Goal: Task Accomplishment & Management: Use online tool/utility

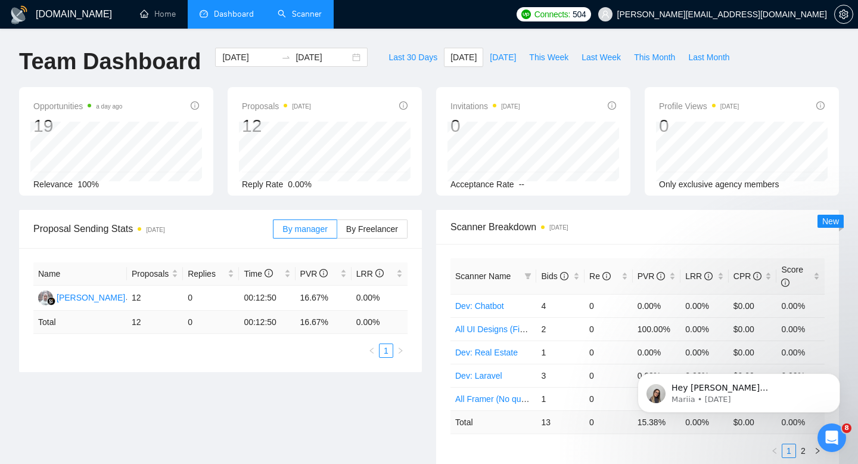
click at [300, 16] on link "Scanner" at bounding box center [300, 14] width 44 height 10
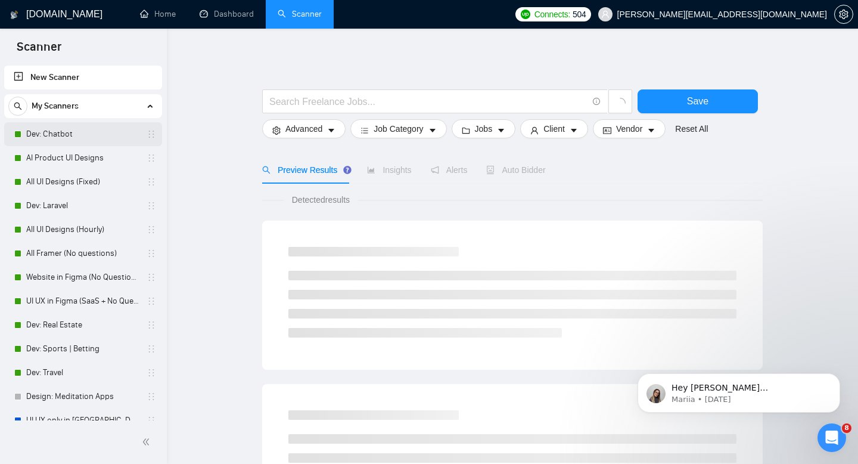
click at [51, 134] on link "Dev: Chatbot" at bounding box center [82, 134] width 113 height 24
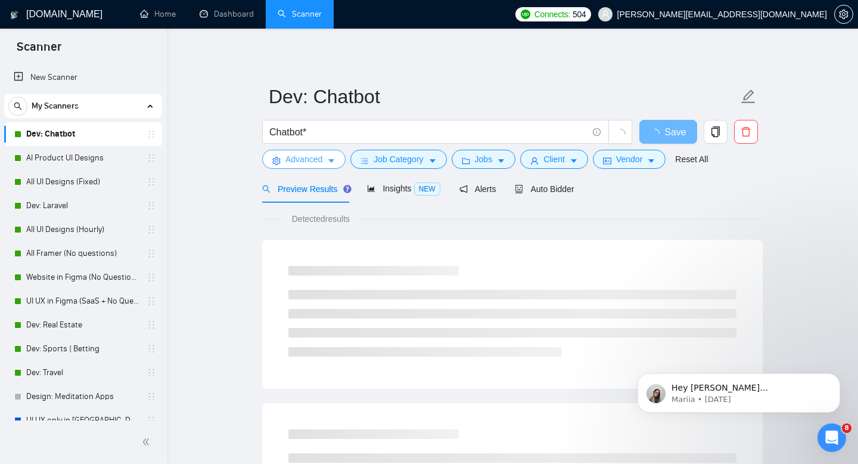
click at [312, 161] on span "Advanced" at bounding box center [304, 159] width 37 height 13
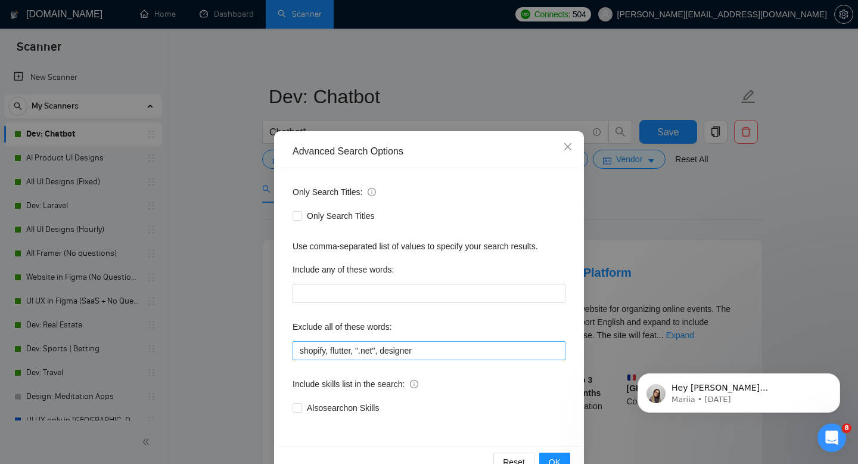
scroll to position [32, 0]
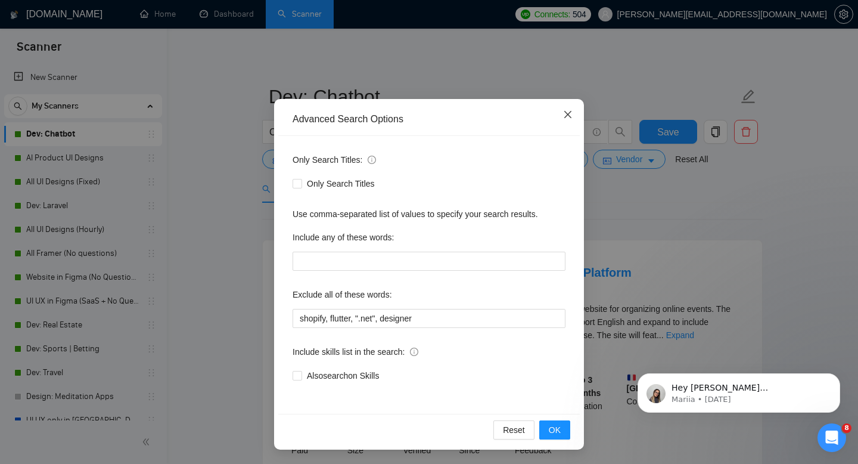
click at [571, 112] on icon "close" at bounding box center [568, 114] width 7 height 7
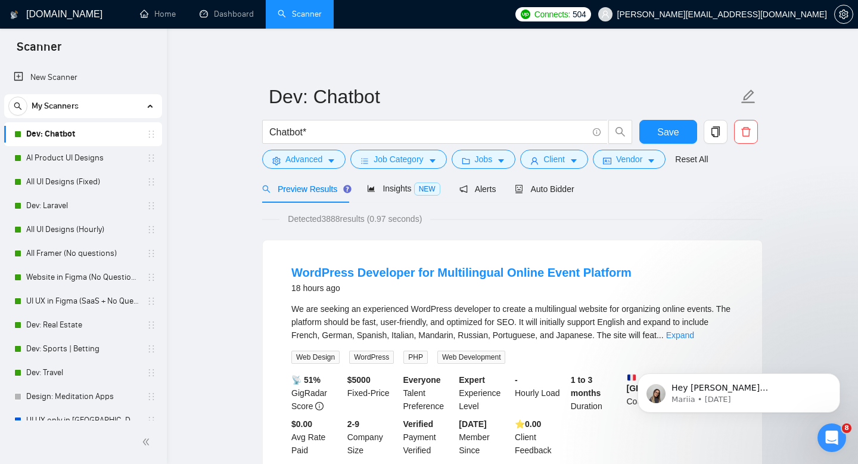
scroll to position [0, 0]
click at [404, 162] on span "Job Category" at bounding box center [398, 159] width 49 height 13
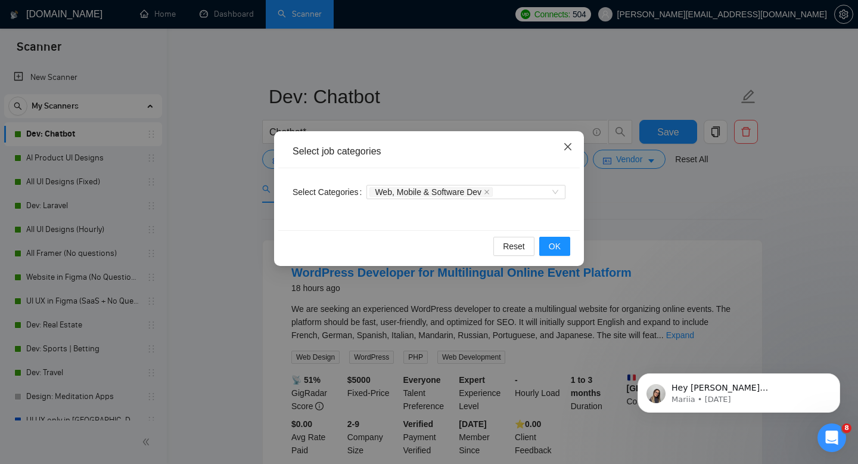
click at [572, 151] on icon "close" at bounding box center [568, 147] width 10 height 10
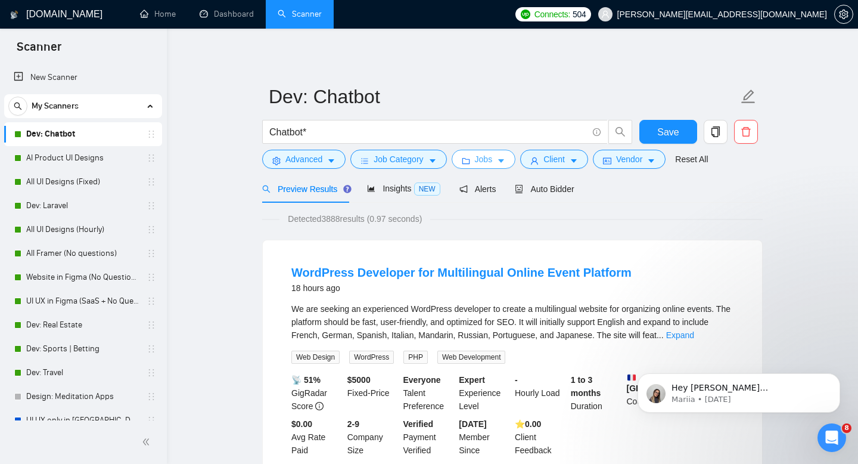
click at [505, 157] on icon "caret-down" at bounding box center [501, 161] width 8 height 8
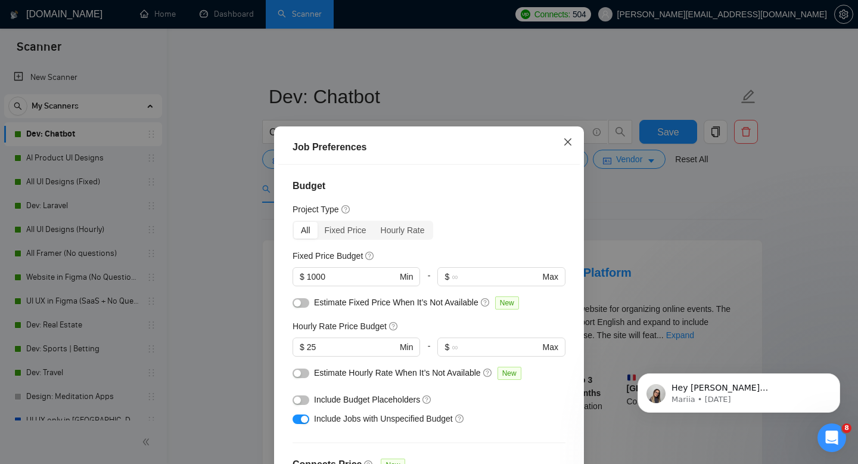
click at [568, 144] on icon "close" at bounding box center [568, 142] width 10 height 10
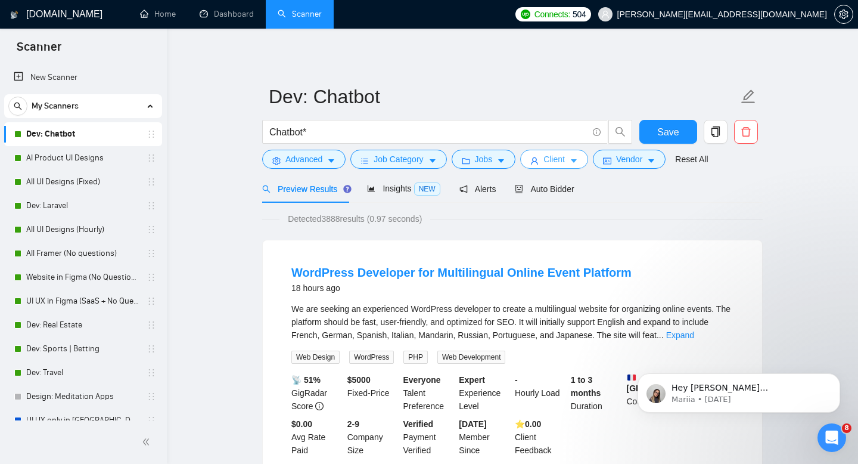
click at [565, 154] on span "Client" at bounding box center [554, 159] width 21 height 13
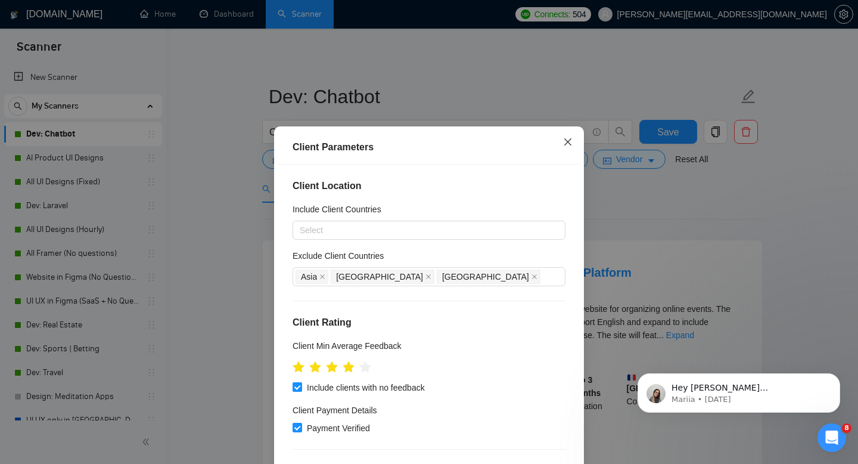
click at [565, 144] on icon "close" at bounding box center [568, 142] width 10 height 10
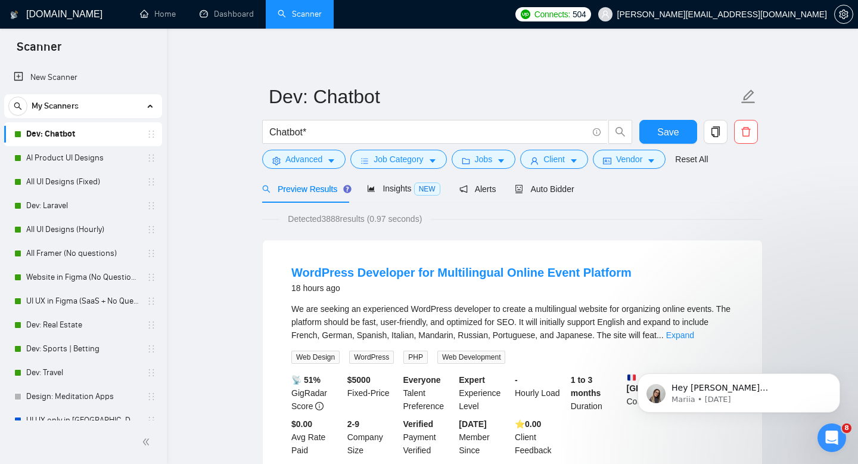
click at [335, 219] on span "Detected 3888 results (0.97 seconds)" at bounding box center [355, 218] width 151 height 13
click at [404, 185] on span "Insights NEW" at bounding box center [403, 189] width 73 height 10
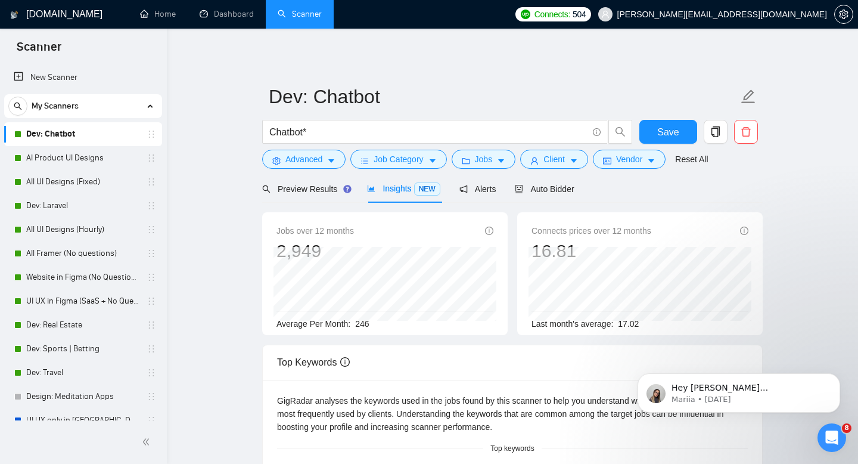
scroll to position [120, 0]
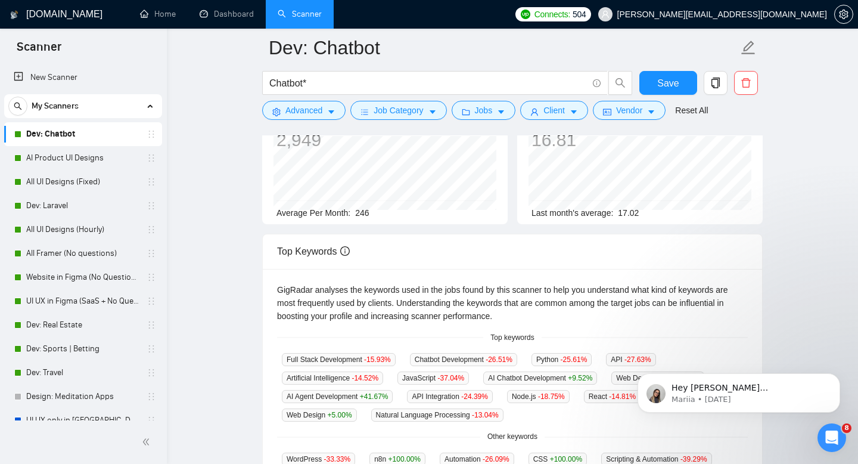
click at [360, 217] on span "246" at bounding box center [362, 213] width 14 height 10
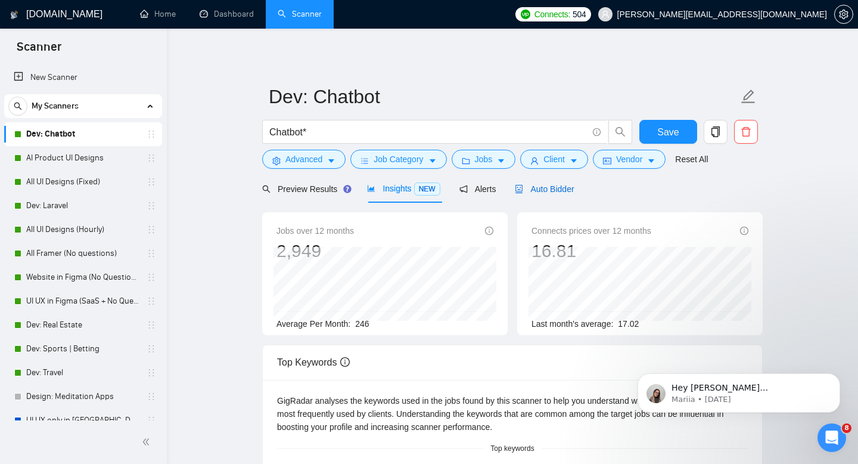
click at [542, 194] on div "Auto Bidder" at bounding box center [544, 188] width 59 height 13
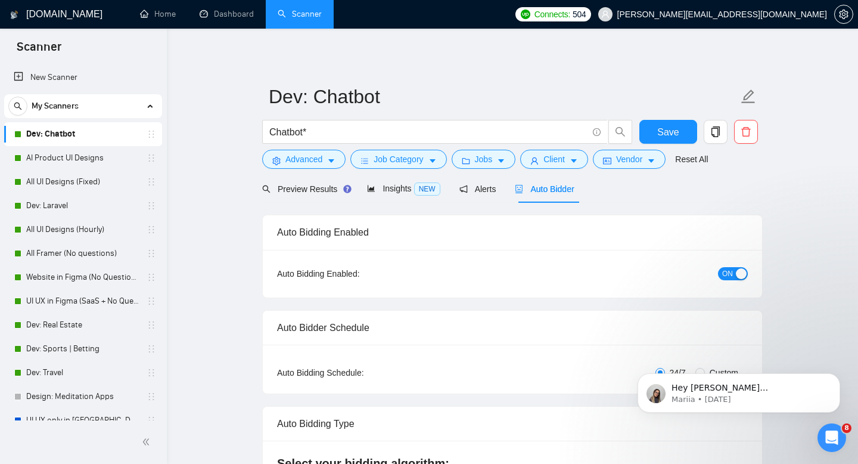
checkbox input "true"
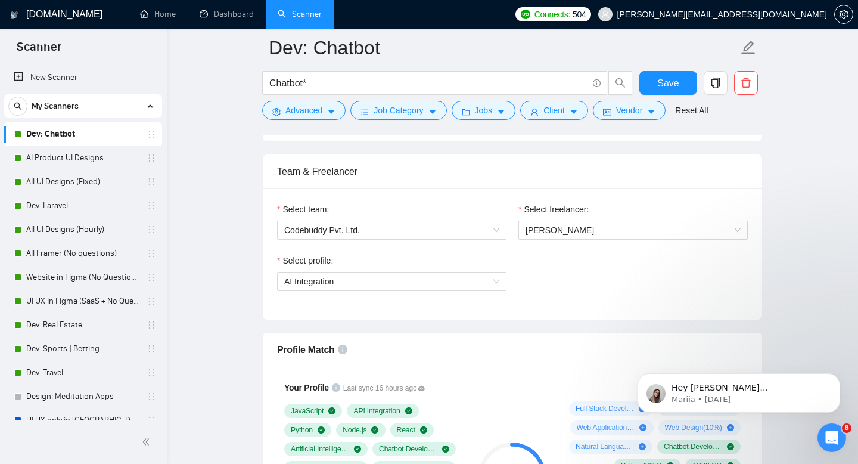
scroll to position [596, 0]
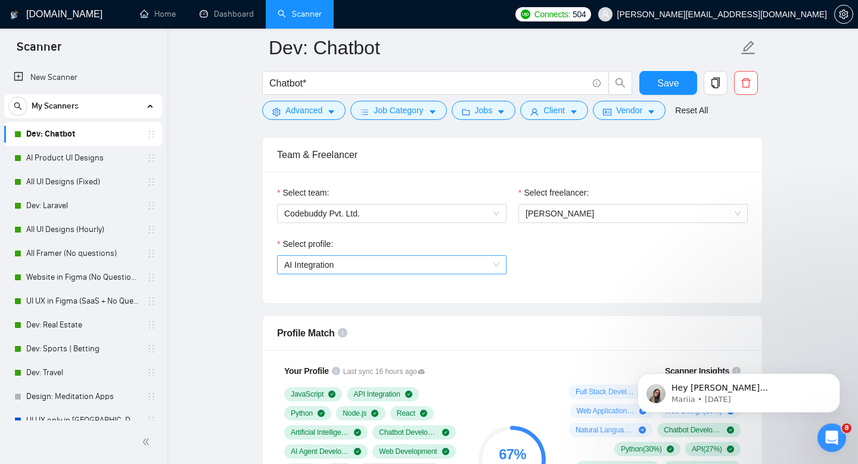
click at [322, 269] on span "AI Integration" at bounding box center [308, 265] width 49 height 10
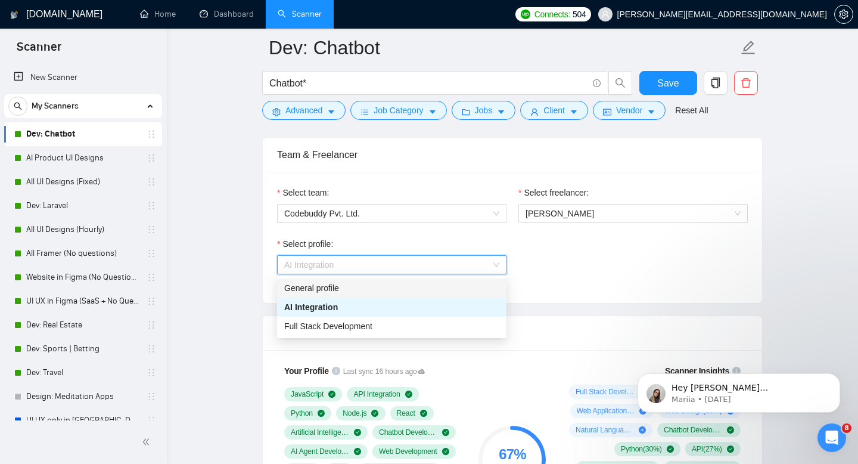
click at [619, 272] on div "Select profile: AI Integration" at bounding box center [512, 262] width 483 height 51
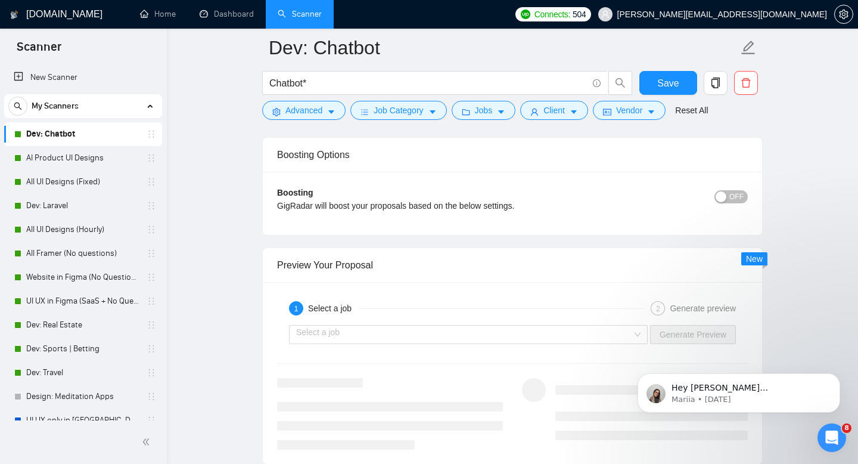
scroll to position [2232, 0]
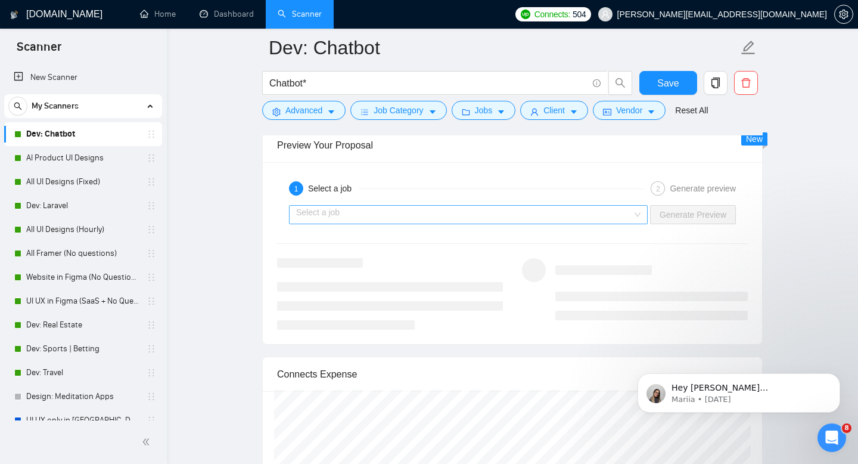
click at [418, 211] on input "search" at bounding box center [464, 215] width 336 height 18
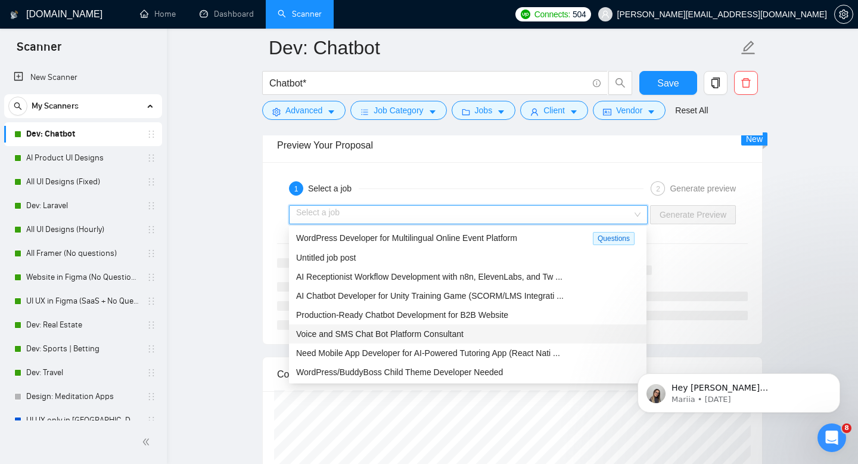
click at [409, 329] on span "Voice and SMS Chat Bot Platform Consultant" at bounding box center [380, 334] width 168 height 10
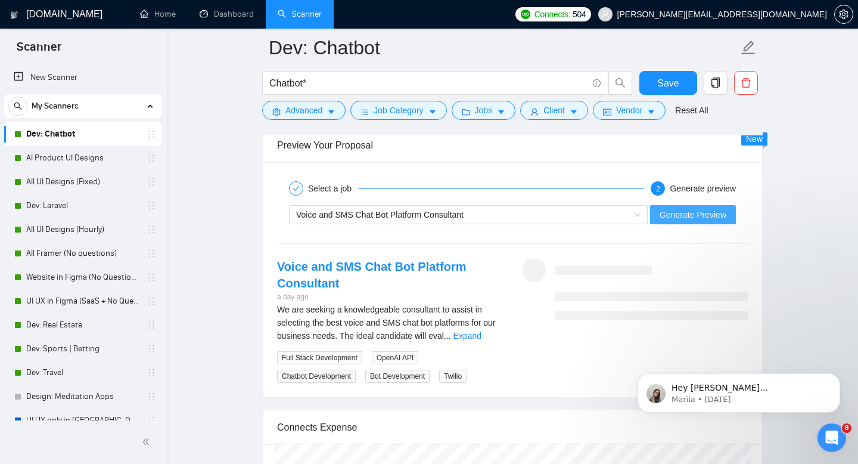
click at [683, 221] on button "Generate Preview" at bounding box center [693, 214] width 86 height 19
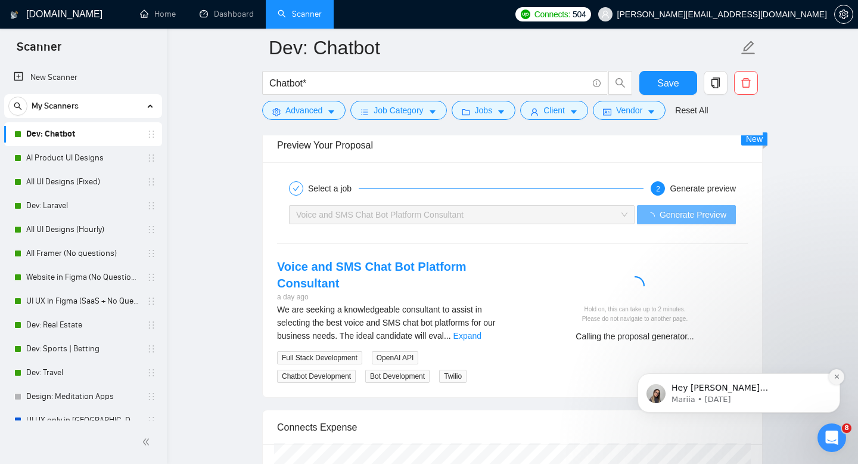
click at [841, 380] on button "Dismiss notification" at bounding box center [836, 376] width 15 height 15
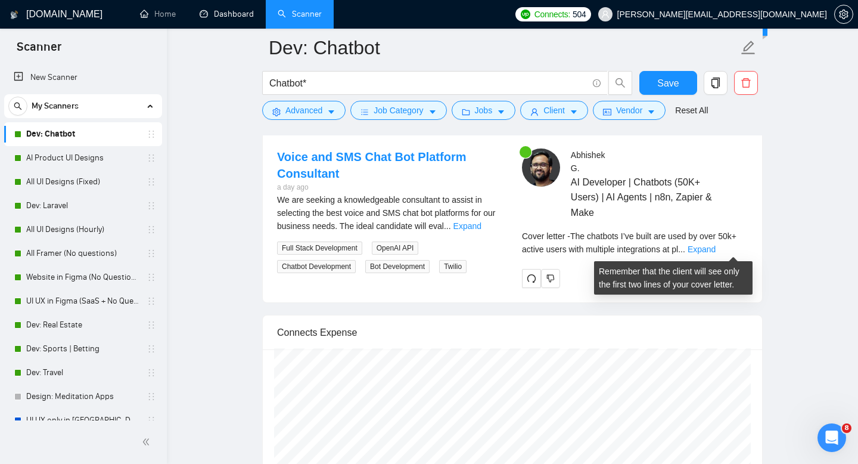
scroll to position [2301, 0]
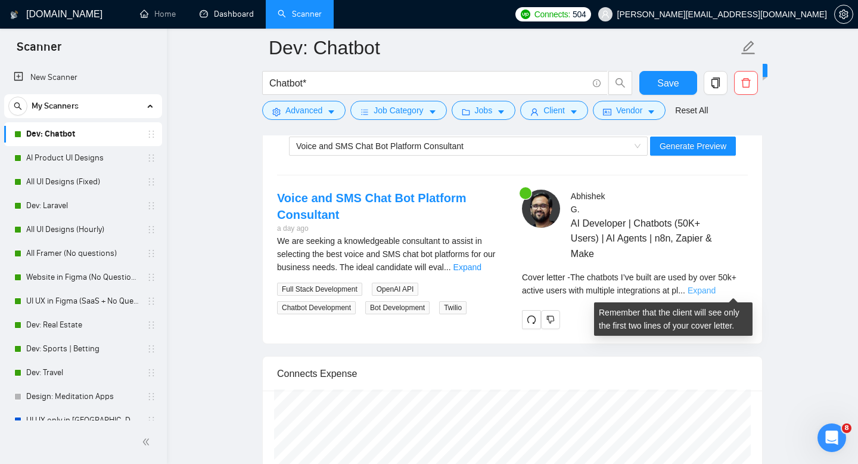
click at [716, 290] on link "Expand" at bounding box center [702, 291] width 28 height 10
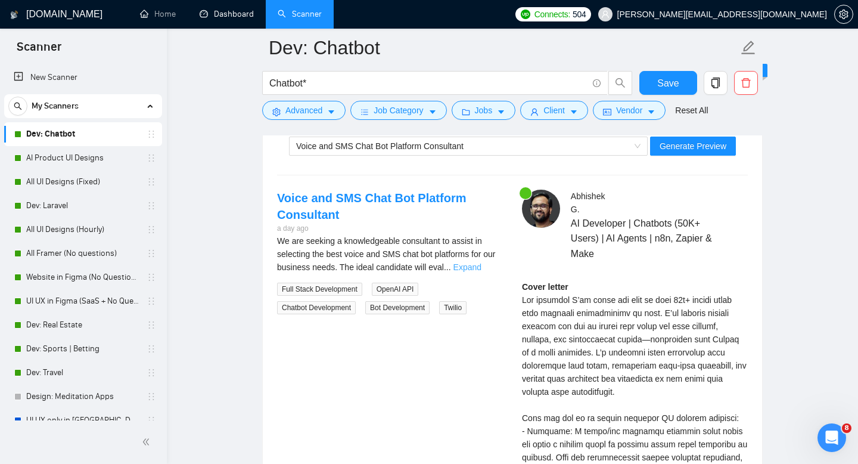
click at [482, 266] on link "Expand" at bounding box center [468, 267] width 28 height 10
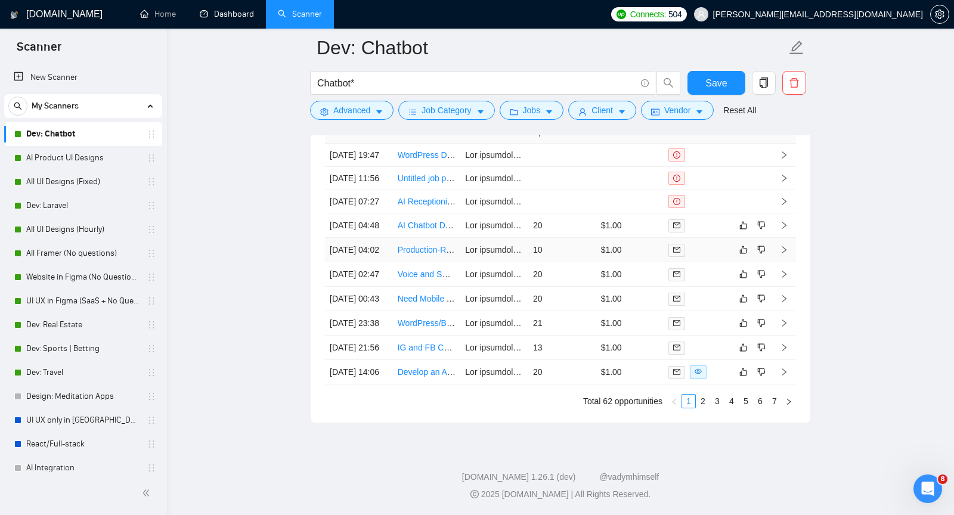
scroll to position [3876, 0]
click at [533, 311] on td "20" at bounding box center [562, 299] width 68 height 24
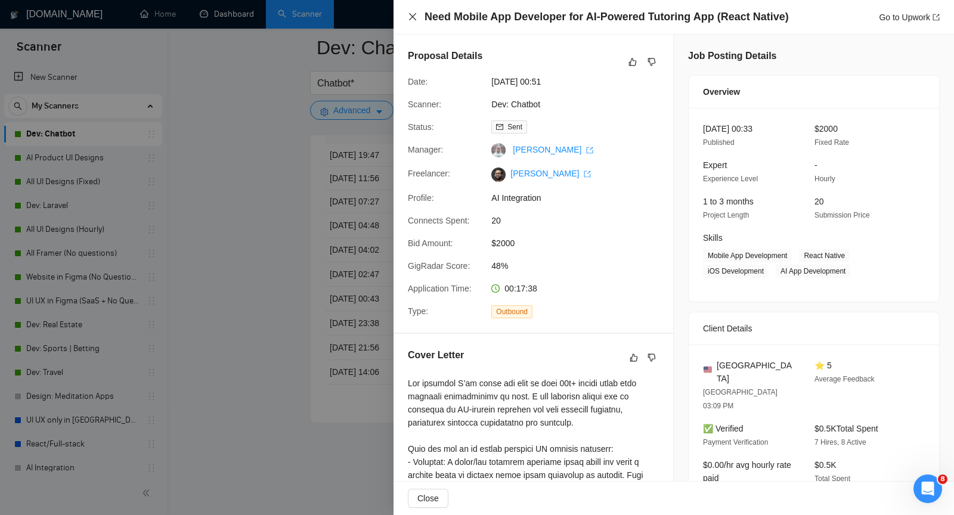
click at [413, 12] on icon "close" at bounding box center [413, 17] width 10 height 10
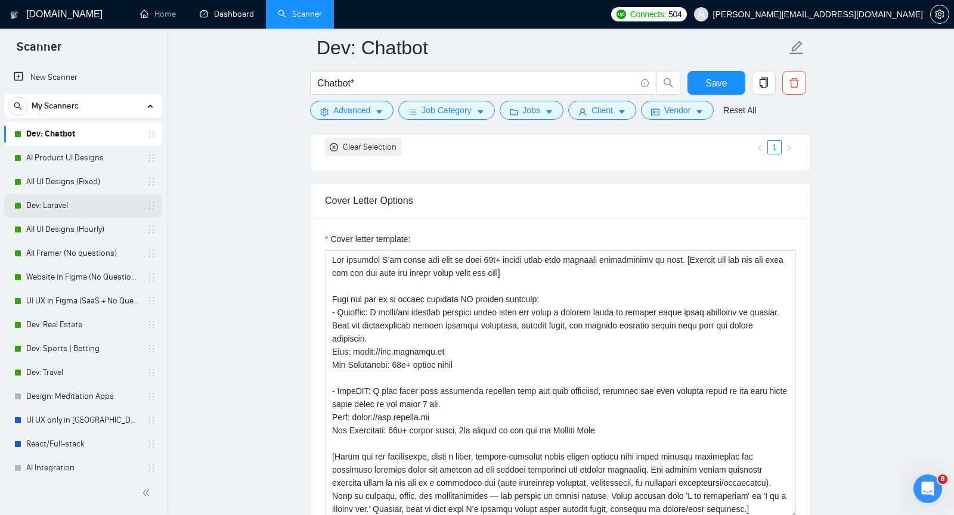
click at [61, 206] on link "Dev: Laravel" at bounding box center [82, 206] width 113 height 24
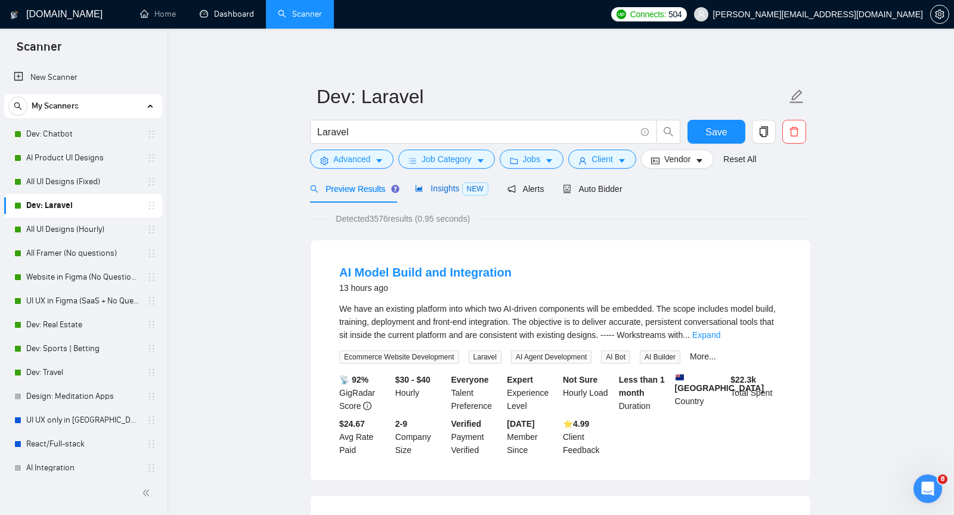
click at [457, 190] on span "Insights NEW" at bounding box center [451, 189] width 73 height 10
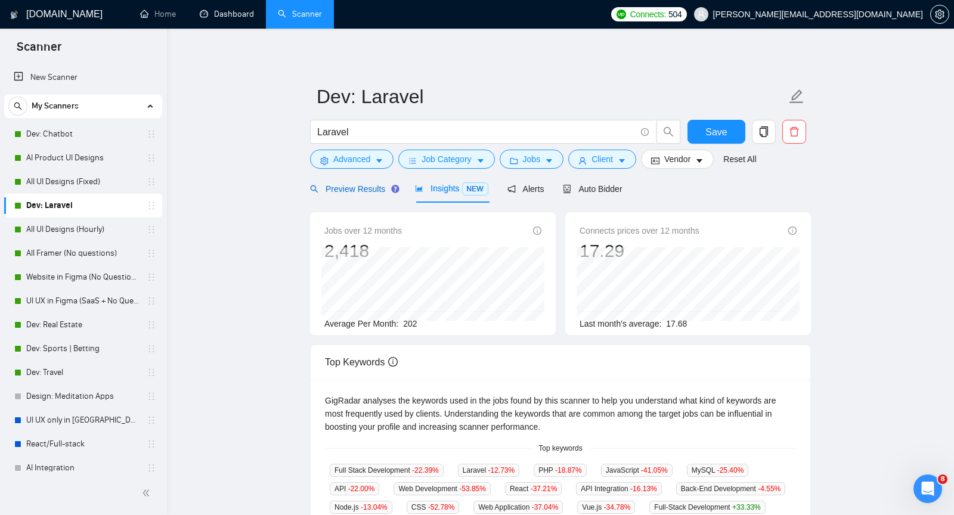
click at [353, 184] on span "Preview Results" at bounding box center [353, 189] width 86 height 10
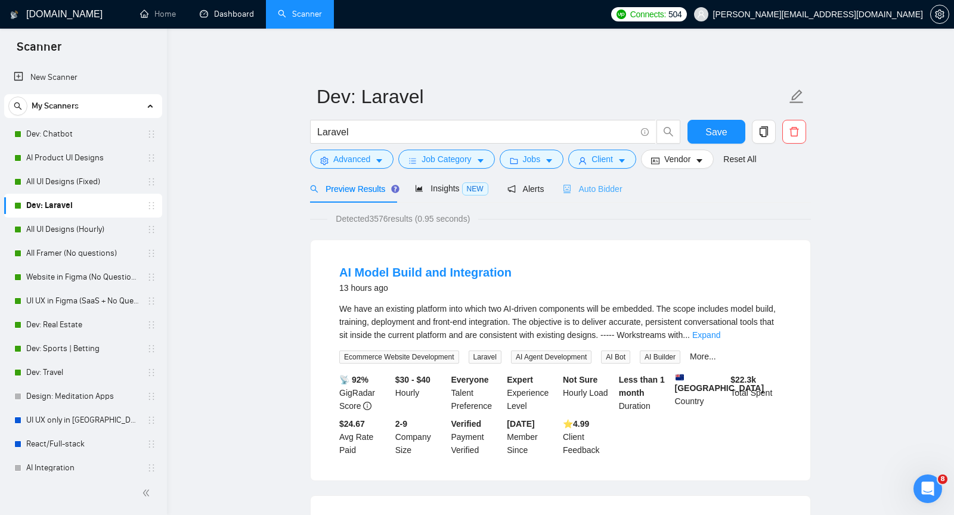
click at [596, 199] on div "Auto Bidder" at bounding box center [592, 189] width 59 height 28
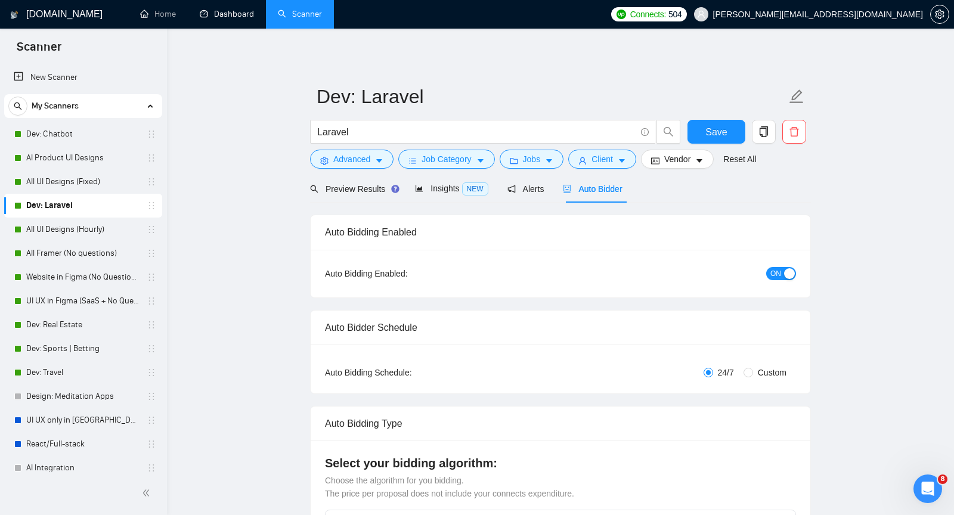
checkbox input "true"
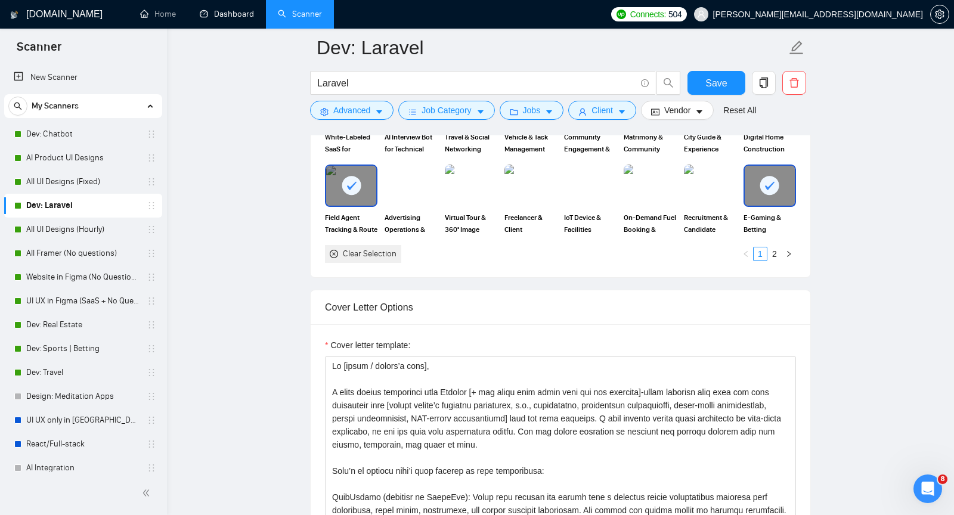
scroll to position [1407, 0]
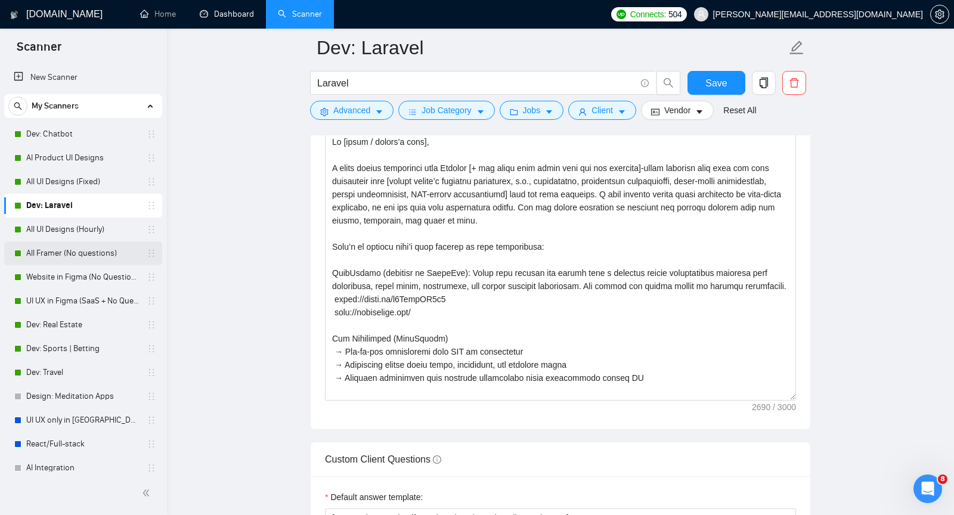
click at [72, 253] on link "All Framer (No questions)" at bounding box center [82, 253] width 113 height 24
click at [69, 272] on link "Website in Figma (No Questions)" at bounding box center [82, 277] width 113 height 24
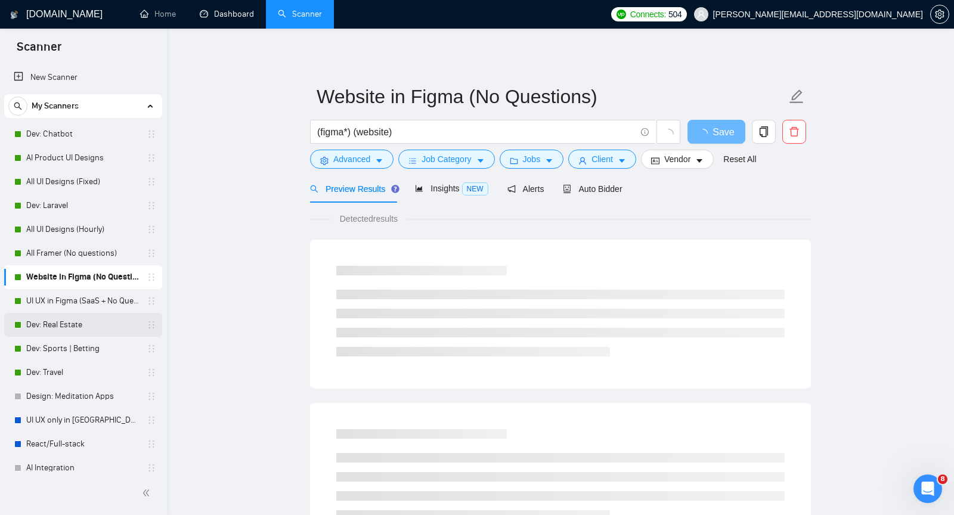
click at [70, 322] on link "Dev: Real Estate" at bounding box center [82, 325] width 113 height 24
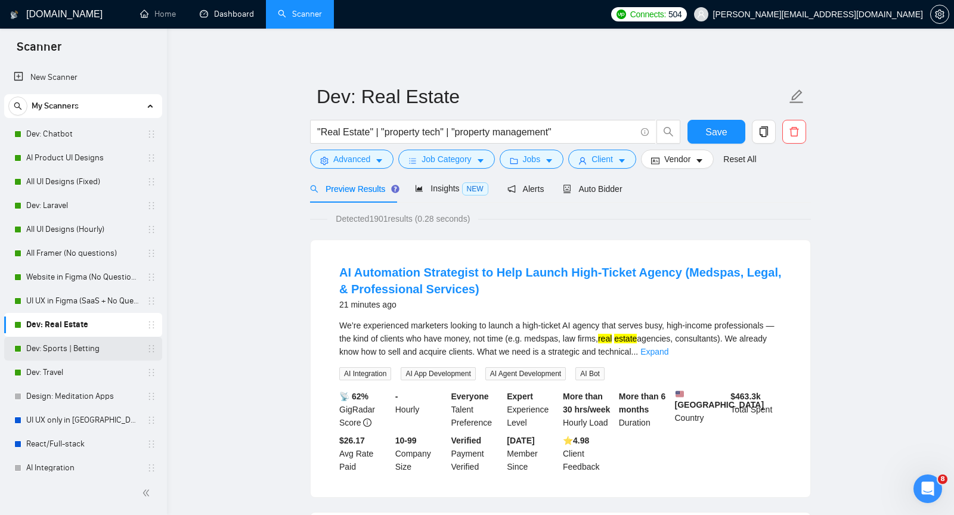
click at [63, 359] on link "Dev: Sports | Betting" at bounding box center [82, 349] width 113 height 24
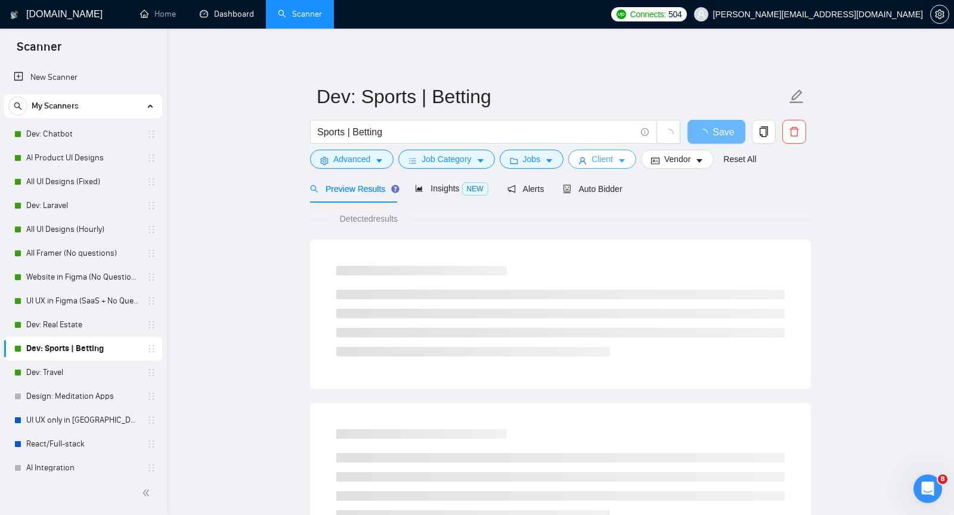
click at [625, 160] on icon "caret-down" at bounding box center [622, 162] width 6 height 4
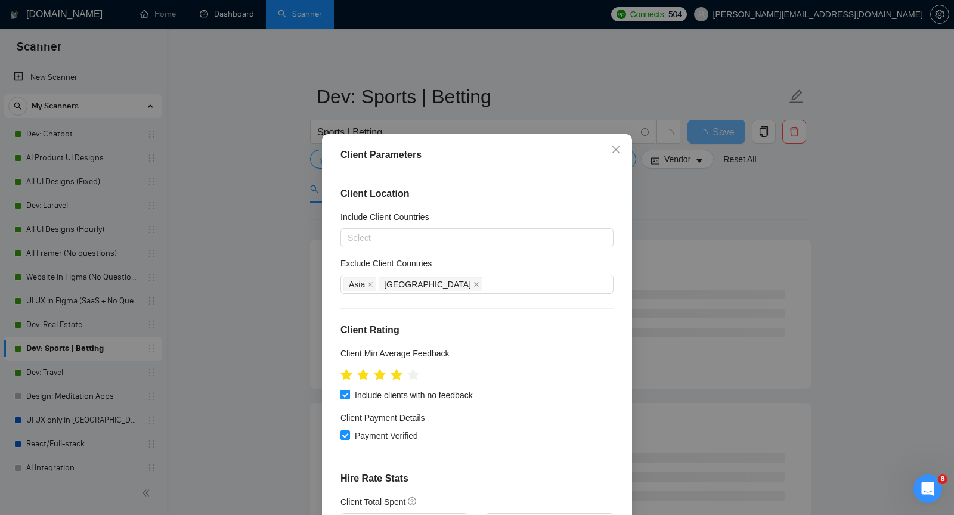
click at [612, 89] on div "Client Parameters Client Location Include Client Countries Select Exclude Clien…" at bounding box center [477, 257] width 954 height 515
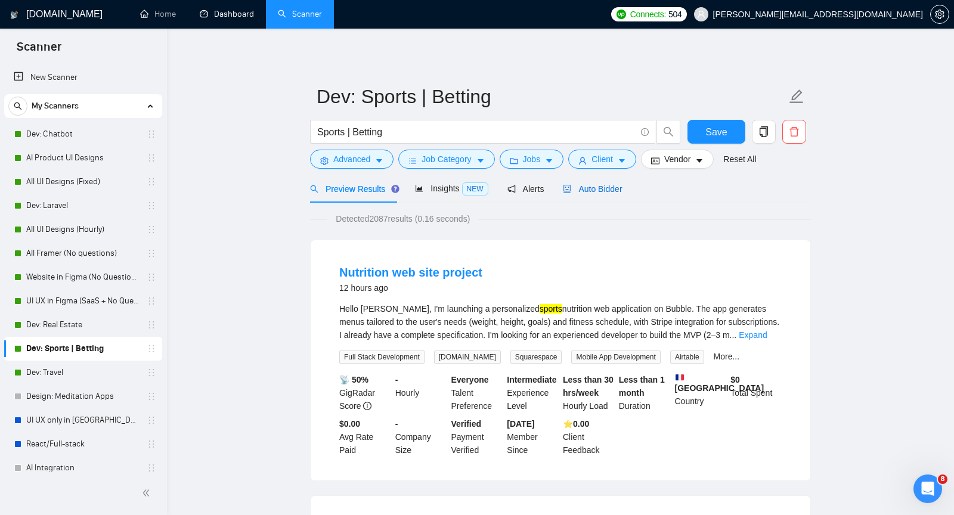
click at [607, 189] on span "Auto Bidder" at bounding box center [592, 189] width 59 height 10
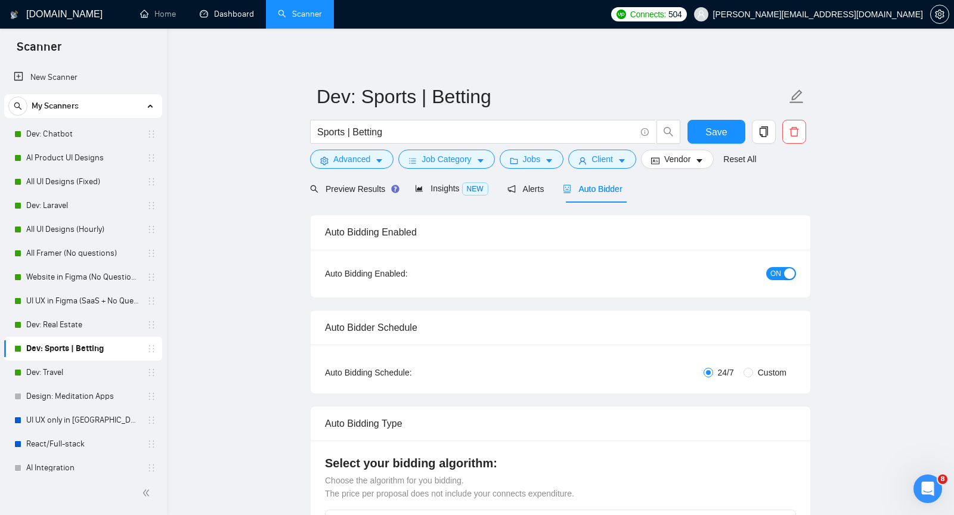
checkbox input "true"
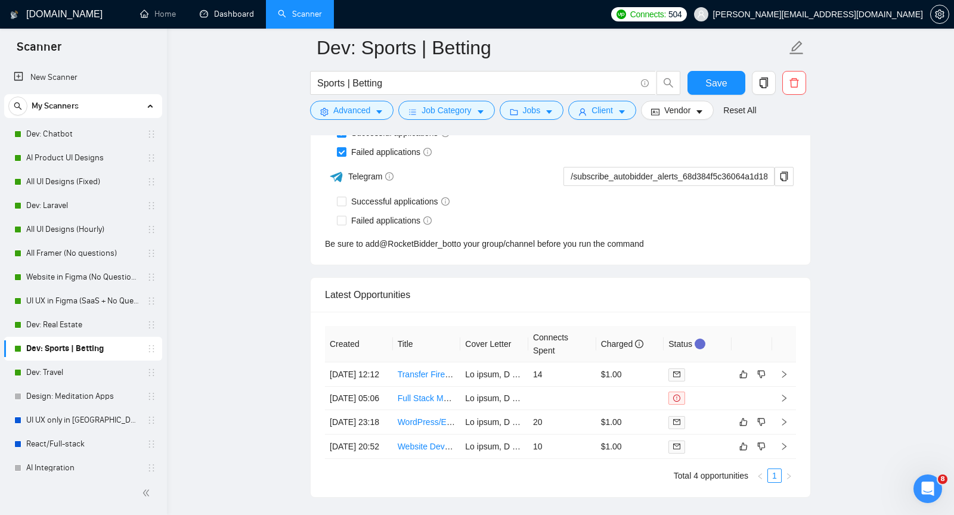
scroll to position [3091, 0]
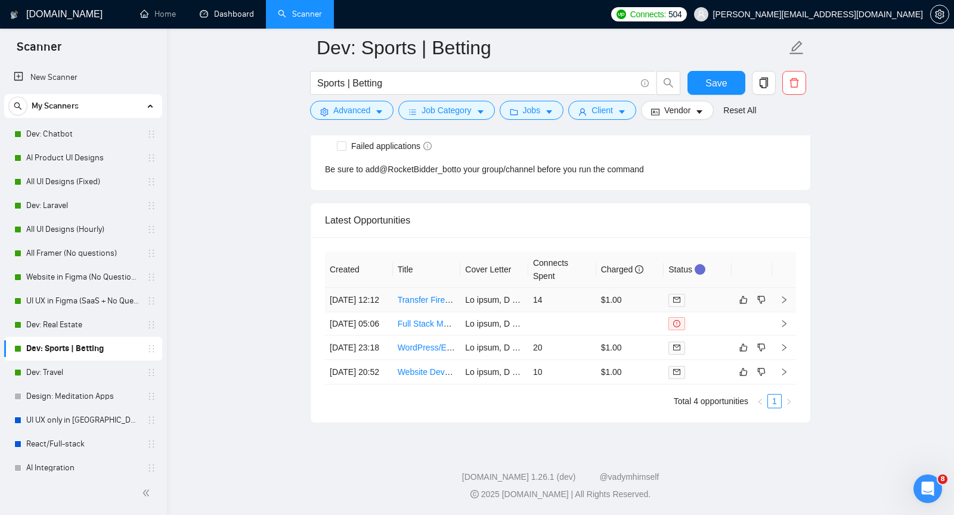
click at [447, 295] on link "Transfer Firebase & Postgres Data to Supabase and Load to Base44" at bounding box center [525, 300] width 255 height 10
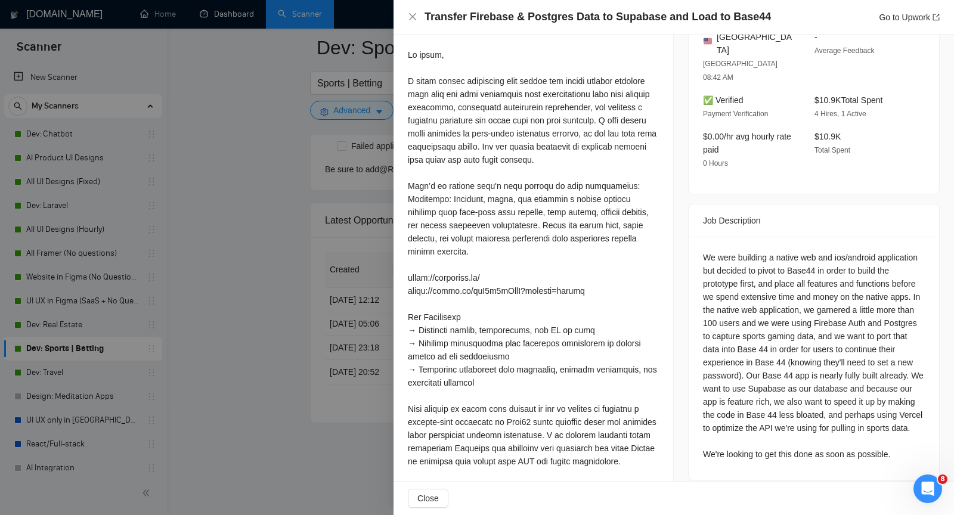
scroll to position [455, 0]
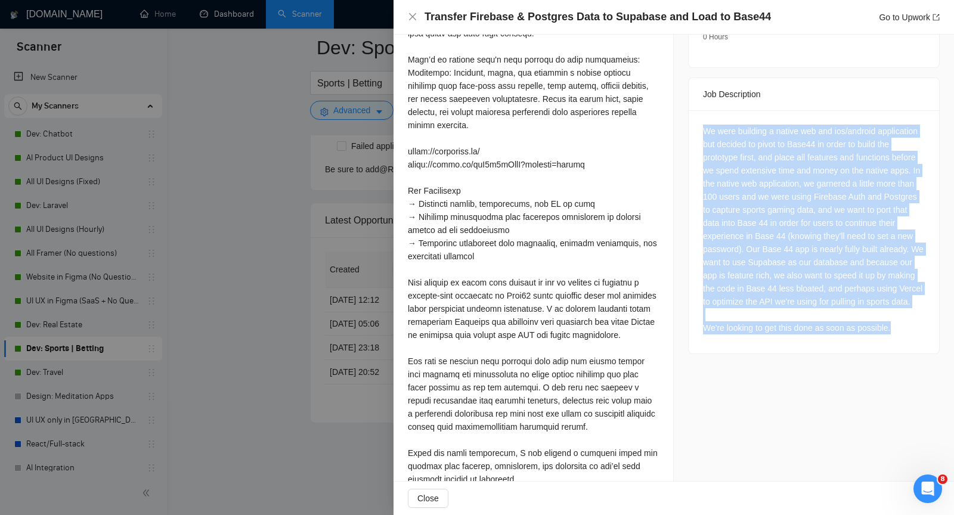
drag, startPoint x: 700, startPoint y: 105, endPoint x: 902, endPoint y: 308, distance: 286.2
click at [858, 308] on div "We were building a native web and ios/android application but decided to pivot …" at bounding box center [813, 231] width 250 height 243
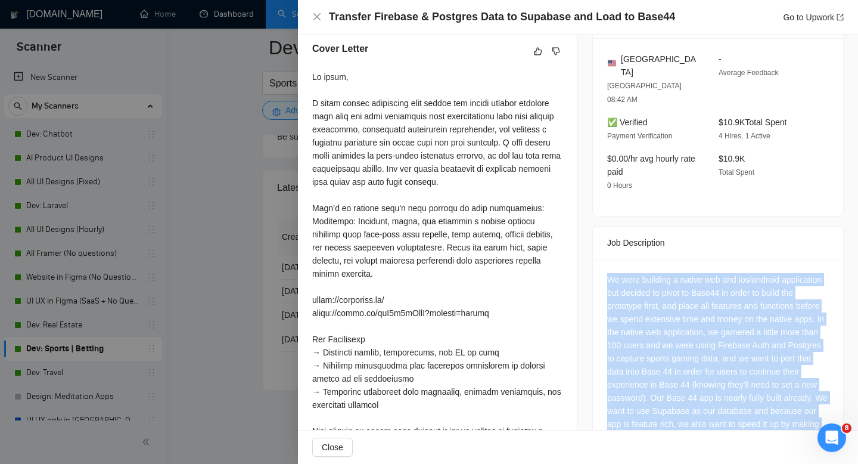
scroll to position [307, 0]
click at [320, 20] on icon "close" at bounding box center [317, 16] width 7 height 7
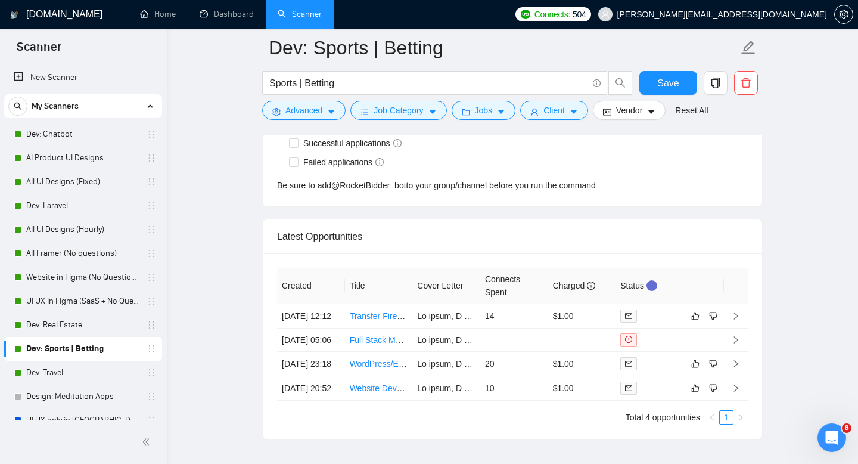
scroll to position [3044, 0]
click at [734, 324] on td at bounding box center [736, 315] width 24 height 24
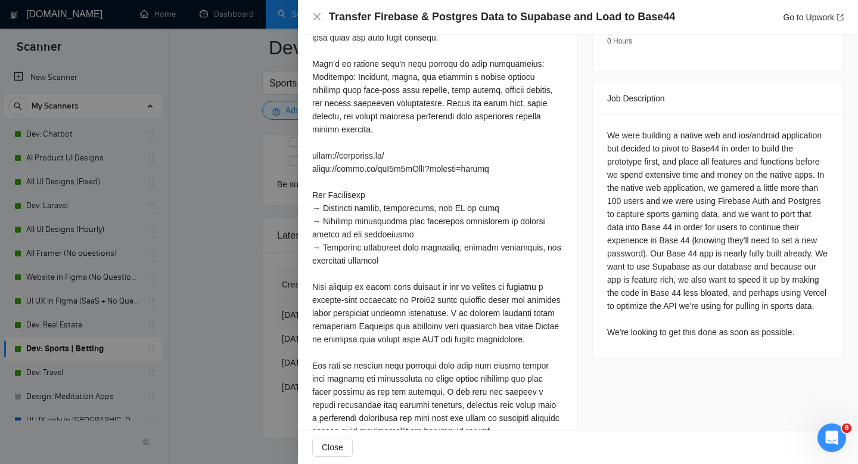
scroll to position [372, 0]
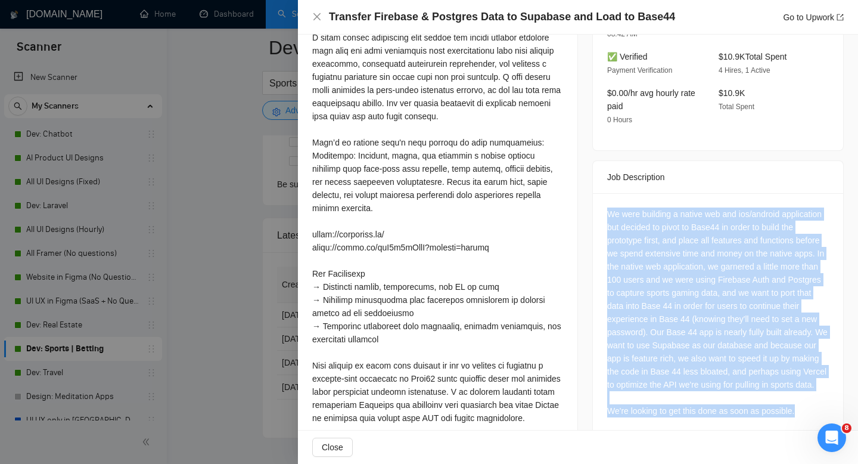
drag, startPoint x: 812, startPoint y: 397, endPoint x: 603, endPoint y: 190, distance: 293.8
click at [603, 193] on div "We were building a native web and ios/android application but decided to pivot …" at bounding box center [718, 314] width 250 height 243
copy div "We were building a native web and ios/android application but decided to pivot …"
click at [318, 20] on icon "close" at bounding box center [317, 17] width 10 height 10
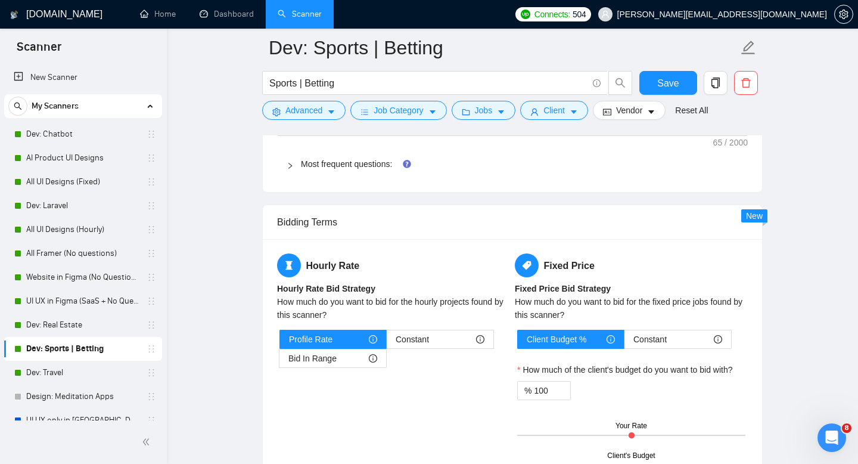
scroll to position [1370, 0]
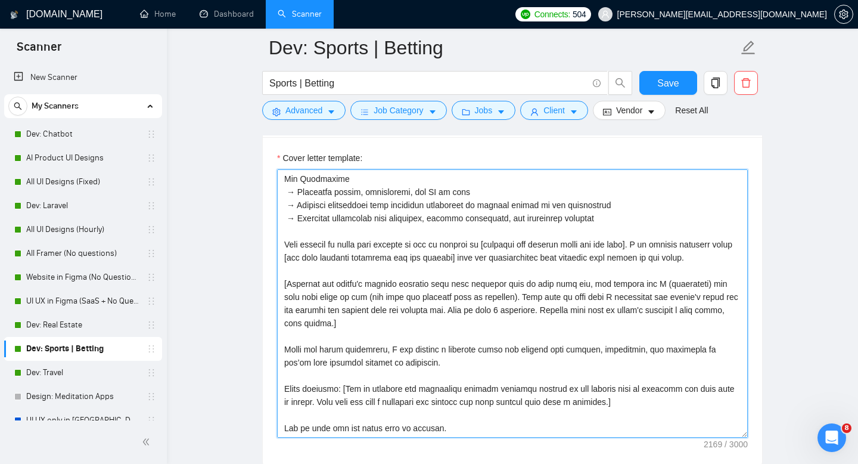
click at [400, 222] on textarea "Cover letter template:" at bounding box center [512, 303] width 471 height 268
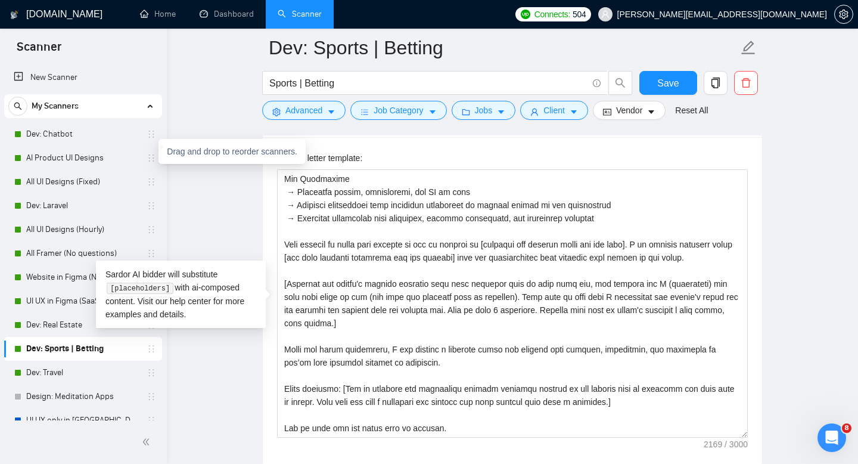
click at [241, 151] on div "Drag and drop to reorder scanners." at bounding box center [232, 151] width 147 height 25
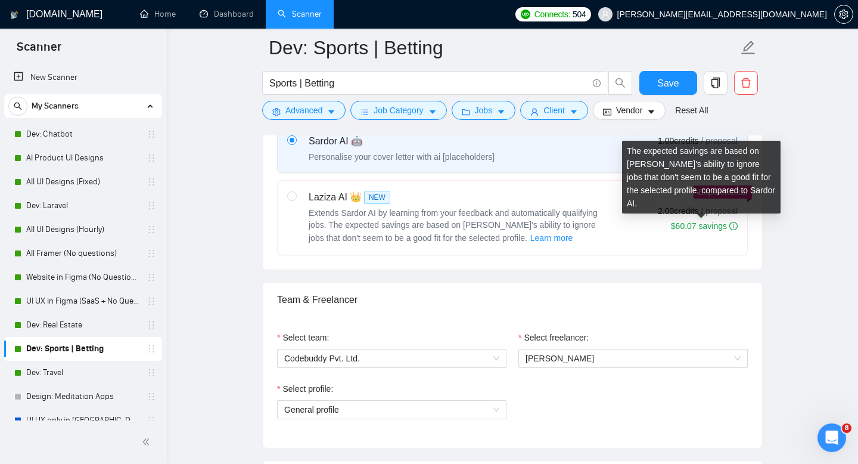
scroll to position [321, 0]
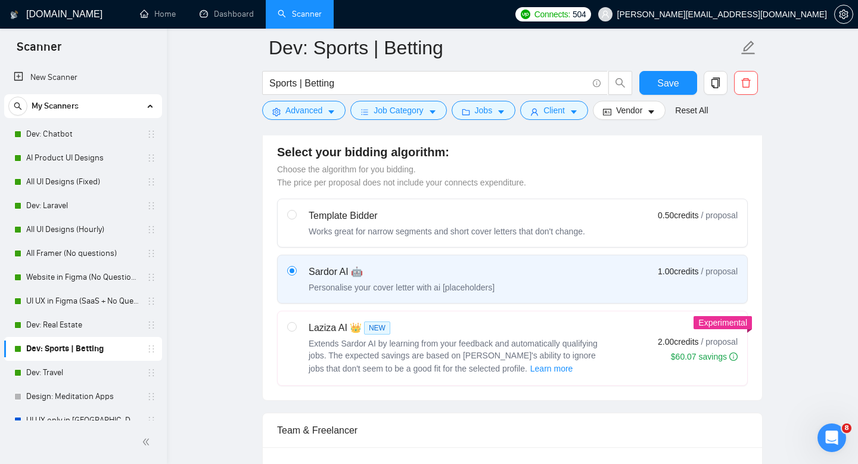
click at [314, 330] on div "Laziza AI 👑 NEW" at bounding box center [458, 328] width 298 height 14
click at [296, 330] on input "radio" at bounding box center [291, 326] width 8 height 8
radio input "true"
radio input "false"
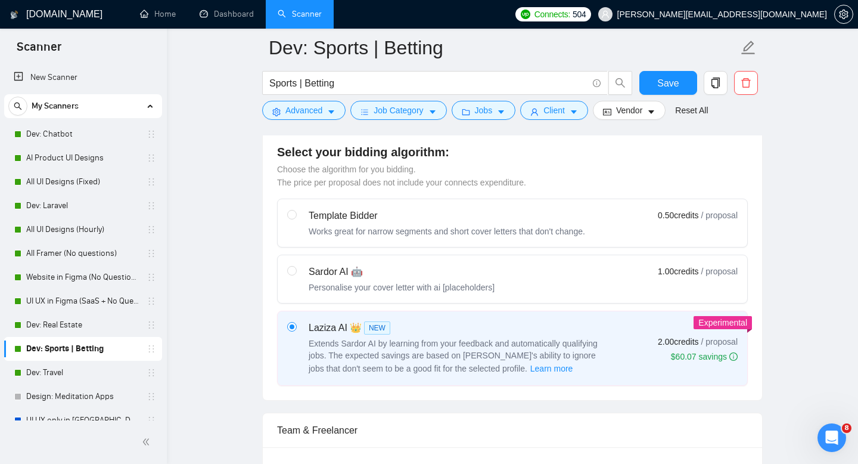
click at [315, 275] on div "Sardor AI 🤖" at bounding box center [402, 272] width 186 height 14
click at [296, 274] on input "radio" at bounding box center [291, 270] width 8 height 8
radio input "true"
radio input "false"
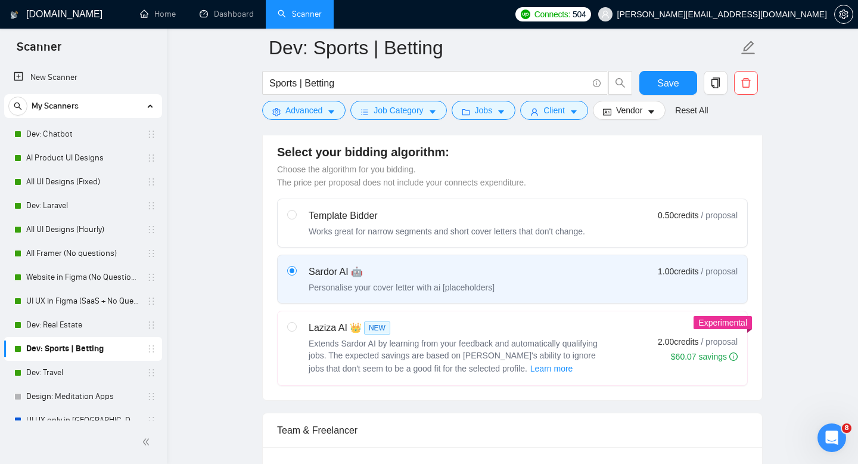
click at [312, 228] on div "Works great for narrow segments and short cover letters that don't change." at bounding box center [447, 231] width 277 height 12
click at [296, 218] on input "radio" at bounding box center [291, 214] width 8 height 8
radio input "true"
radio input "false"
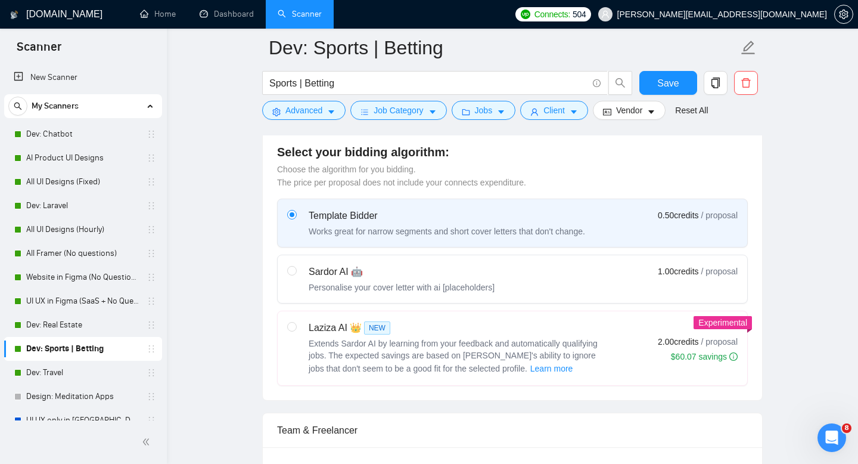
click at [312, 274] on div "Sardor AI 🤖" at bounding box center [402, 272] width 186 height 14
click at [296, 274] on input "radio" at bounding box center [291, 270] width 8 height 8
radio input "true"
radio input "false"
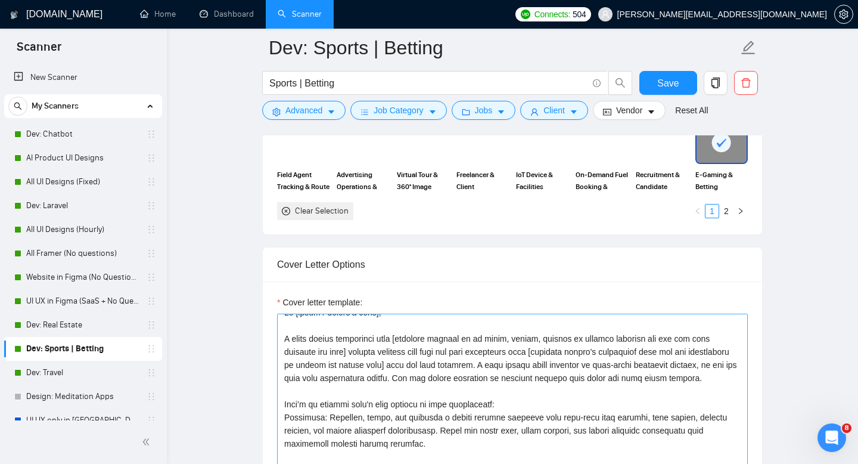
scroll to position [0, 0]
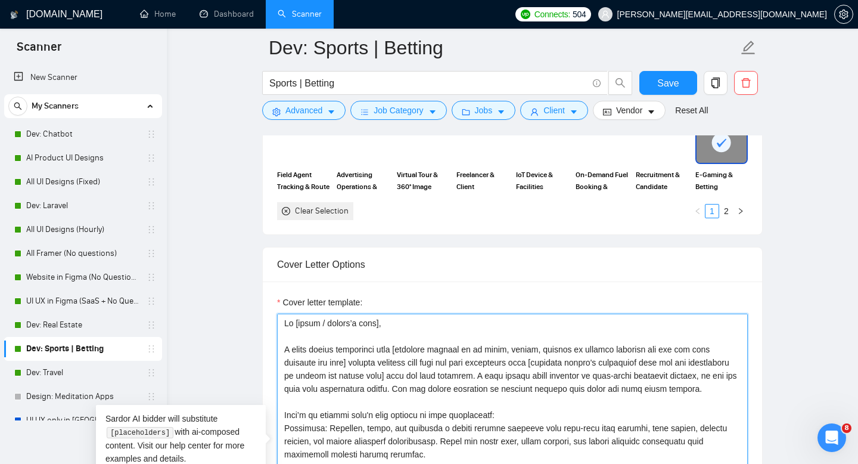
drag, startPoint x: 400, startPoint y: 349, endPoint x: 581, endPoint y: 351, distance: 180.6
click at [581, 351] on textarea "Cover letter template:" at bounding box center [512, 448] width 471 height 268
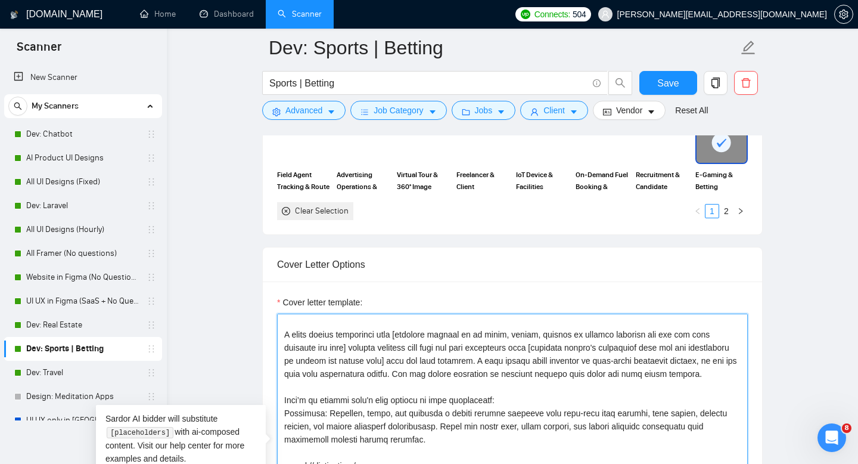
scroll to position [23, 0]
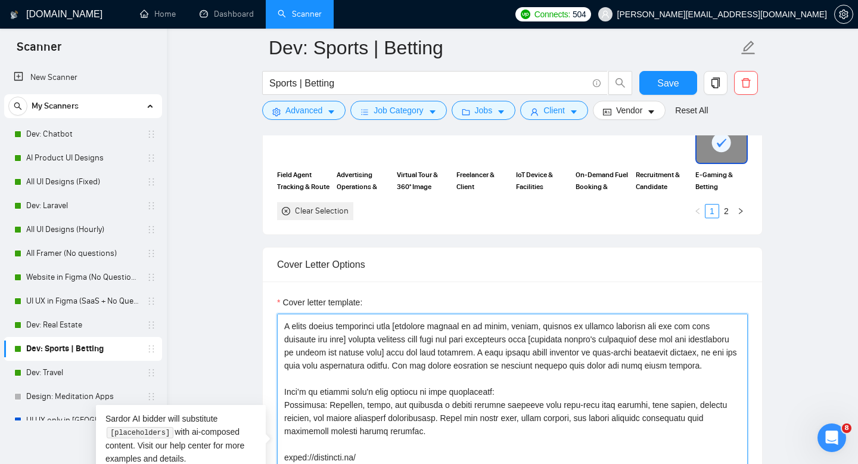
click at [415, 314] on textarea "Cover letter template:" at bounding box center [512, 448] width 471 height 268
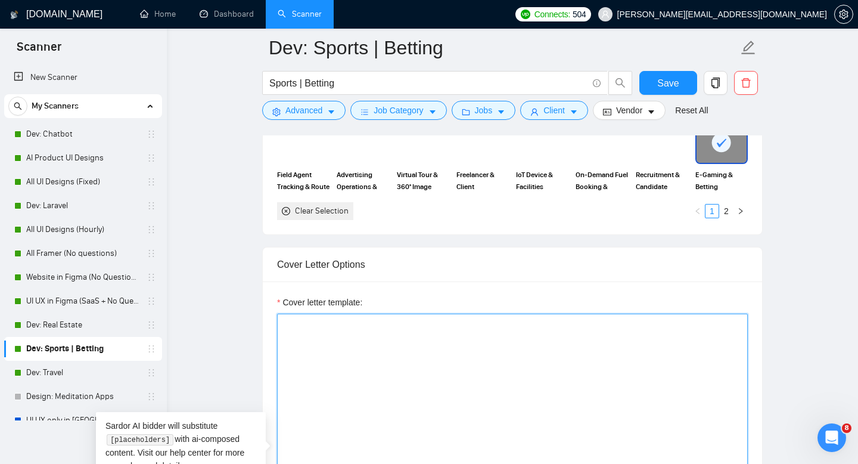
scroll to position [0, 0]
paste textarea "Lo [ipsumd’s amet], C adip elitsed doeius te incidid [utlab / etdolo / magnaal …"
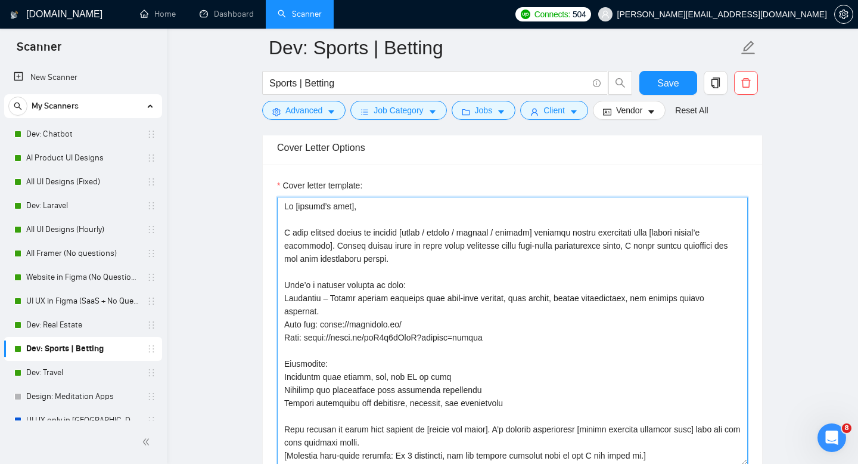
type textarea "Lo [ipsumd’s amet], C adip elitsed doeius te incidid [utlab / etdolo / magnaal …"
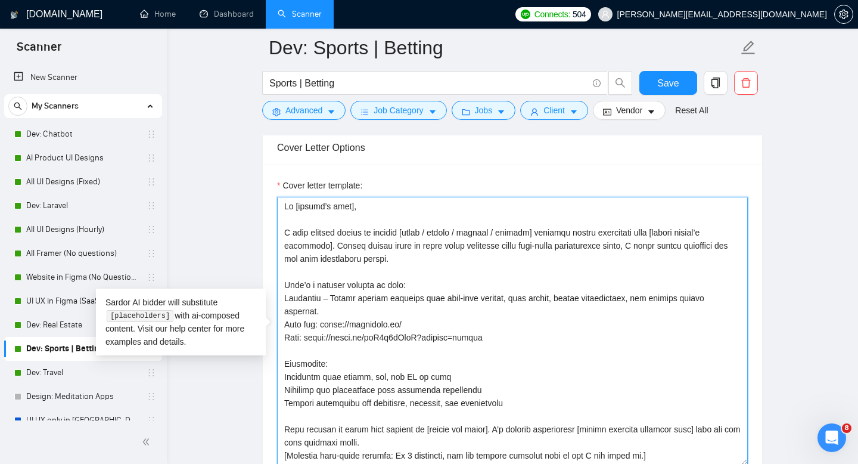
click at [441, 274] on textarea "Cover letter template:" at bounding box center [512, 331] width 471 height 268
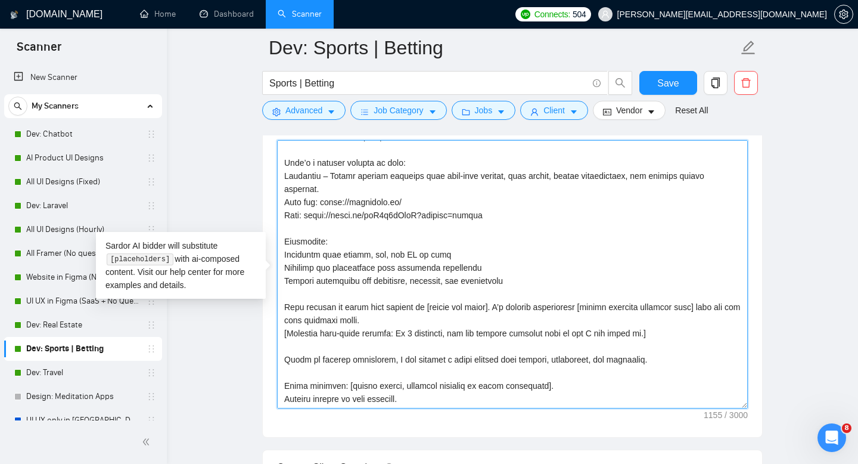
scroll to position [1577, 0]
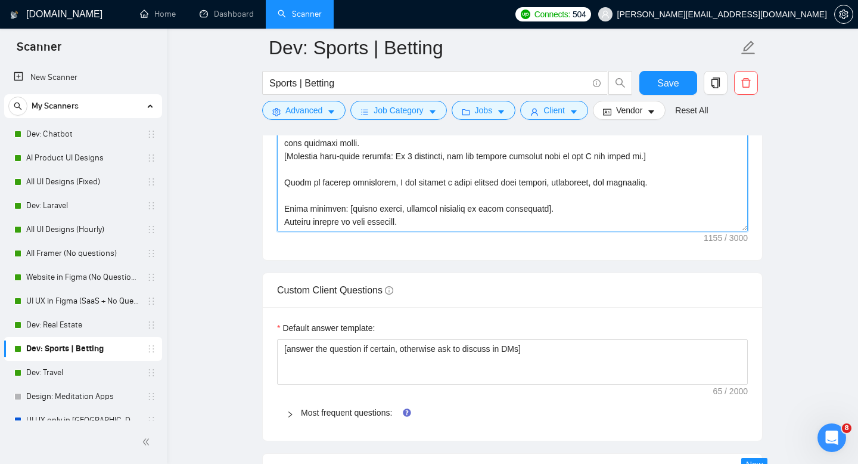
click at [455, 219] on textarea "Cover letter template:" at bounding box center [512, 97] width 471 height 268
click at [583, 200] on textarea "Cover letter template:" at bounding box center [512, 97] width 471 height 268
click at [583, 210] on textarea "Cover letter template:" at bounding box center [512, 97] width 471 height 268
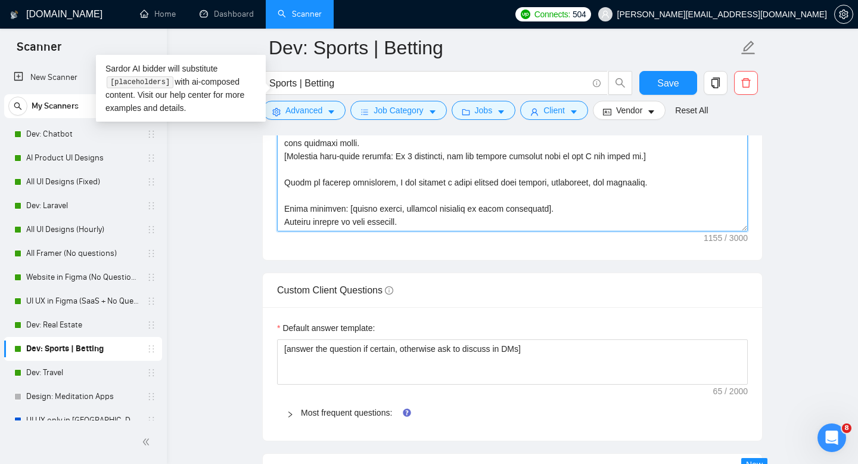
click at [443, 191] on textarea "Cover letter template:" at bounding box center [512, 97] width 471 height 268
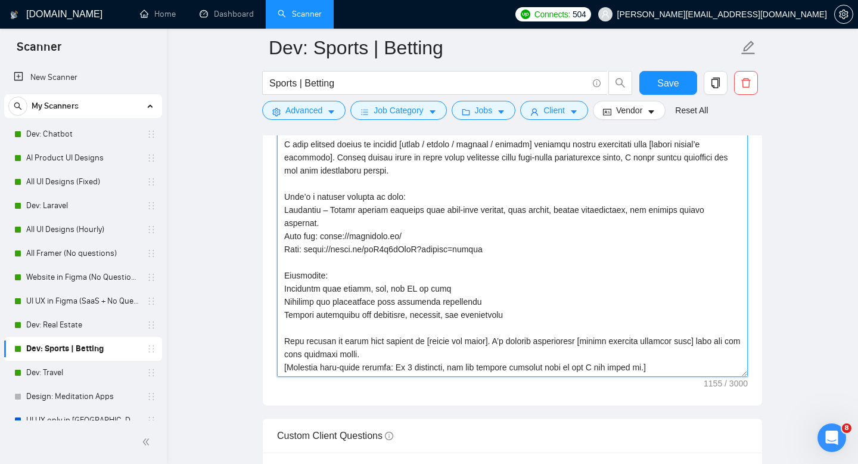
scroll to position [1429, 0]
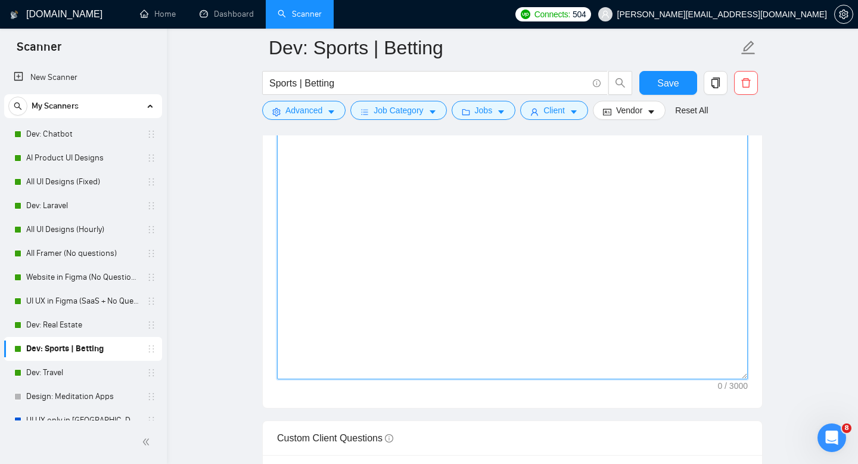
paste textarea "Lo [ipsumd’s amet], C adip elitsed doeius te incidid [utlab / etdolo / magnaal …"
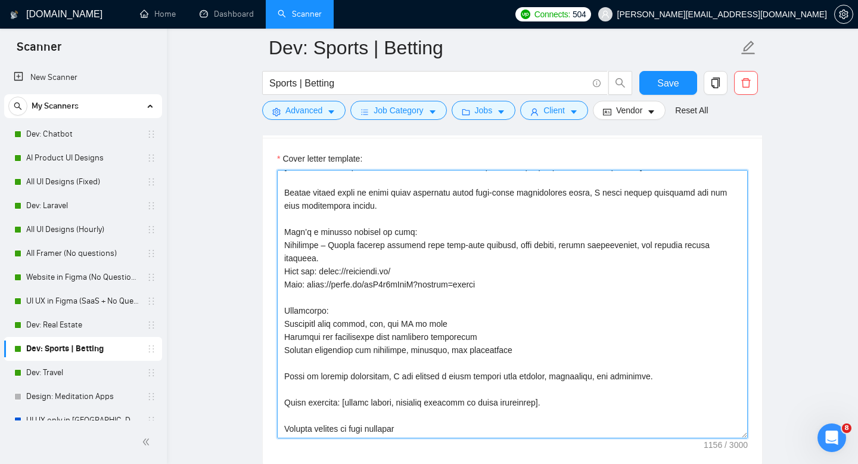
scroll to position [1374, 0]
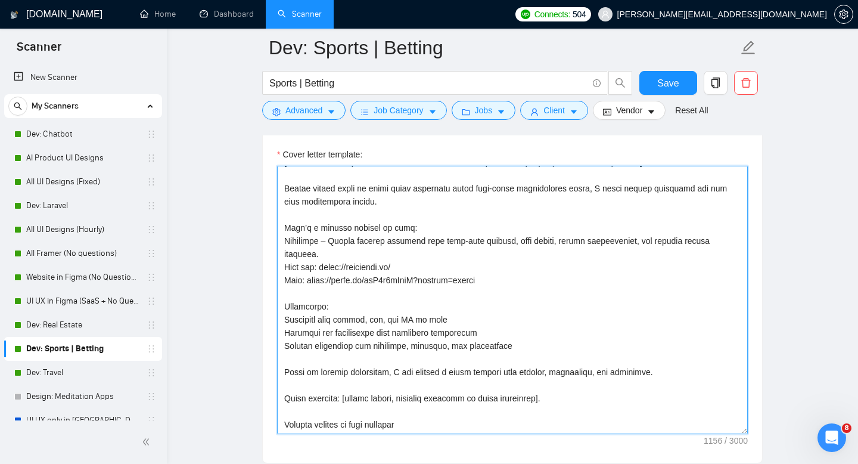
click at [403, 311] on textarea "Cover letter template:" at bounding box center [512, 300] width 471 height 268
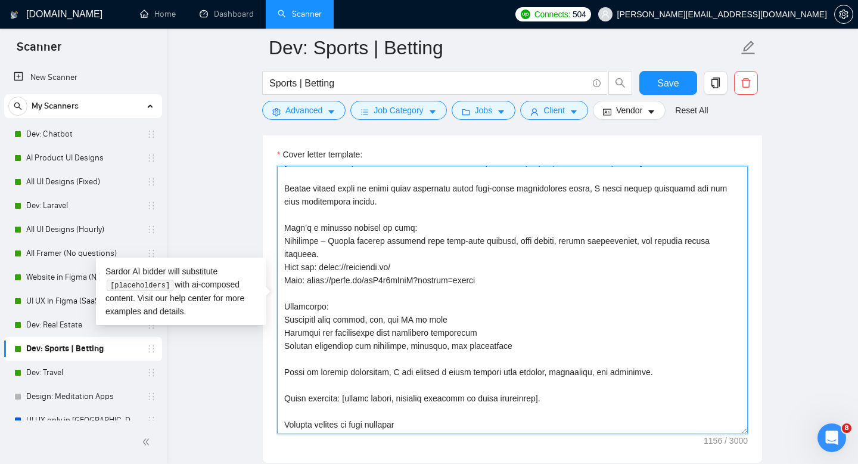
click at [389, 320] on textarea "Cover letter template:" at bounding box center [512, 300] width 471 height 268
click at [413, 227] on textarea "Cover letter template:" at bounding box center [512, 300] width 471 height 268
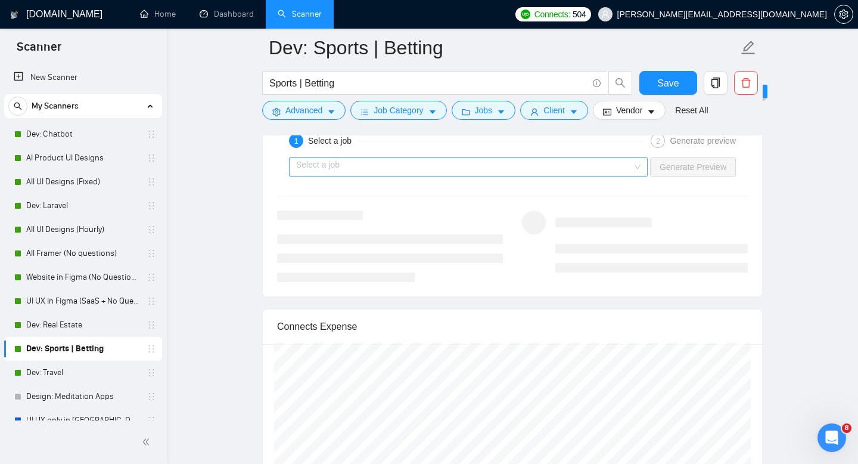
scroll to position [2291, 0]
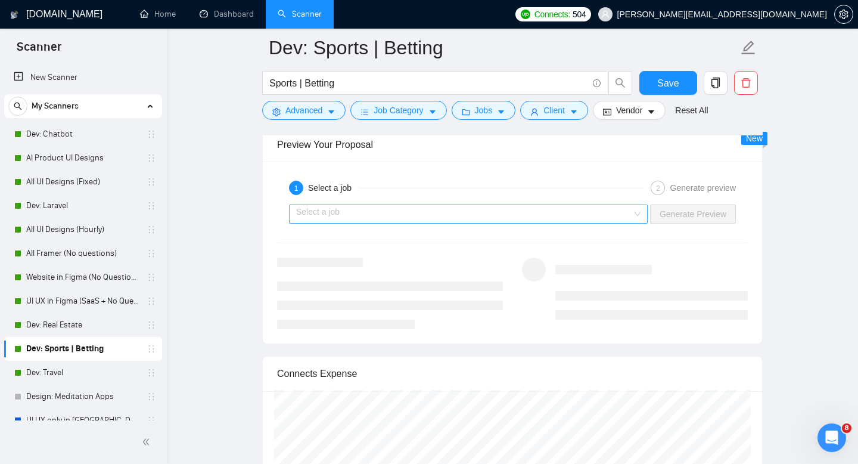
type textarea "Lo [ipsumd’s amet], C adip elitsed doeius te incidid [utlab / etdolo / magnaal …"
click at [375, 206] on input "search" at bounding box center [464, 214] width 336 height 18
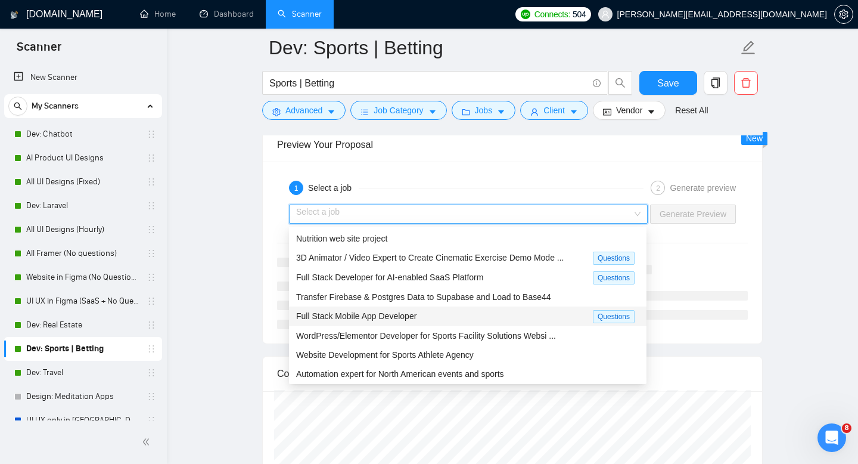
scroll to position [39, 0]
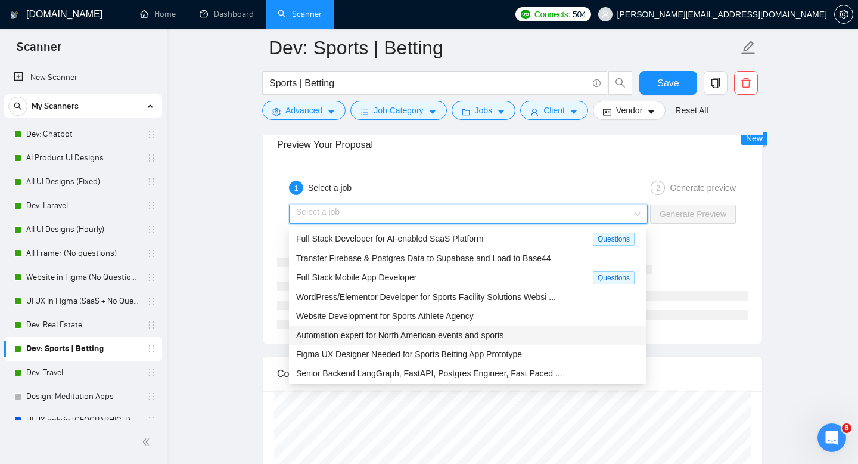
click at [353, 330] on span "Automation expert for North American events and sports" at bounding box center [400, 335] width 208 height 10
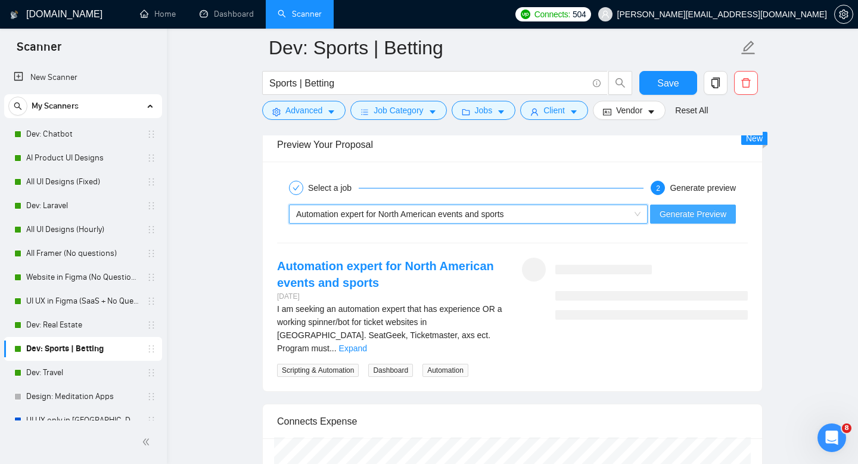
click at [716, 210] on span "Generate Preview" at bounding box center [693, 213] width 67 height 13
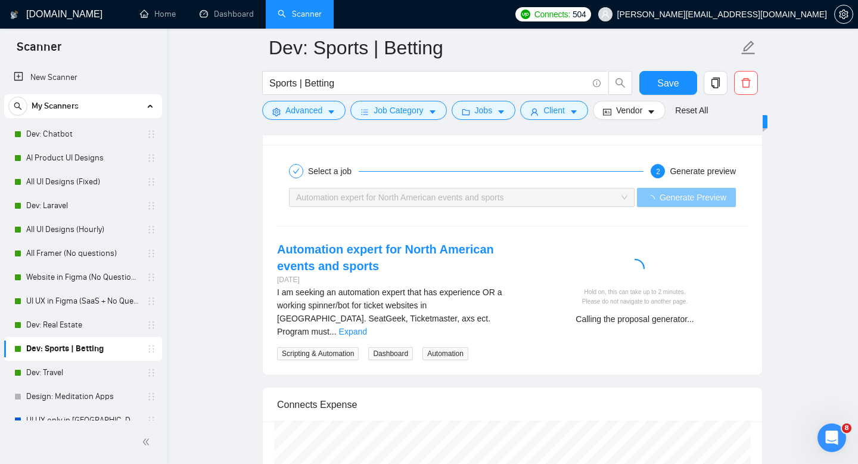
scroll to position [2310, 0]
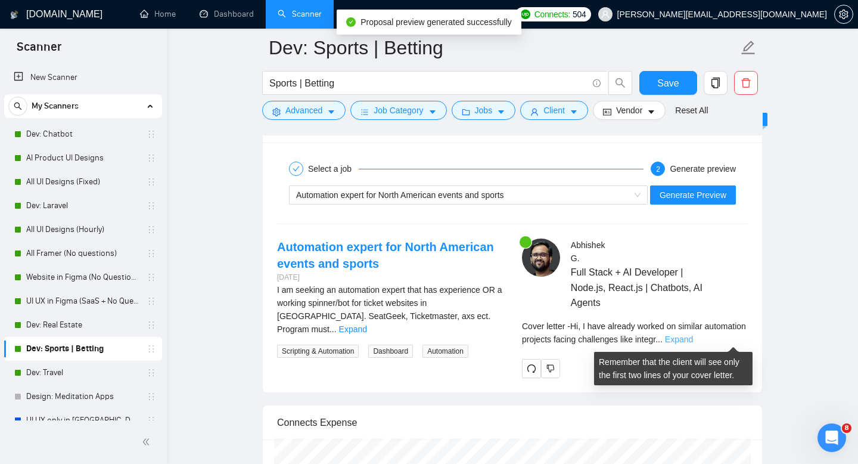
click at [693, 336] on link "Expand" at bounding box center [679, 339] width 28 height 10
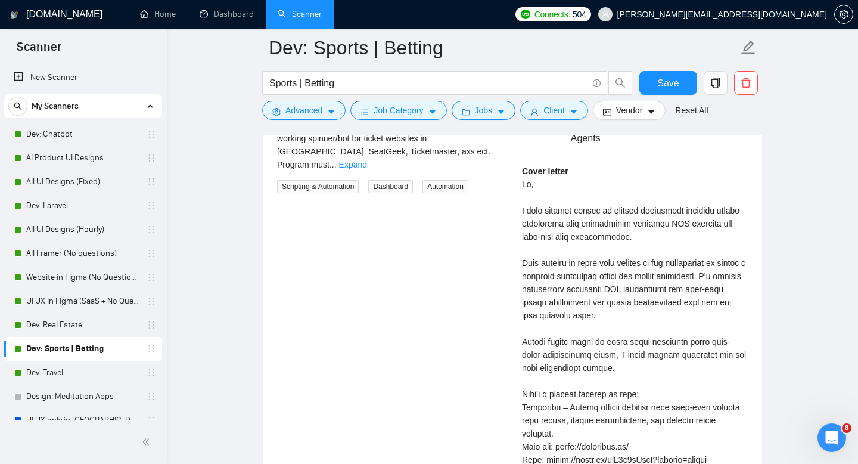
scroll to position [2456, 0]
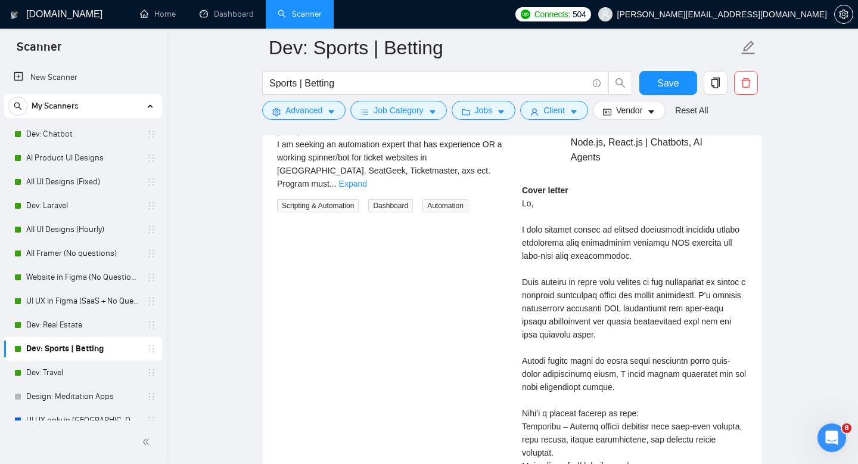
click at [451, 312] on div "Automation expert for North American events and sports [DATE] I am seeking an a…" at bounding box center [513, 396] width 490 height 607
click at [367, 179] on link "Expand" at bounding box center [353, 184] width 28 height 10
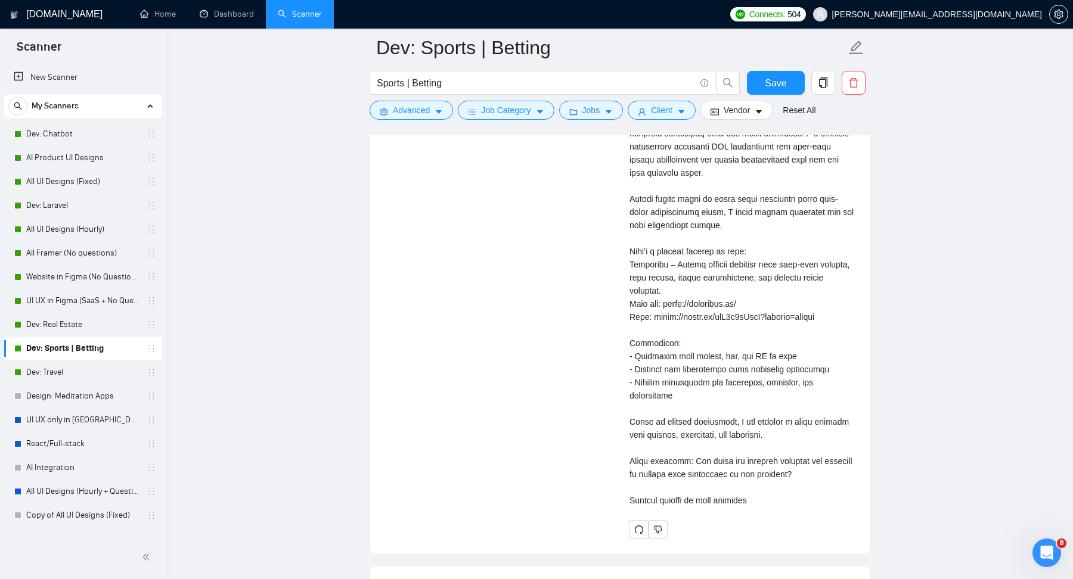
scroll to position [2622, 0]
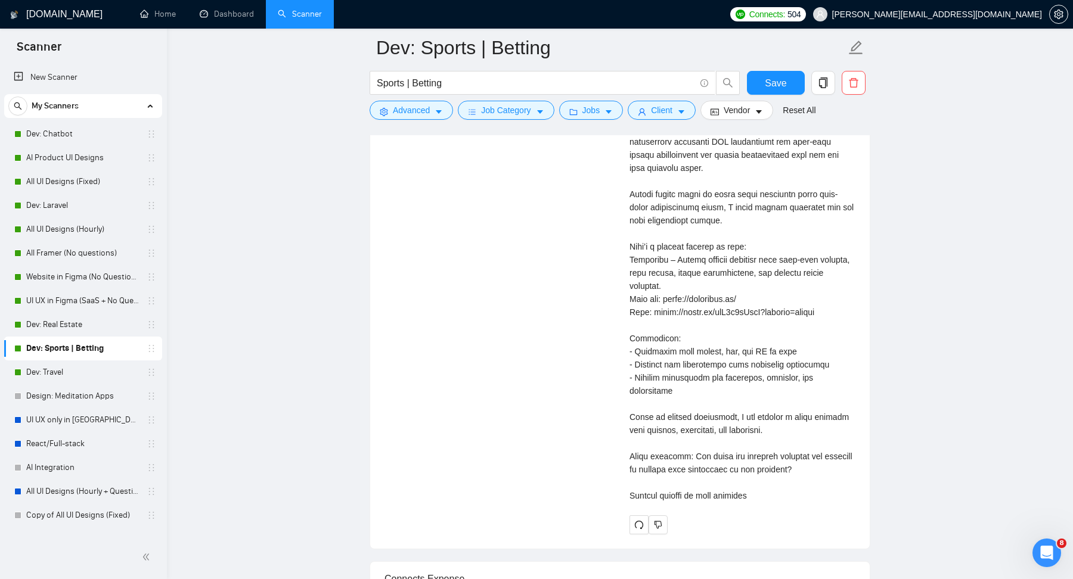
click at [682, 206] on div "Cover letter" at bounding box center [742, 259] width 226 height 485
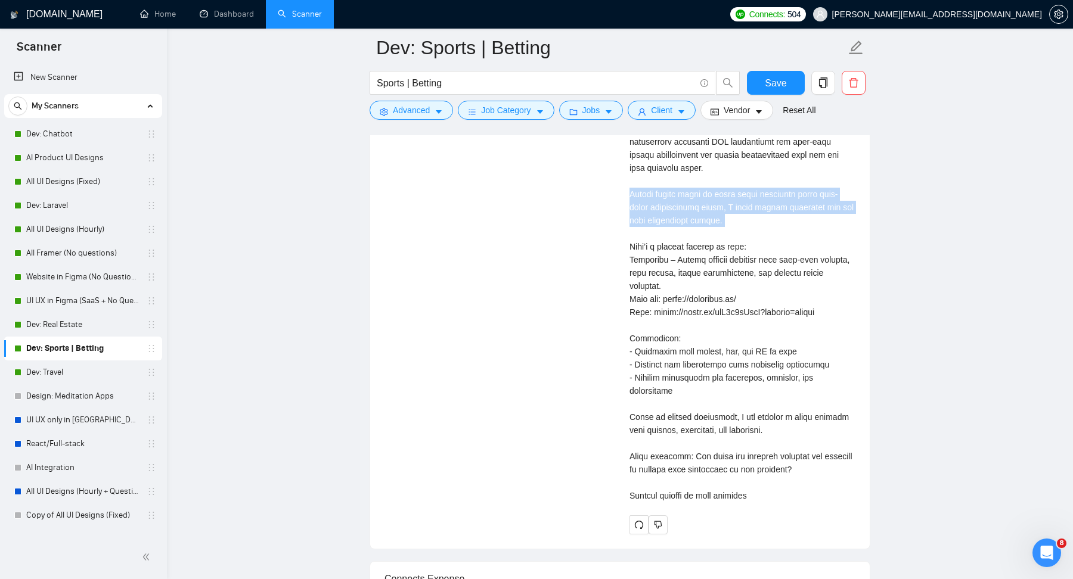
click at [682, 206] on div "Cover letter" at bounding box center [742, 259] width 226 height 485
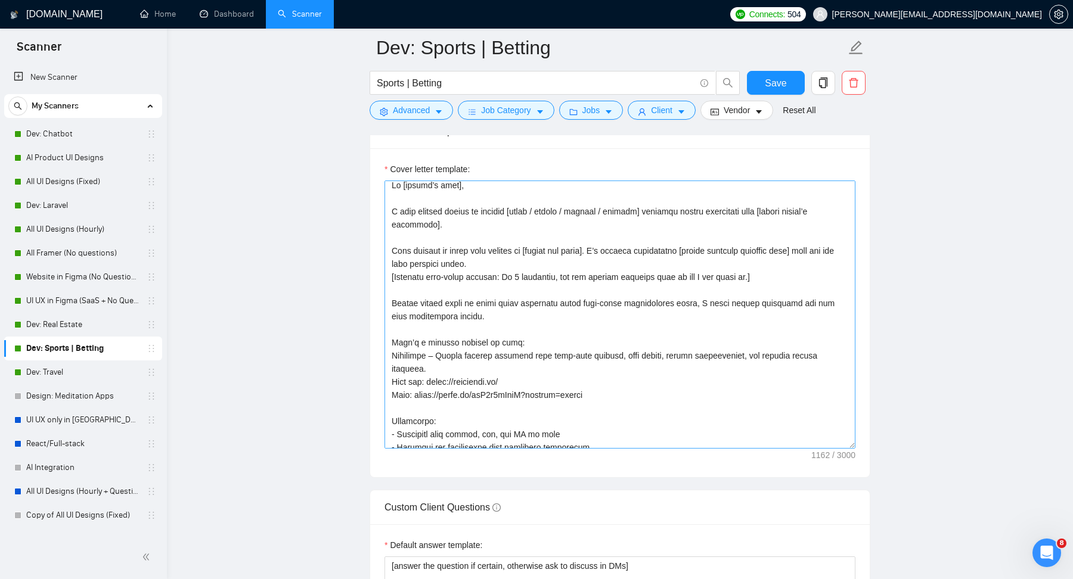
scroll to position [0, 0]
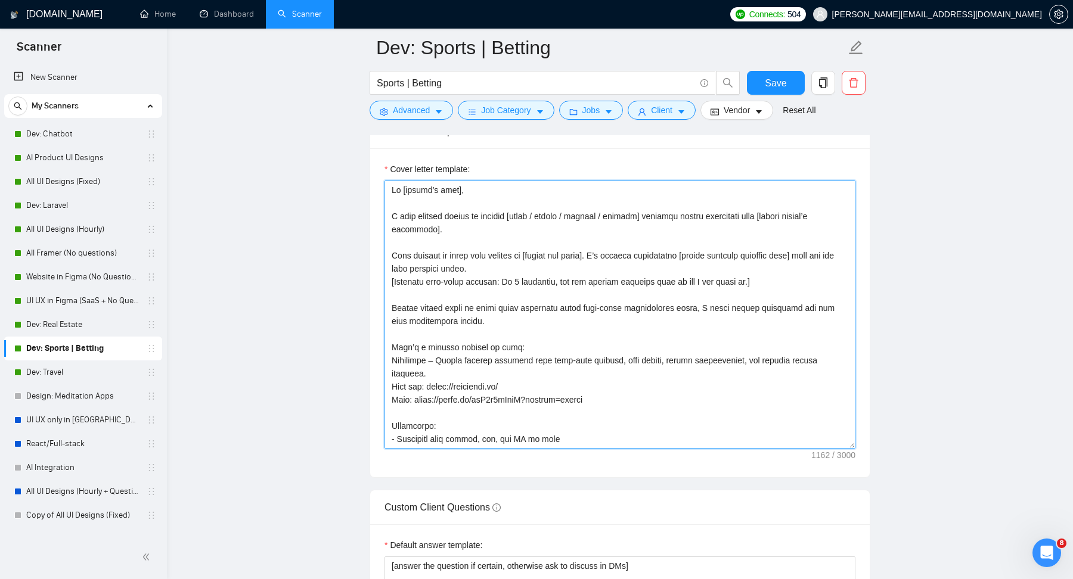
click at [488, 305] on textarea "Cover letter template:" at bounding box center [619, 315] width 471 height 268
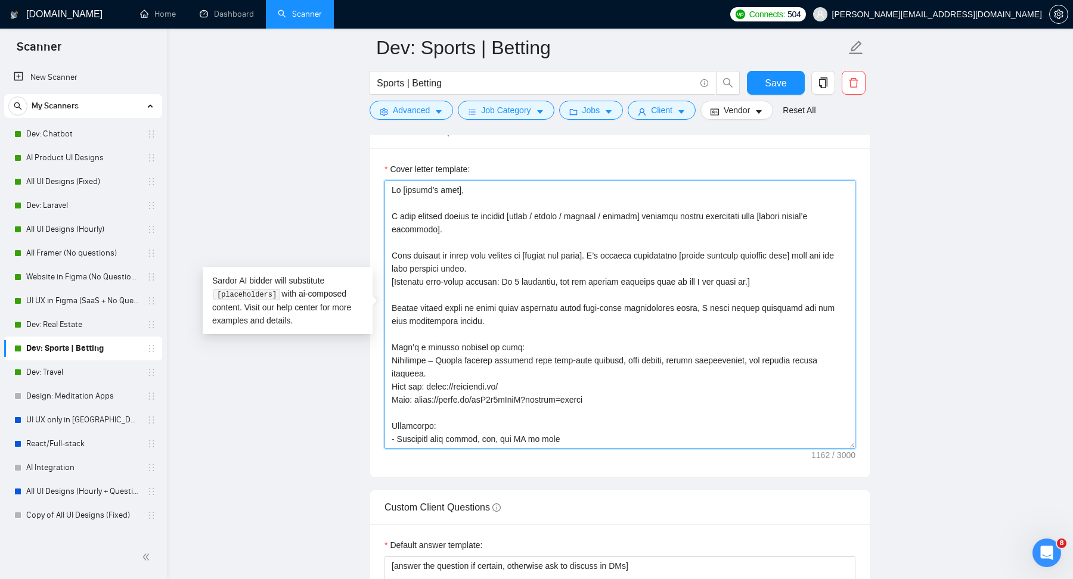
click at [488, 305] on textarea "Cover letter template:" at bounding box center [619, 315] width 471 height 268
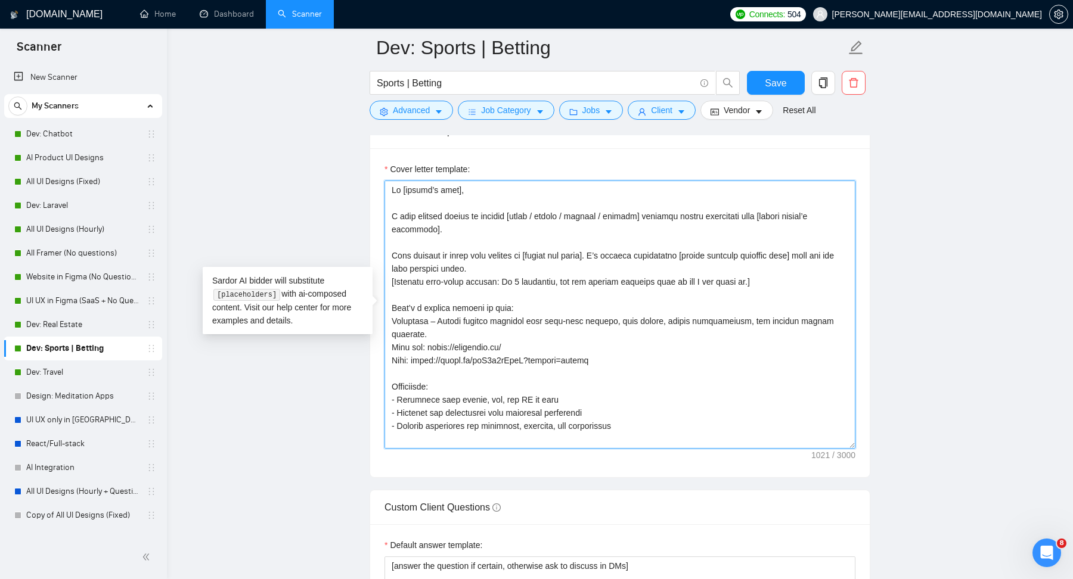
click at [478, 325] on textarea "Cover letter template:" at bounding box center [619, 315] width 471 height 268
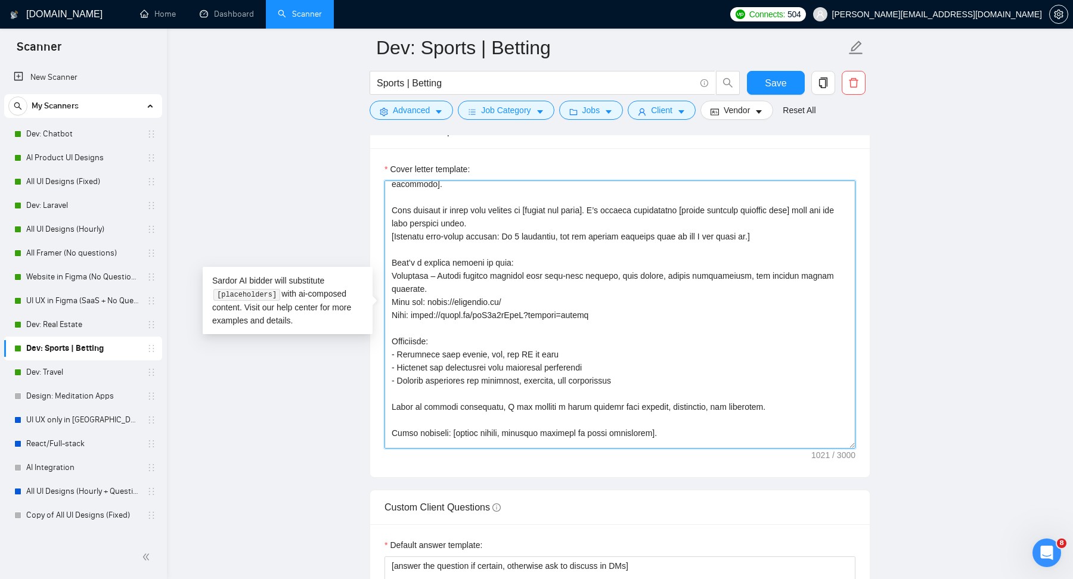
scroll to position [57, 0]
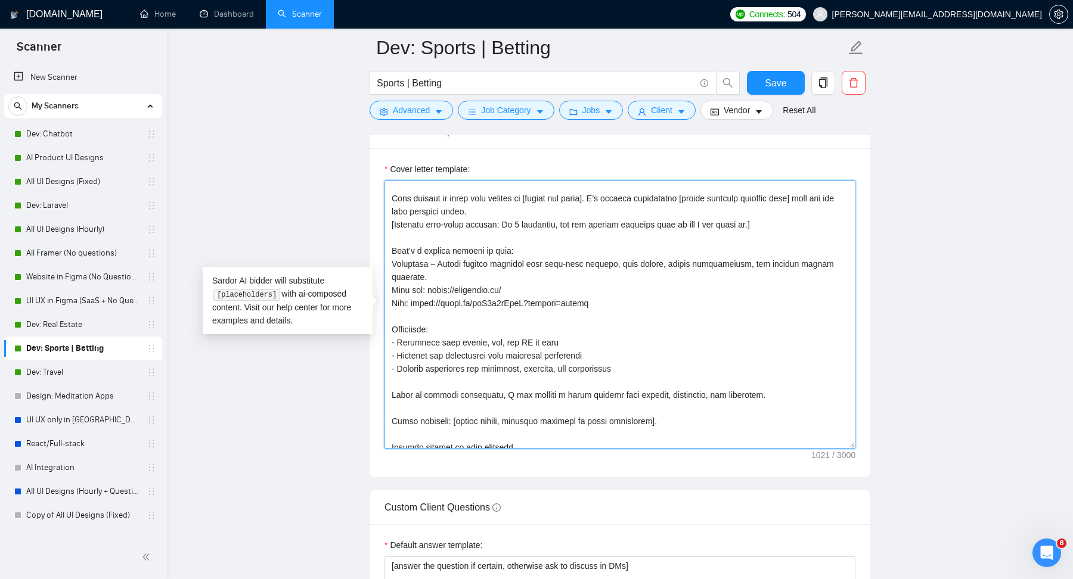
click at [477, 315] on textarea "Cover letter template:" at bounding box center [619, 315] width 471 height 268
click at [430, 393] on textarea "Cover letter template:" at bounding box center [619, 315] width 471 height 268
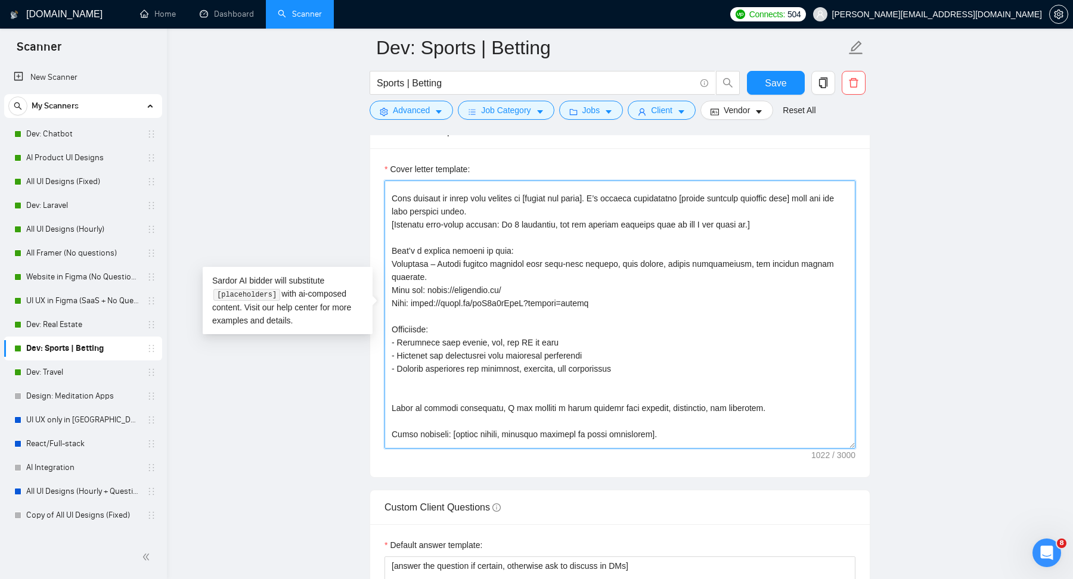
paste textarea "Having solved these in large scale platforms doing real-money transactions dail…"
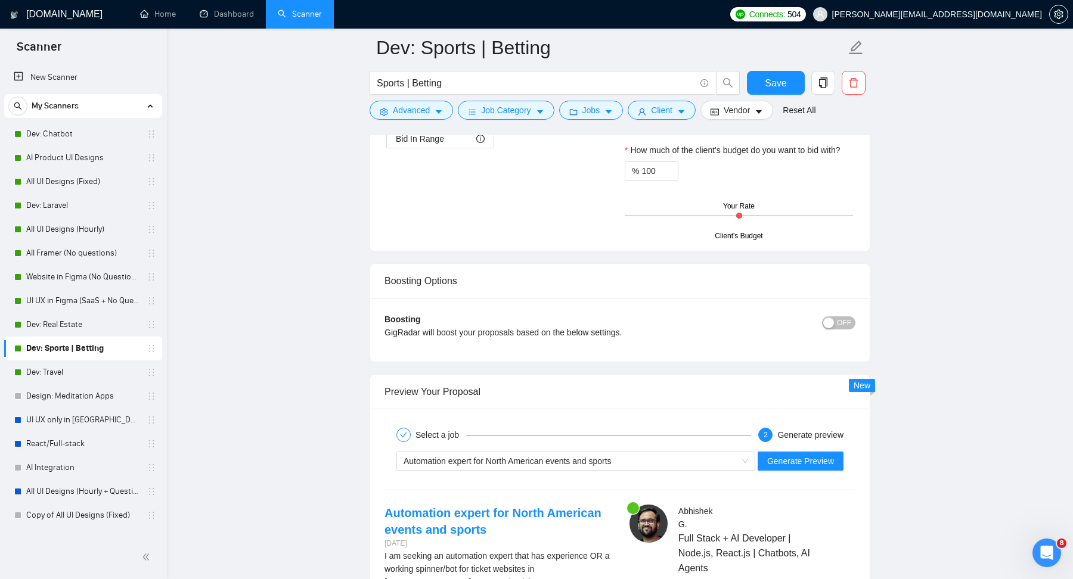
scroll to position [2148, 0]
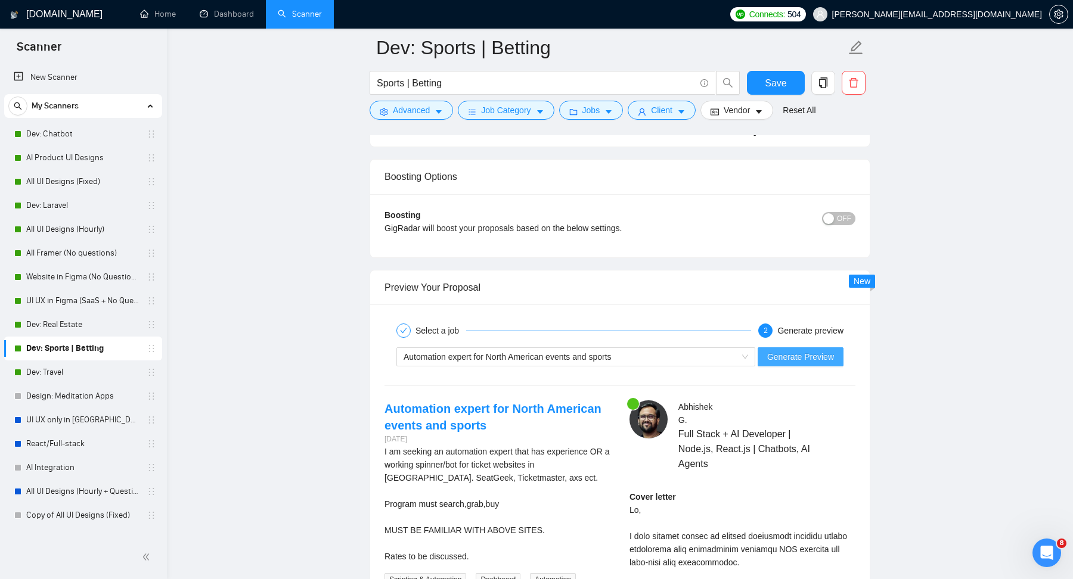
type textarea "Lo [ipsumd’s amet], C adip elitsed doeius te incidid [utlab / etdolo / magnaal …"
click at [778, 351] on span "Generate Preview" at bounding box center [800, 357] width 67 height 13
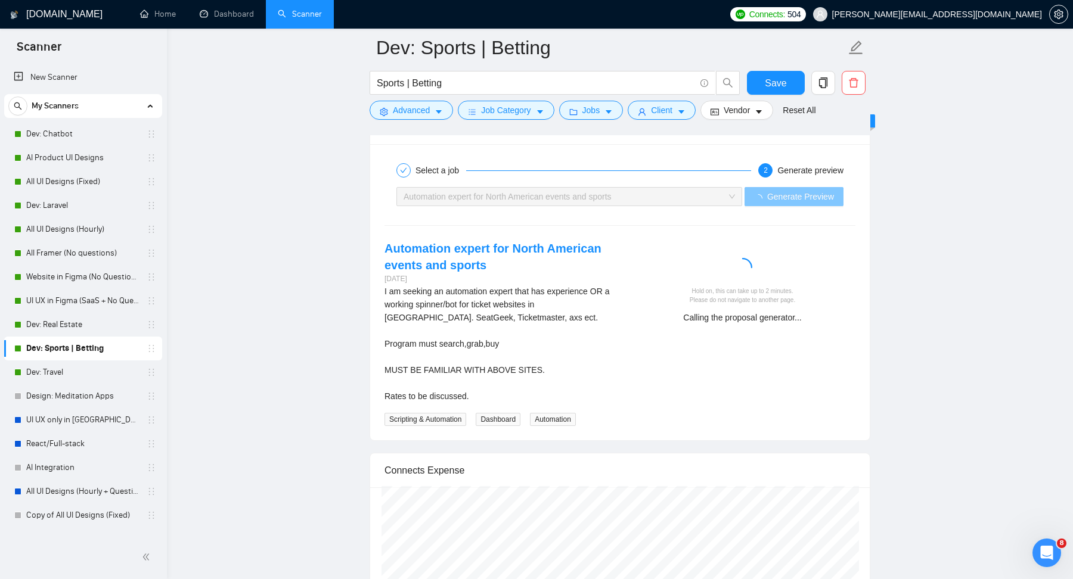
scroll to position [2349, 0]
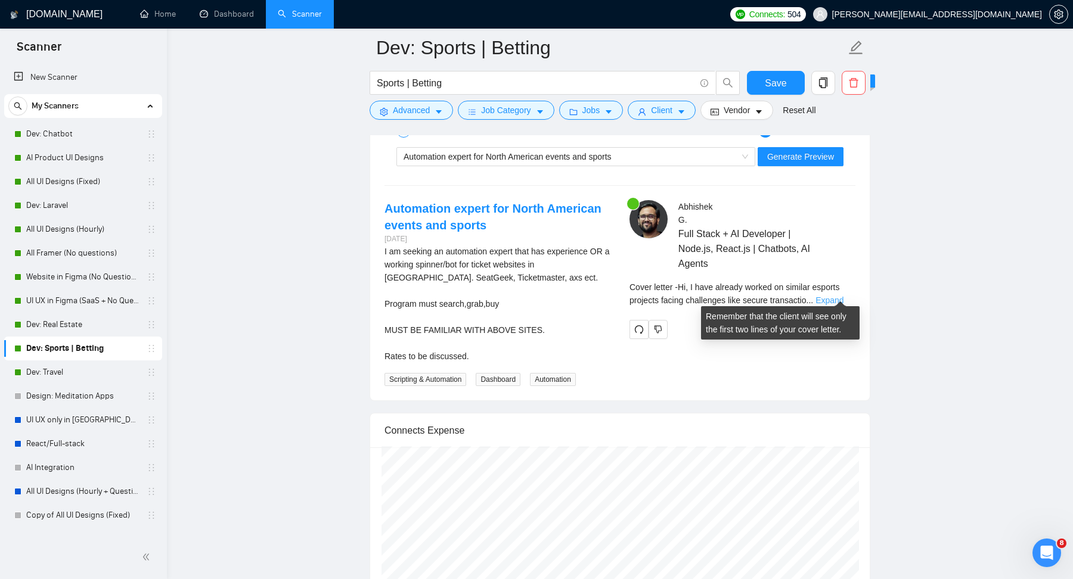
click at [836, 296] on link "Expand" at bounding box center [829, 301] width 28 height 10
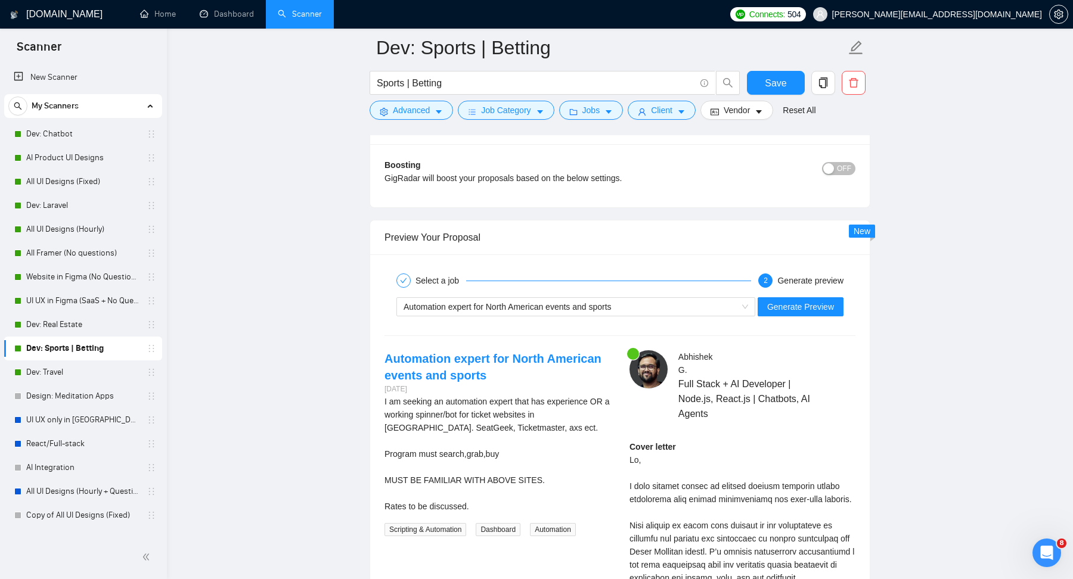
scroll to position [1889, 0]
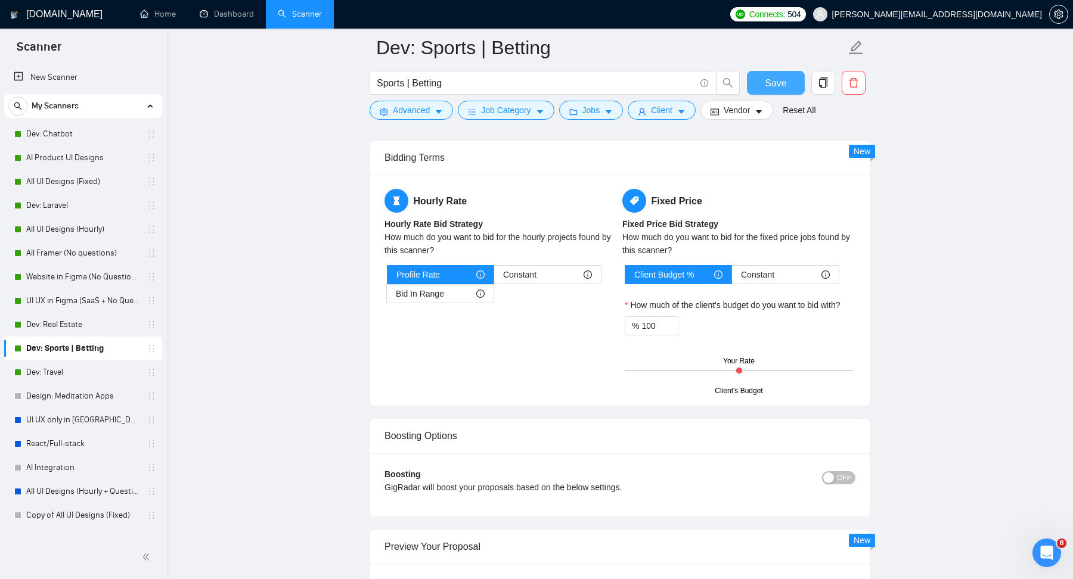
click at [781, 86] on span "Save" at bounding box center [775, 83] width 21 height 15
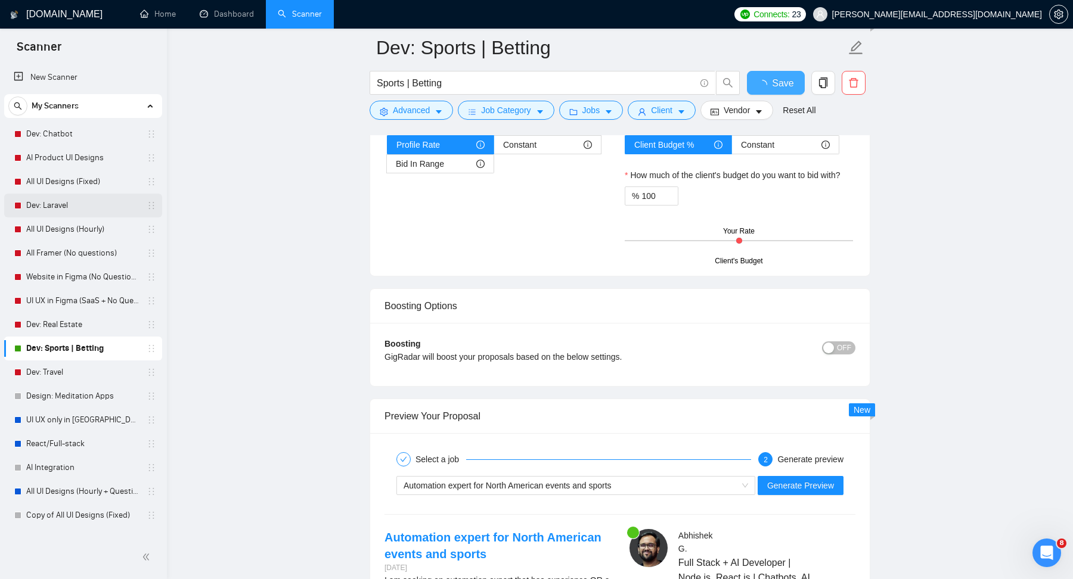
checkbox input "true"
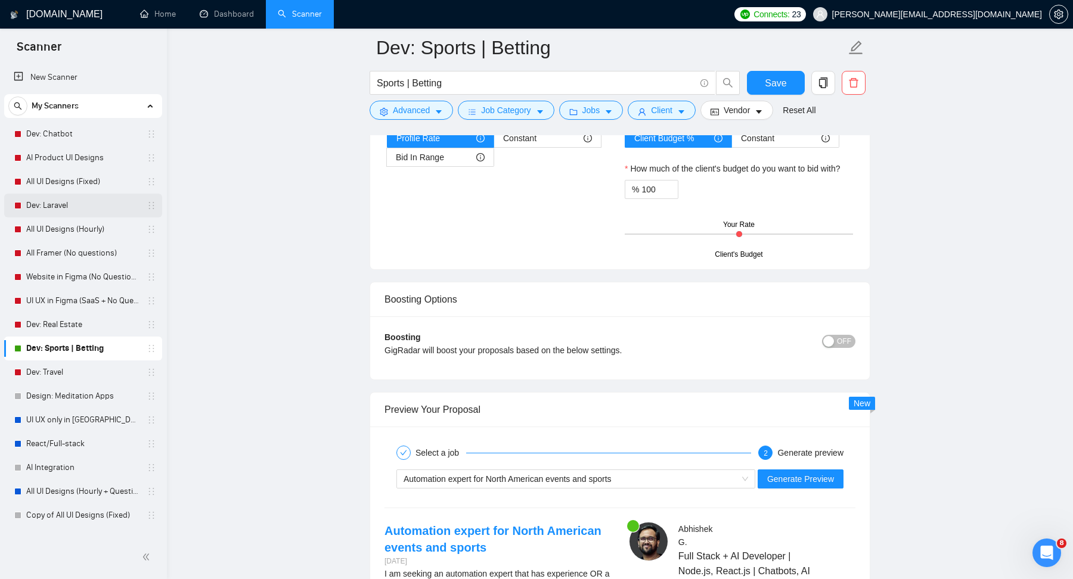
click at [78, 212] on link "Dev: Laravel" at bounding box center [82, 206] width 113 height 24
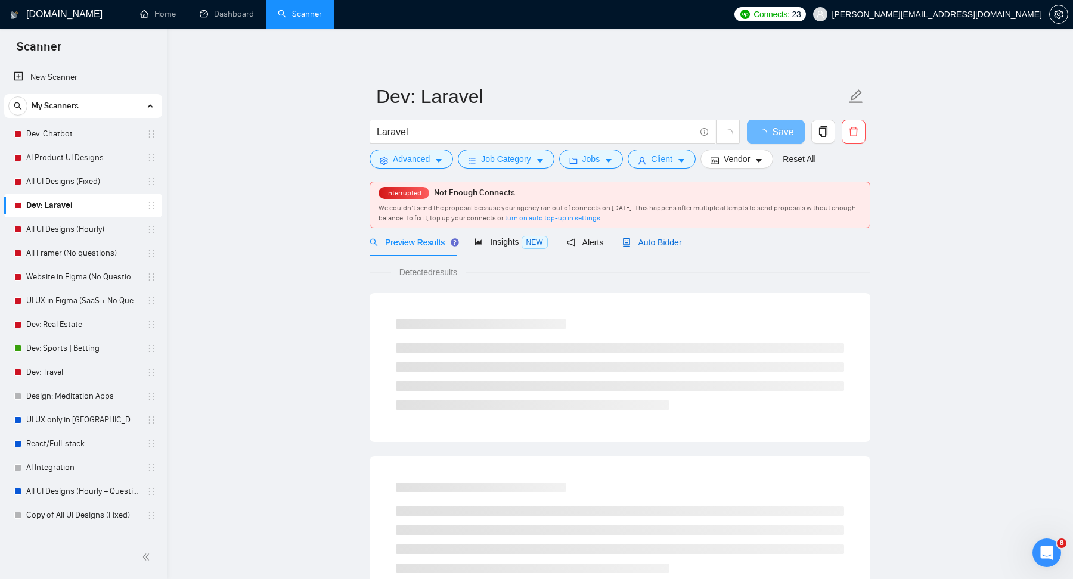
click at [668, 247] on div "Auto Bidder" at bounding box center [651, 242] width 59 height 13
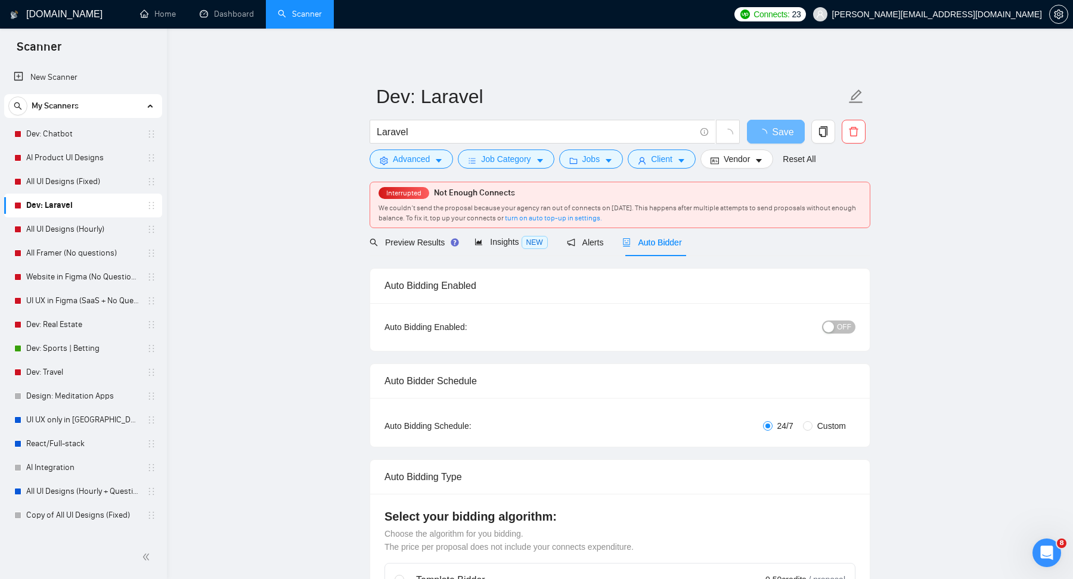
checkbox input "true"
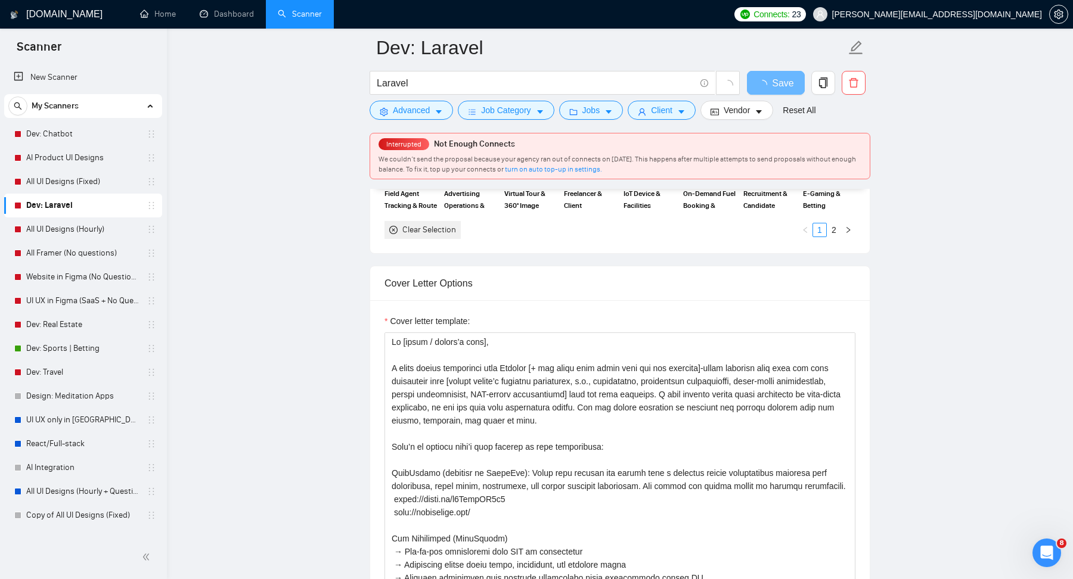
scroll to position [1300, 0]
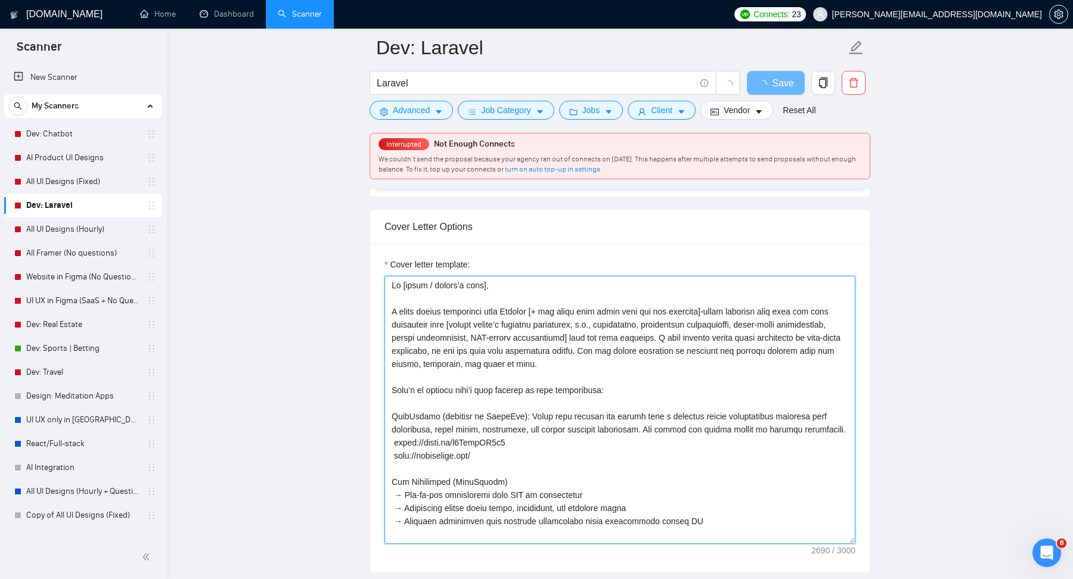
click at [604, 368] on textarea "Cover letter template:" at bounding box center [619, 410] width 471 height 268
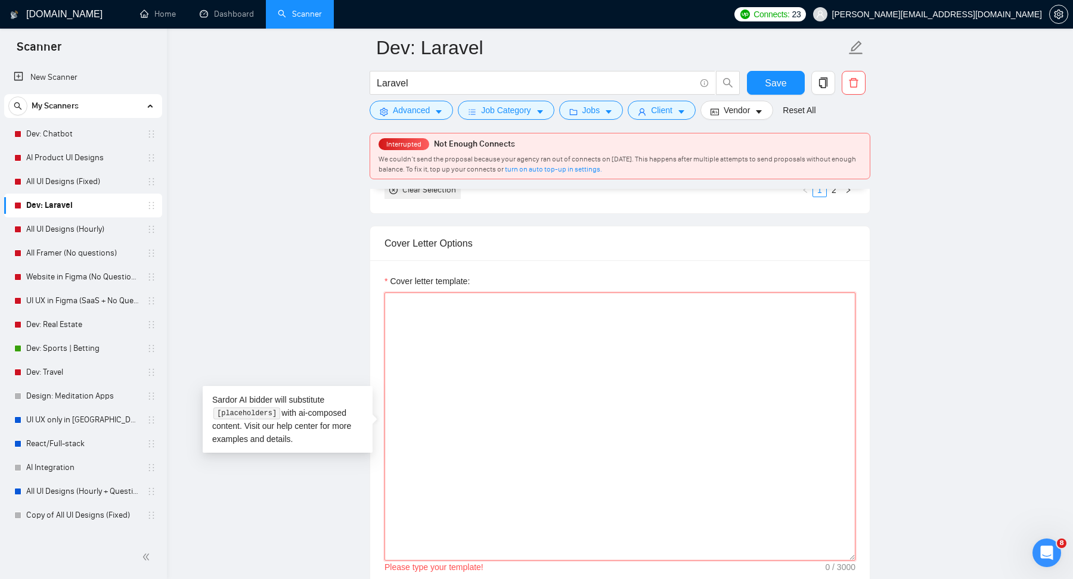
paste textarea "Lo [ipsumd’s amet], C adip elitsed doeius te incidid Utlabor [+ etd magna aliqu…"
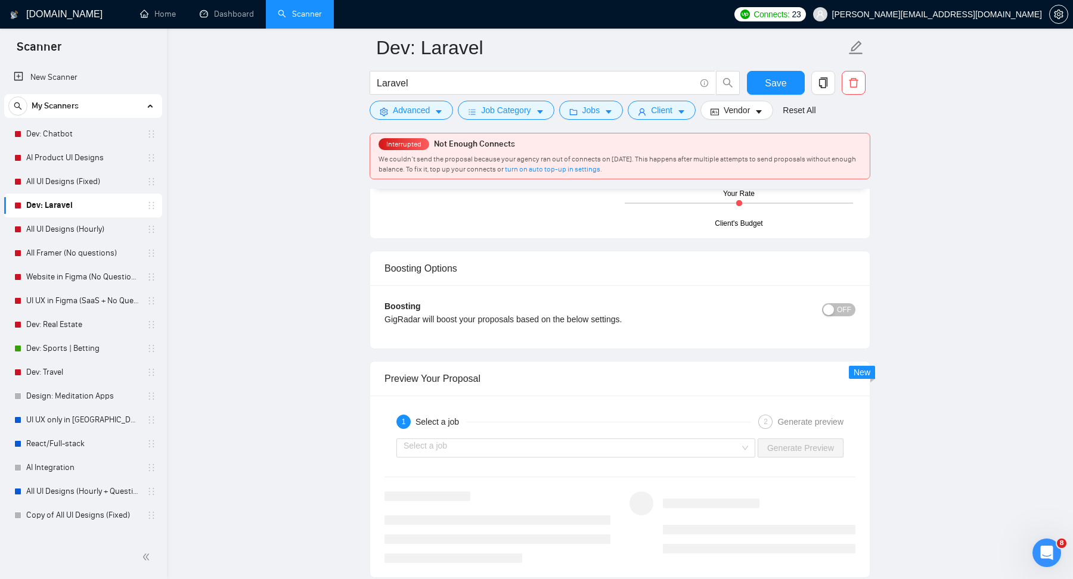
scroll to position [2310, 0]
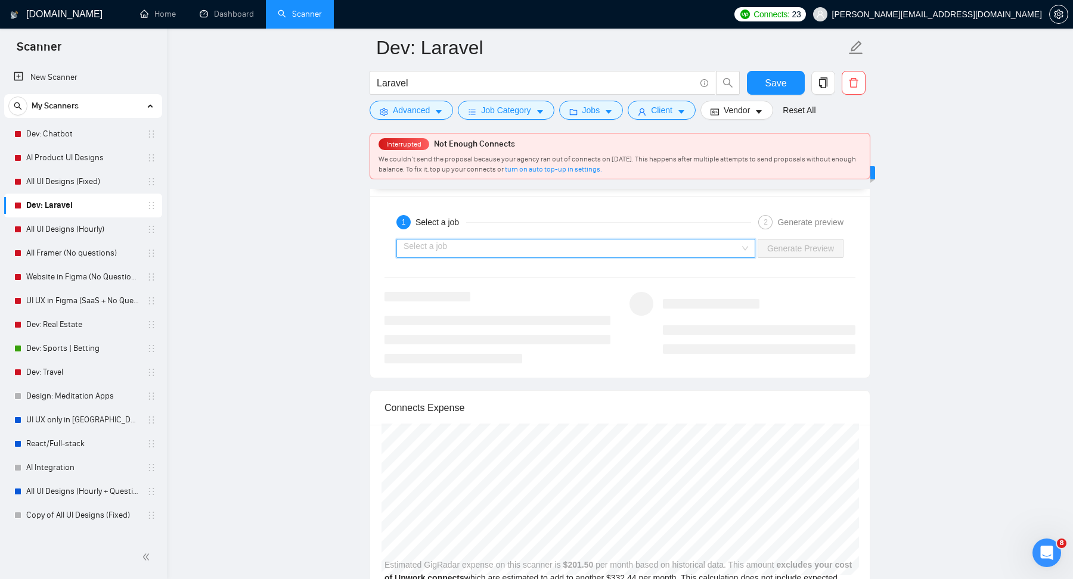
click at [574, 240] on input "search" at bounding box center [572, 249] width 336 height 18
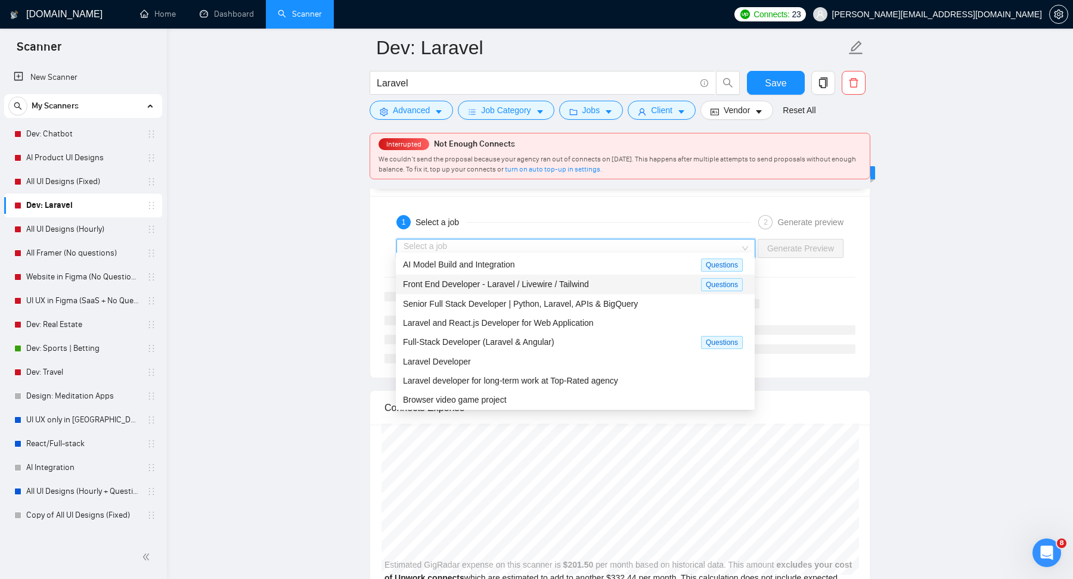
click at [542, 290] on div "Front End Developer - Laravel / Livewire / Tailwind" at bounding box center [552, 285] width 298 height 14
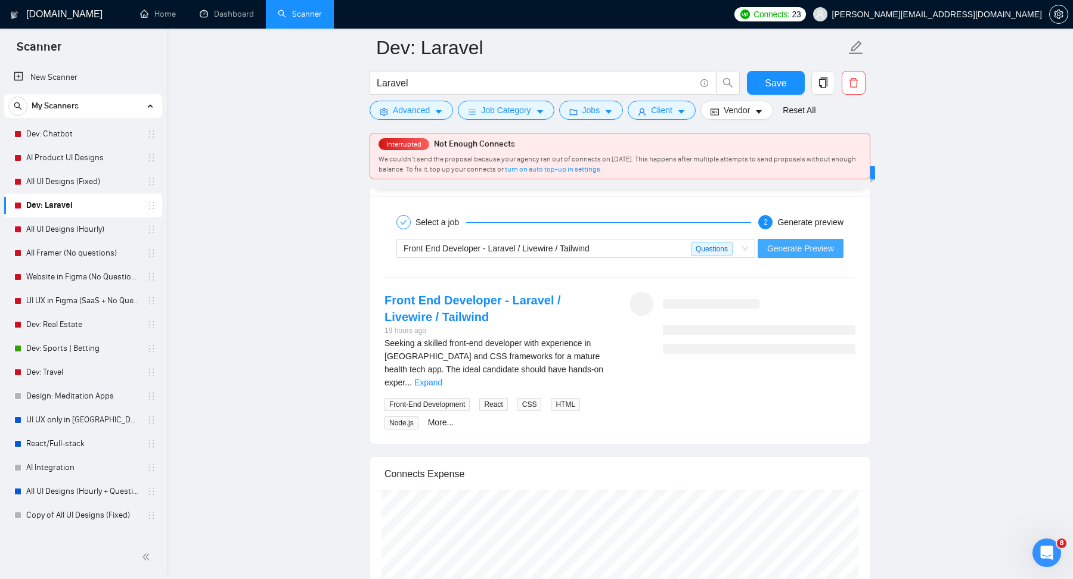
click at [785, 244] on span "Generate Preview" at bounding box center [800, 248] width 67 height 13
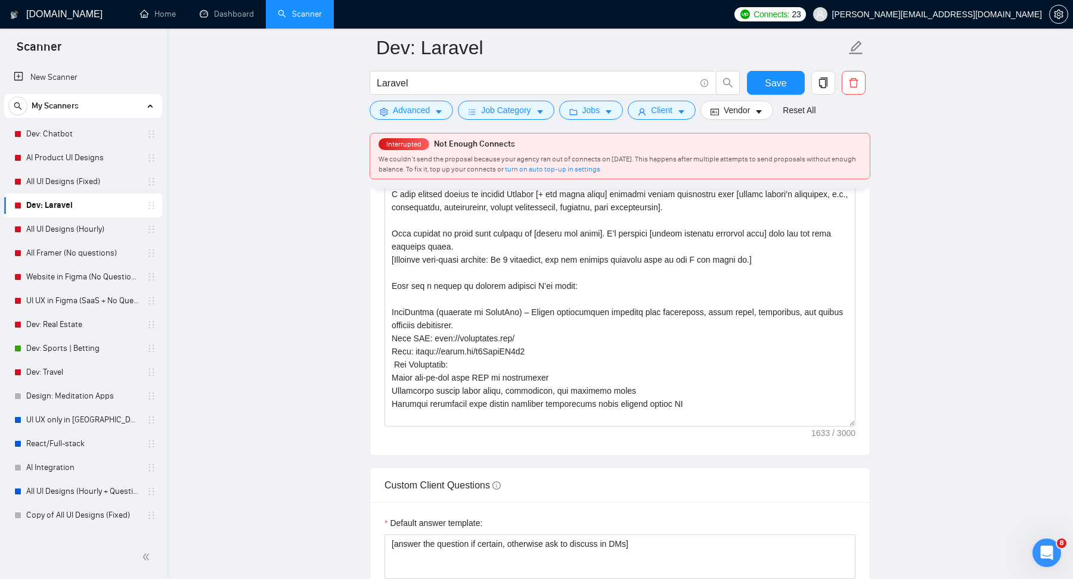
scroll to position [1425, 0]
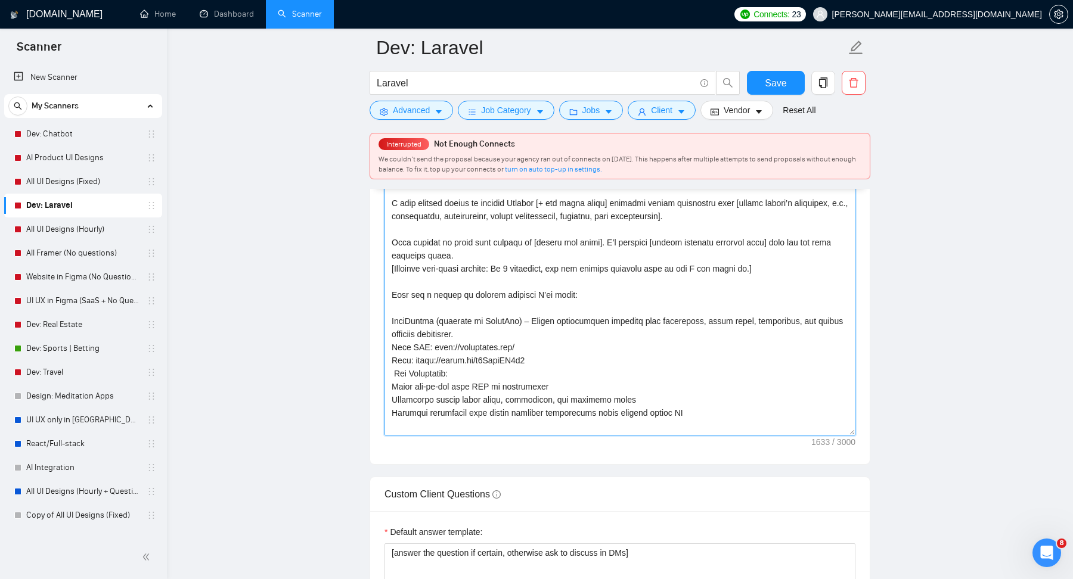
click at [405, 372] on textarea "Cover letter template:" at bounding box center [619, 302] width 471 height 268
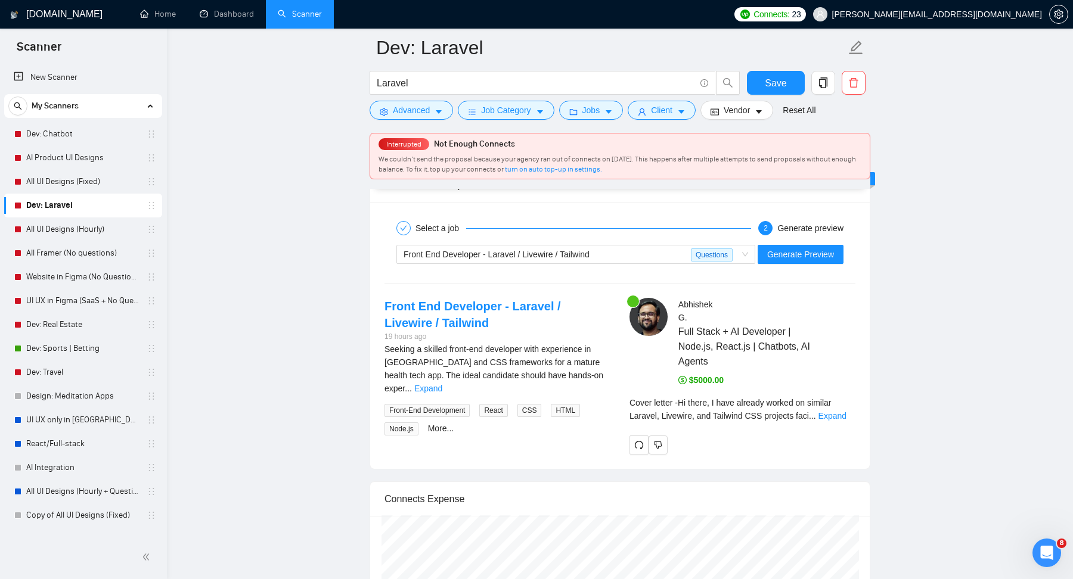
scroll to position [2352, 0]
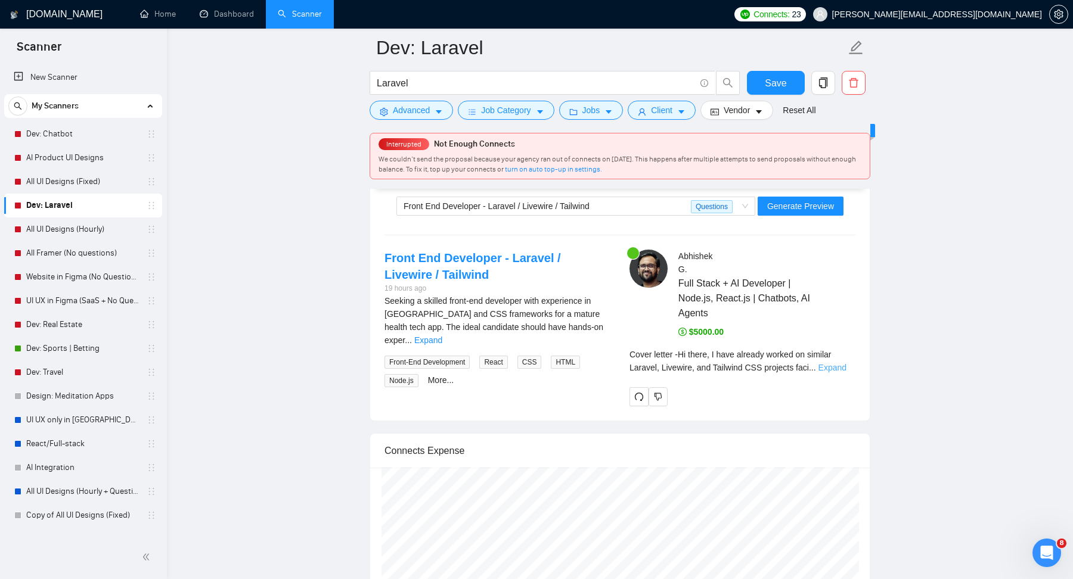
click at [844, 364] on link "Expand" at bounding box center [832, 368] width 28 height 10
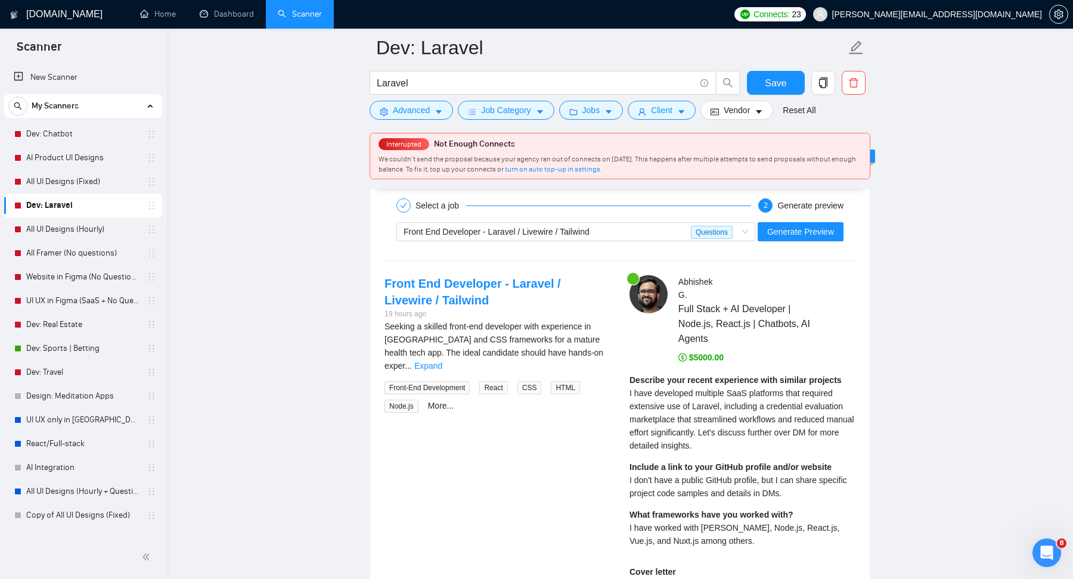
scroll to position [2316, 0]
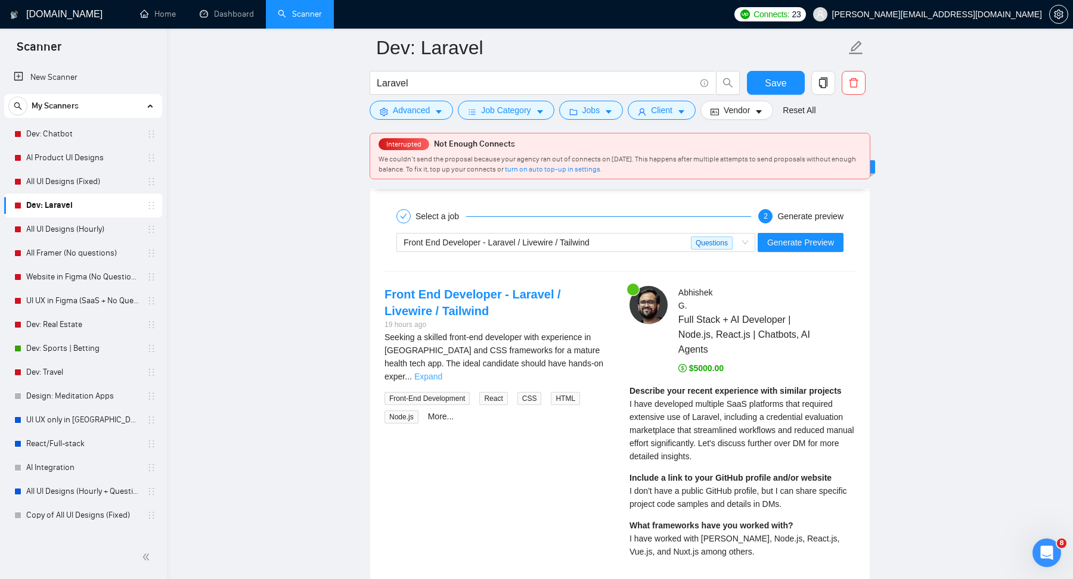
click at [442, 372] on link "Expand" at bounding box center [428, 377] width 28 height 10
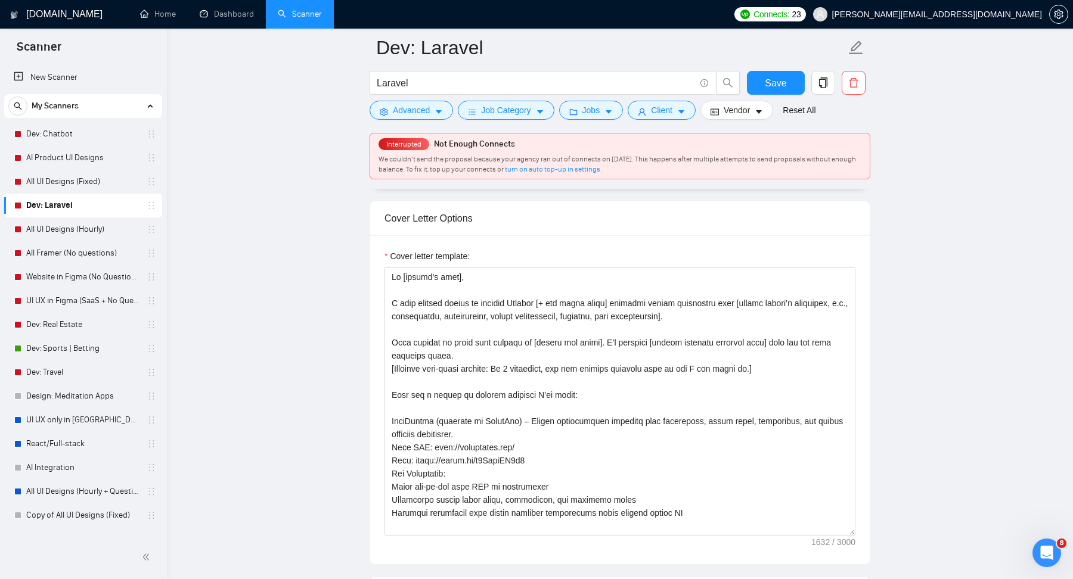
scroll to position [1321, 0]
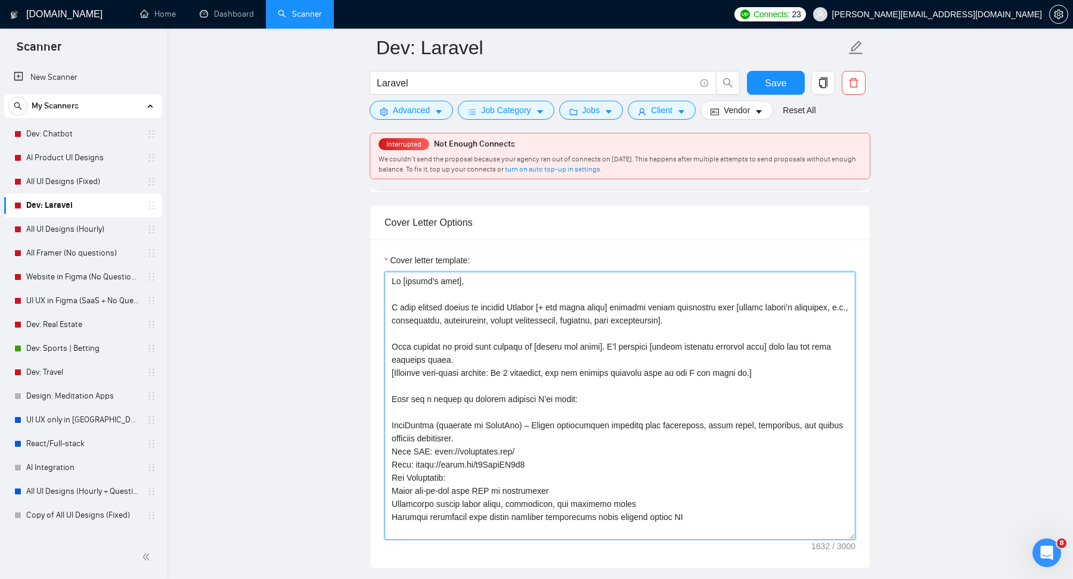
click at [389, 318] on textarea "Cover letter template:" at bounding box center [619, 406] width 471 height 268
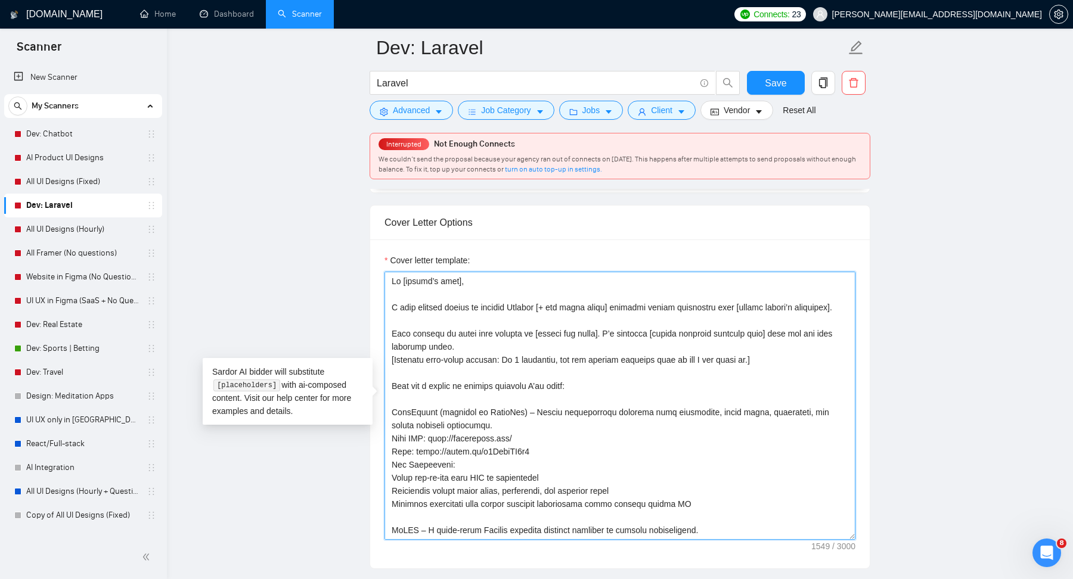
click at [683, 296] on textarea "Cover letter template:" at bounding box center [619, 406] width 471 height 268
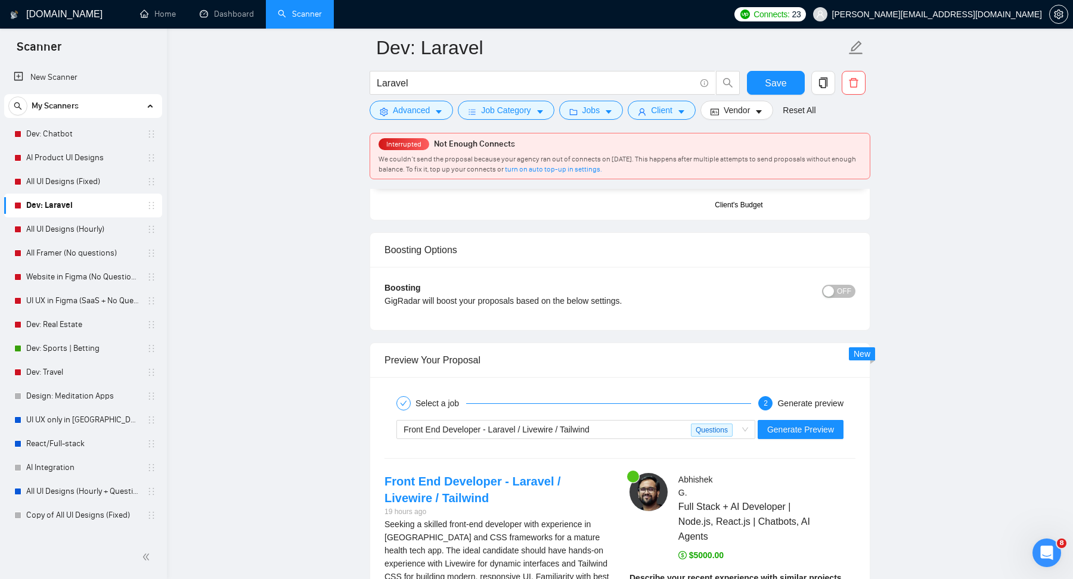
scroll to position [2188, 0]
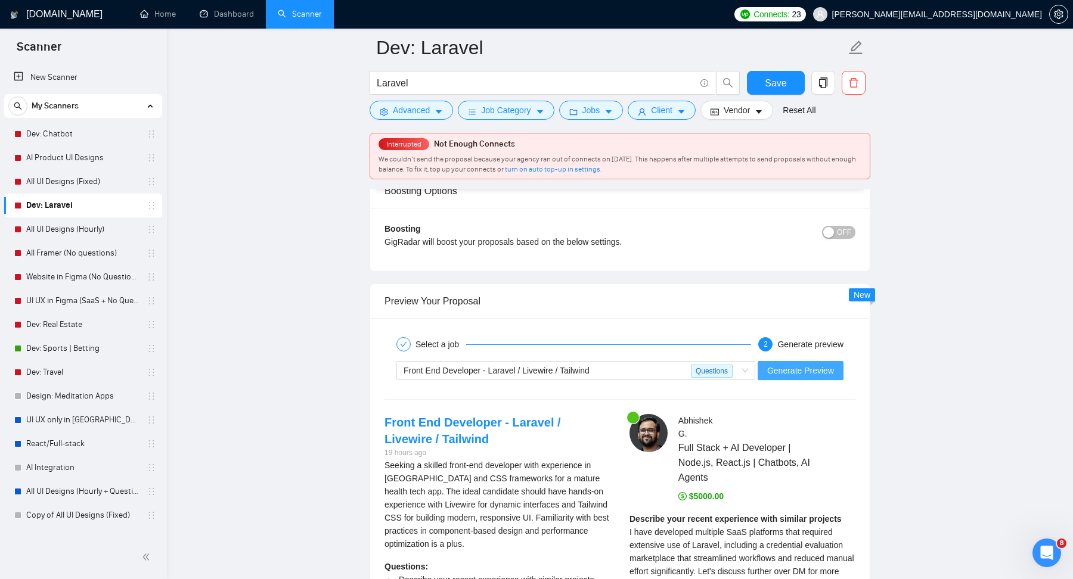
click at [811, 367] on span "Generate Preview" at bounding box center [800, 370] width 67 height 13
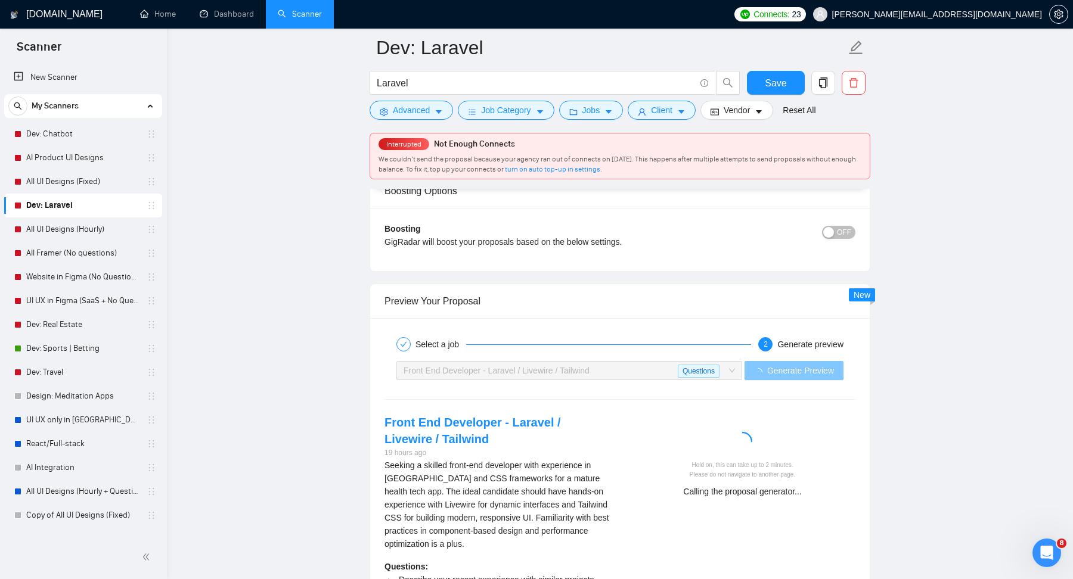
scroll to position [2341, 0]
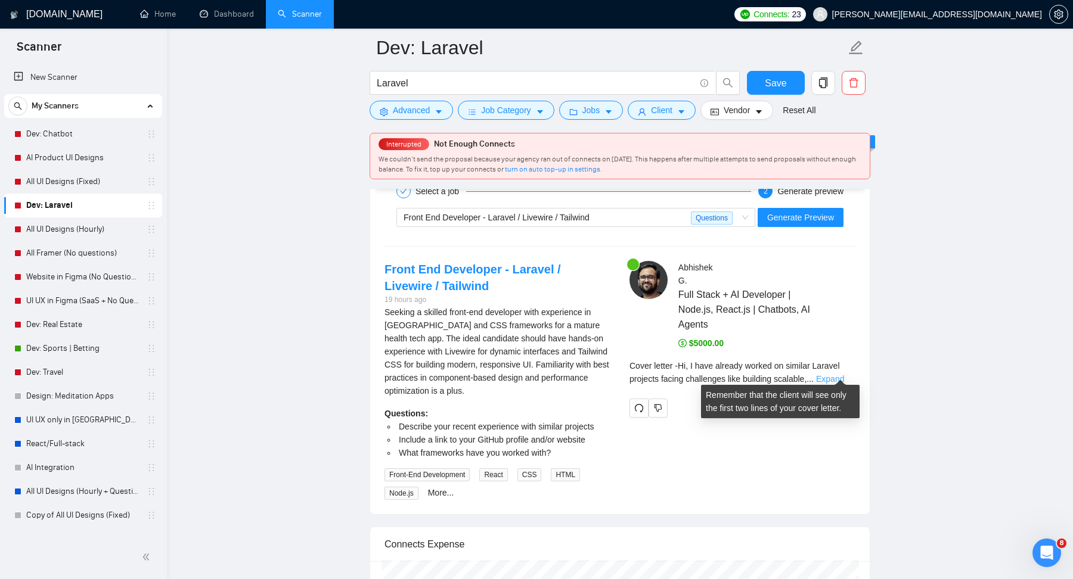
click at [844, 374] on link "Expand" at bounding box center [830, 379] width 28 height 10
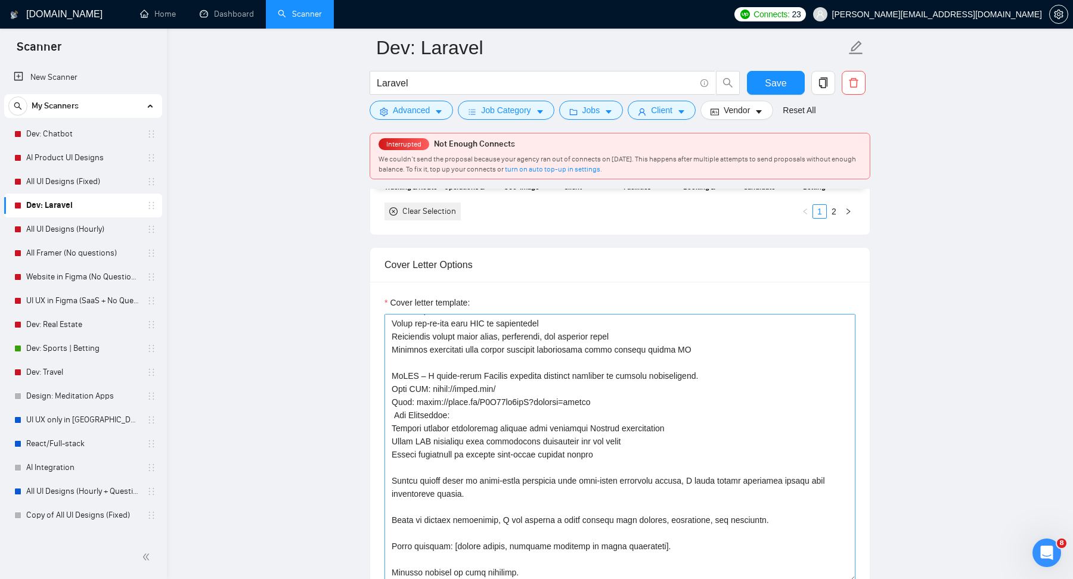
scroll to position [0, 0]
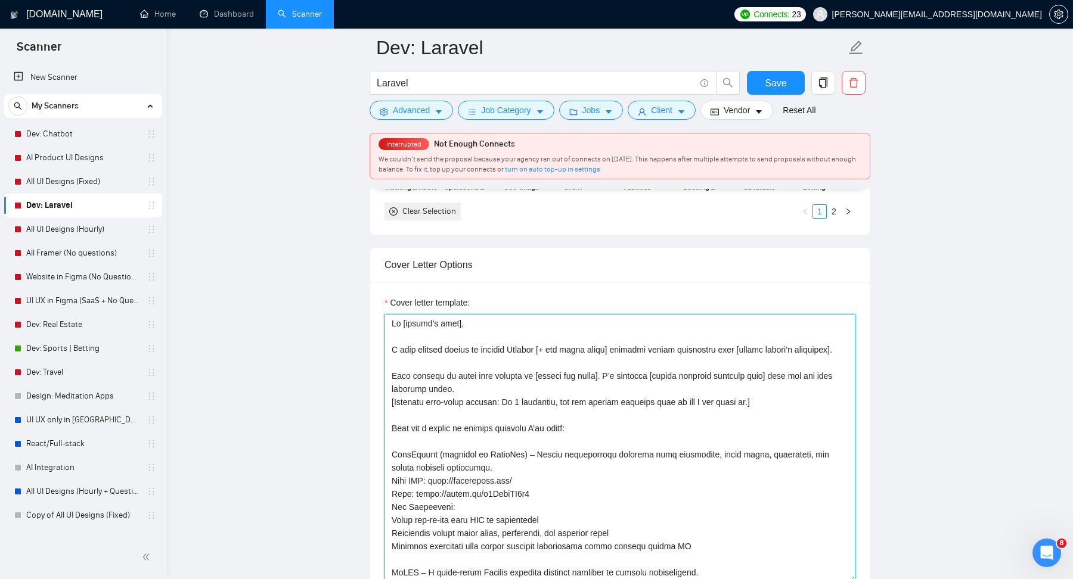
click at [480, 343] on textarea "Cover letter template:" at bounding box center [619, 448] width 471 height 268
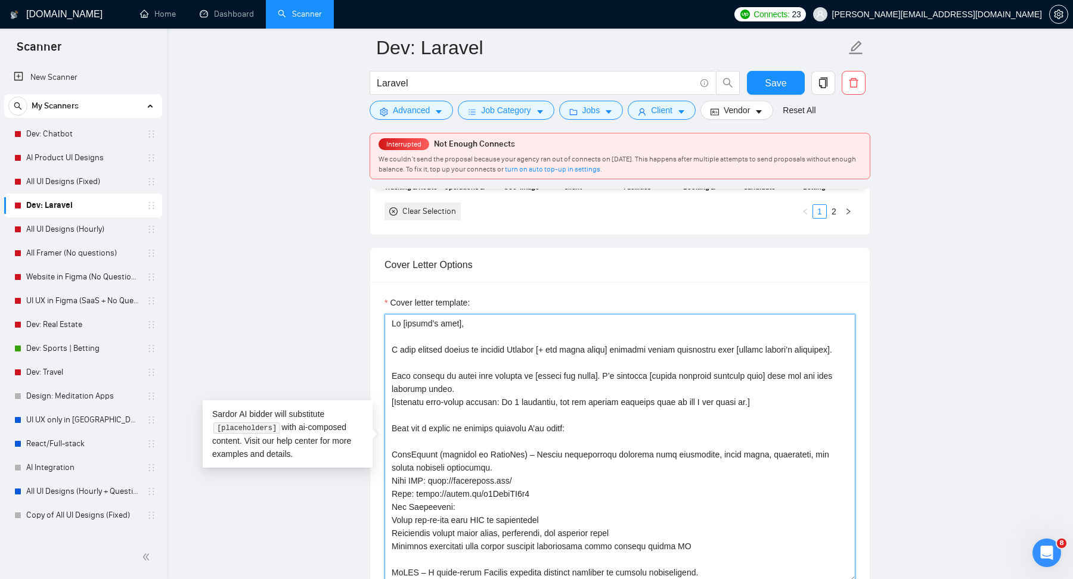
click at [480, 343] on textarea "Cover letter template:" at bounding box center [619, 448] width 471 height 268
paste textarea "key relevant challenge(s) or pain-point(s)]."
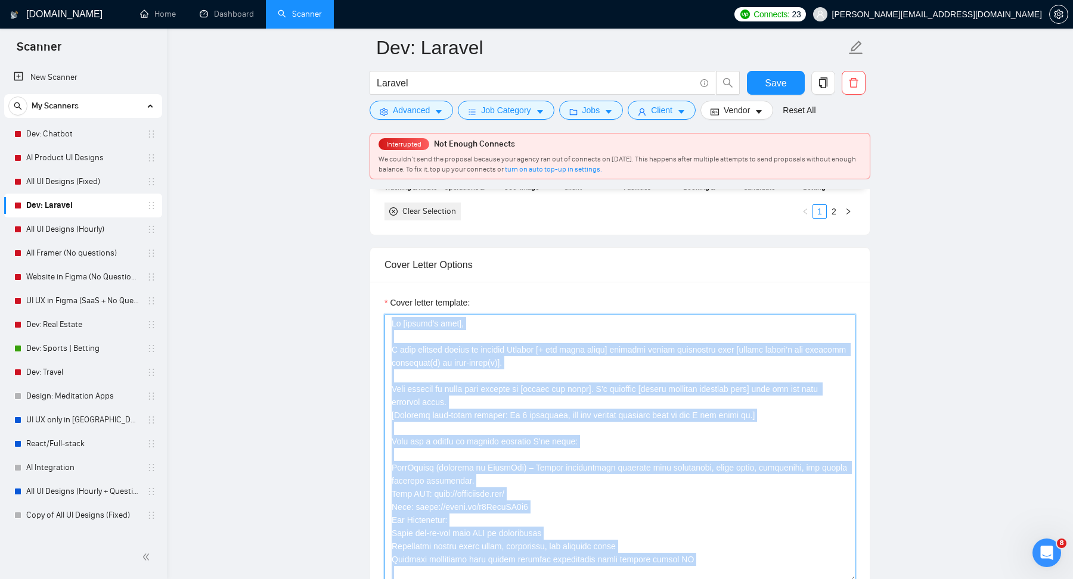
click at [651, 386] on textarea "Cover letter template:" at bounding box center [619, 448] width 471 height 268
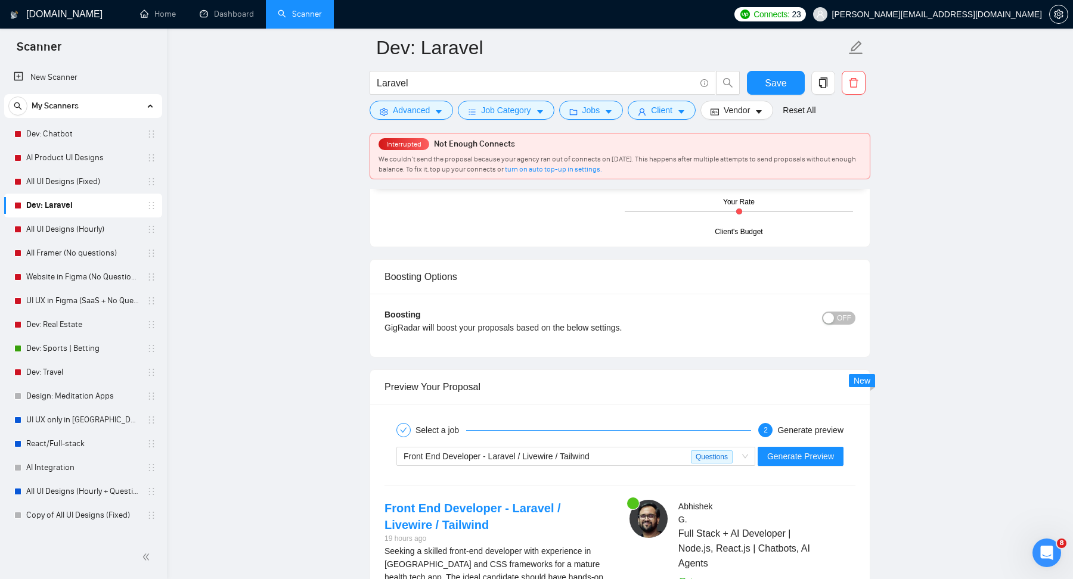
scroll to position [2132, 0]
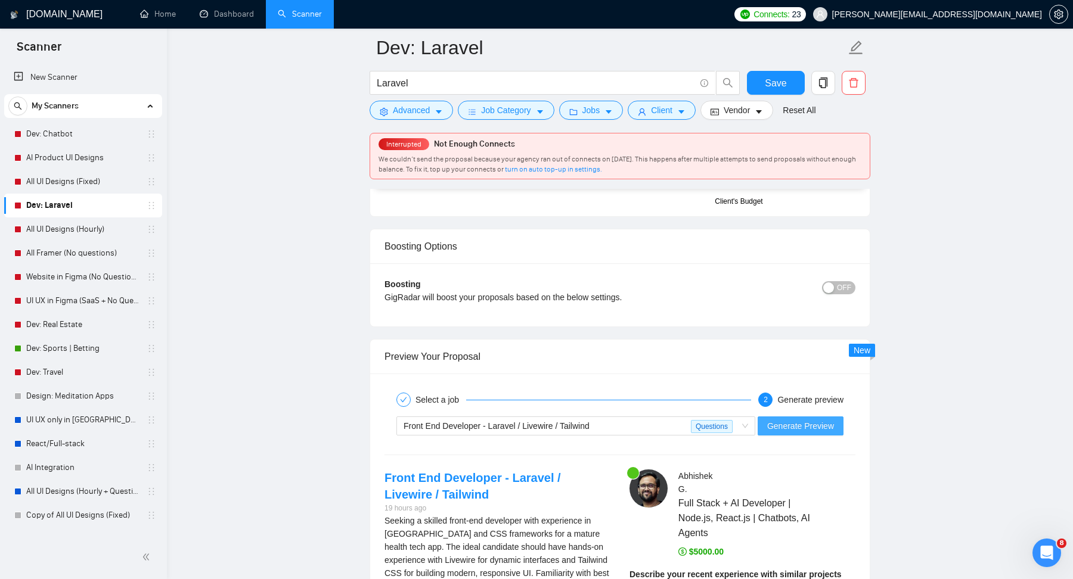
click at [789, 420] on span "Generate Preview" at bounding box center [800, 426] width 67 height 13
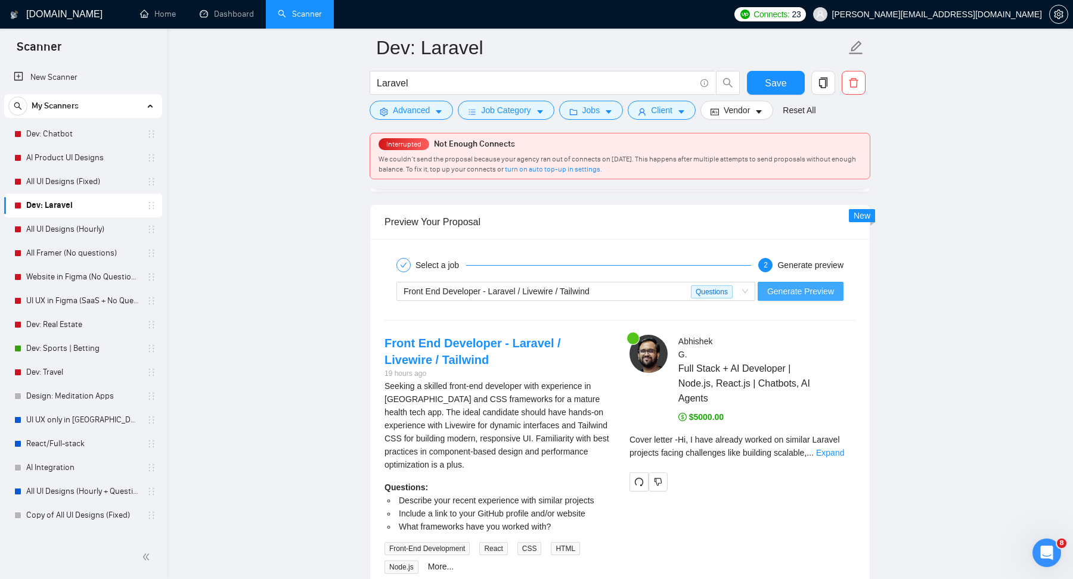
scroll to position [2343, 0]
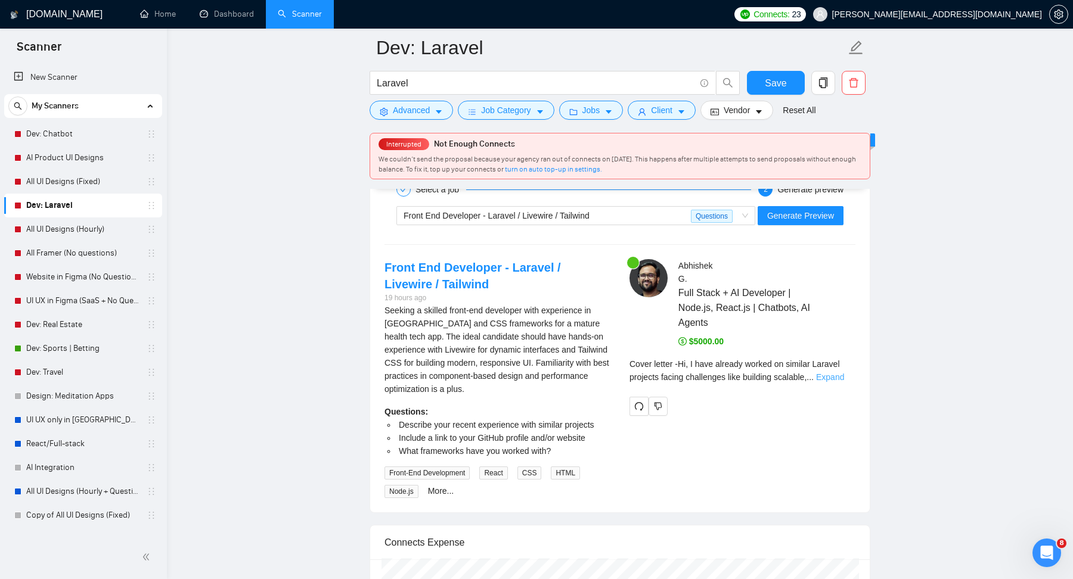
click at [836, 373] on link "Expand" at bounding box center [830, 378] width 28 height 10
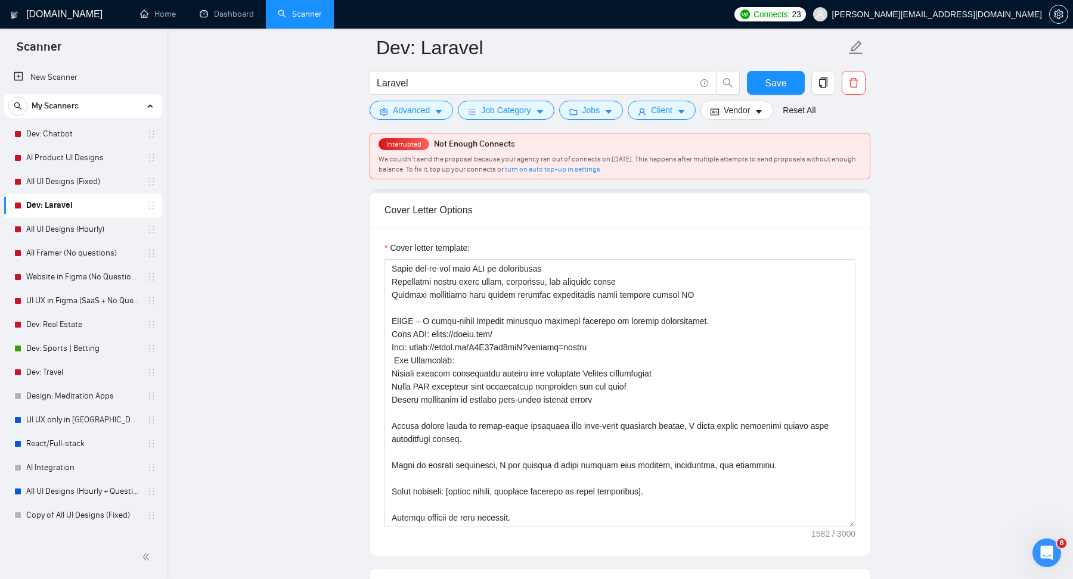
scroll to position [195, 0]
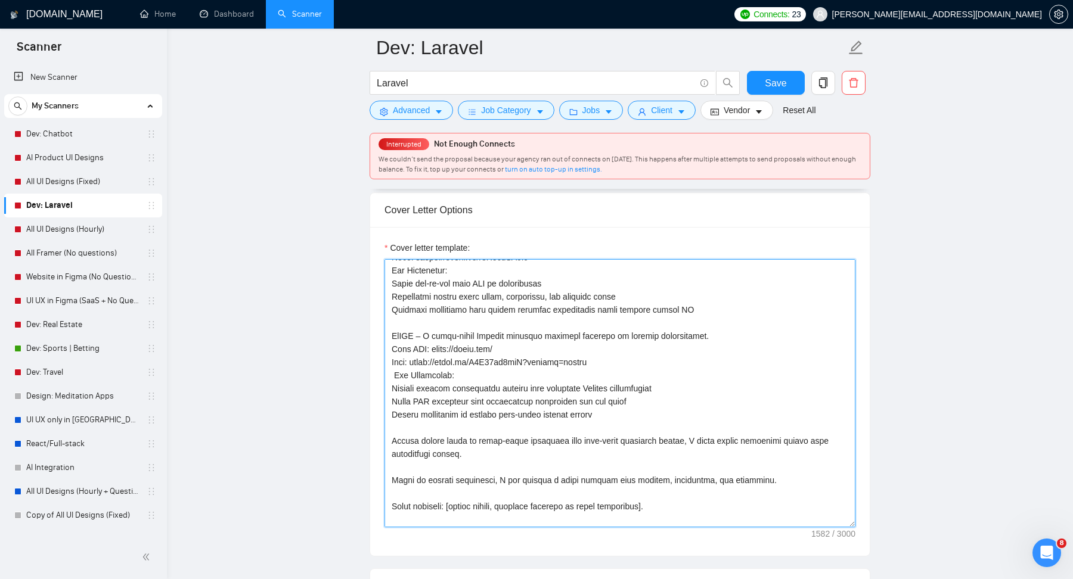
click at [424, 373] on textarea "Cover letter template:" at bounding box center [619, 393] width 471 height 268
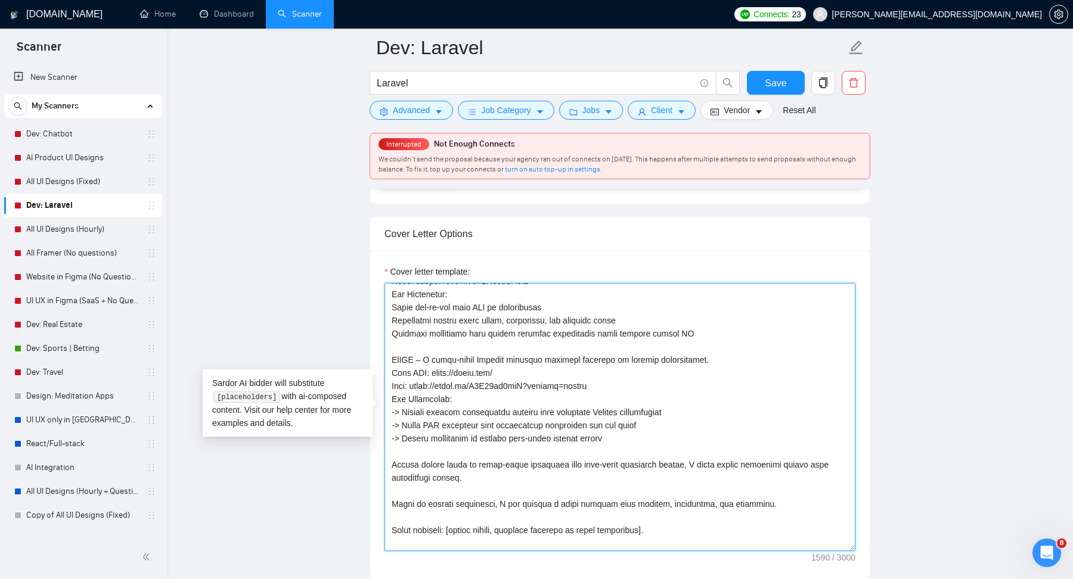
scroll to position [1306, 0]
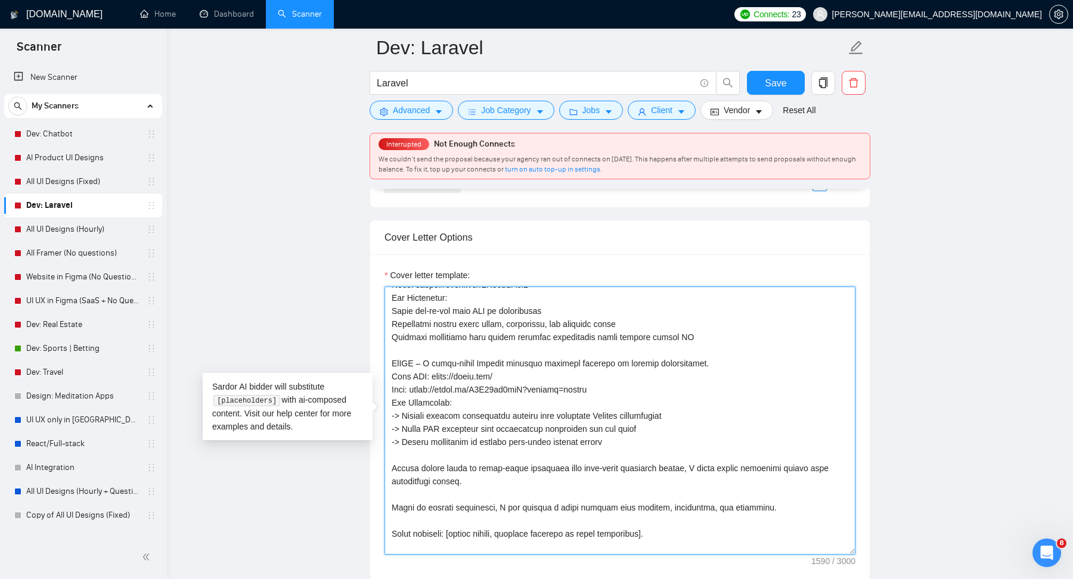
click at [392, 297] on textarea "Cover letter template:" at bounding box center [619, 421] width 471 height 268
drag, startPoint x: 614, startPoint y: 385, endPoint x: 392, endPoint y: 370, distance: 222.8
click at [392, 370] on textarea "Cover letter template:" at bounding box center [619, 421] width 471 height 268
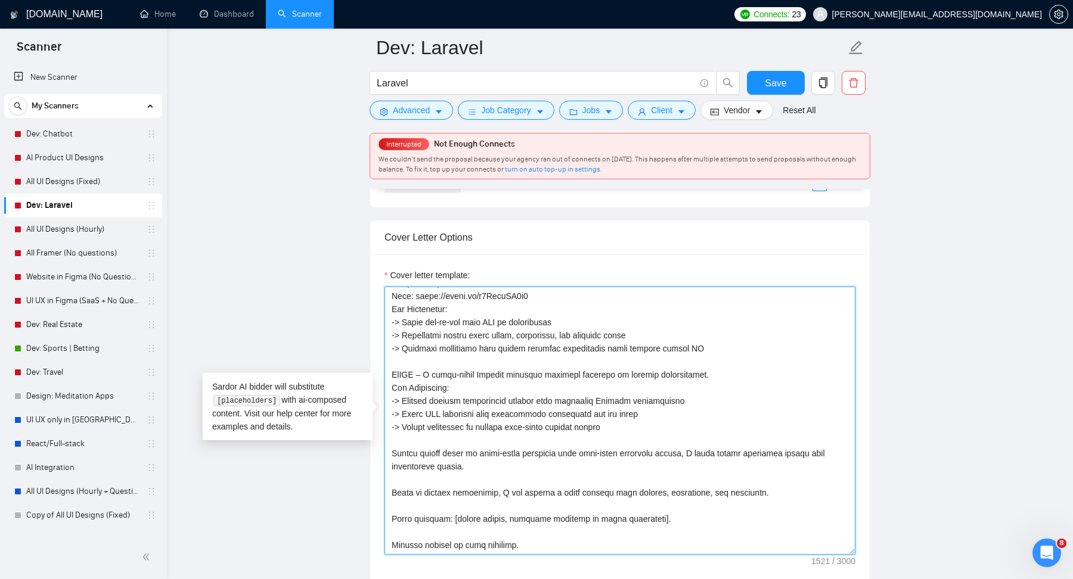
scroll to position [184, 0]
click at [639, 426] on textarea "Cover letter template:" at bounding box center [619, 421] width 471 height 268
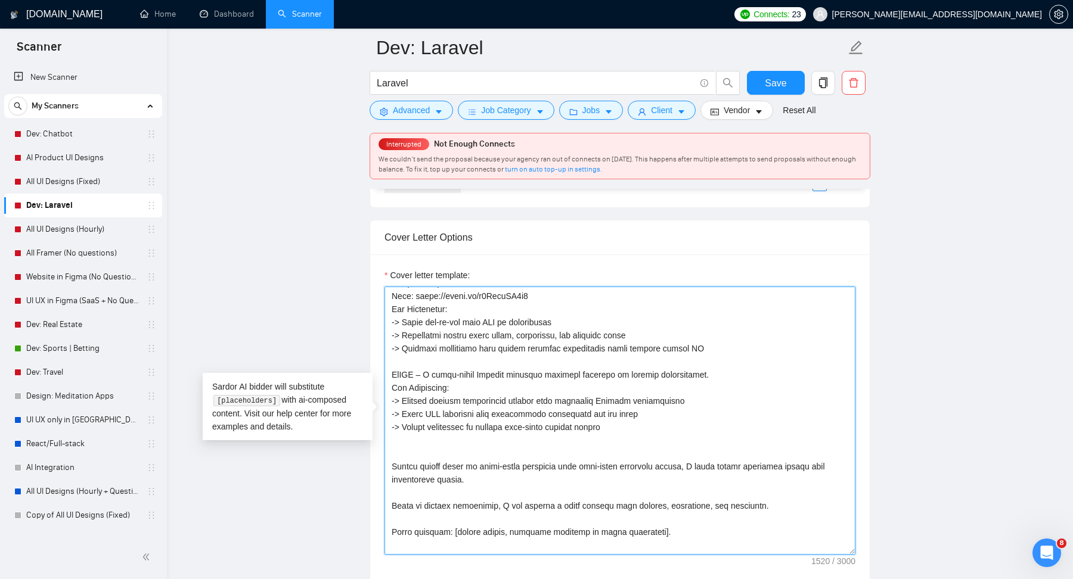
scroll to position [195, 0]
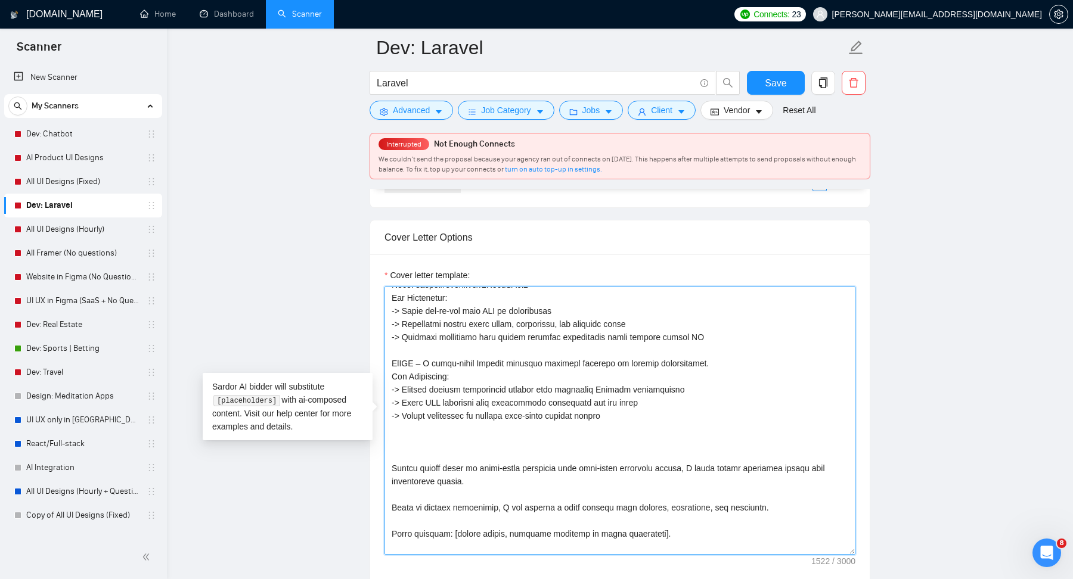
paste textarea "Live URL: [URL][DOMAIN_NAME] Demo: [URL][DOMAIN_NAME]"
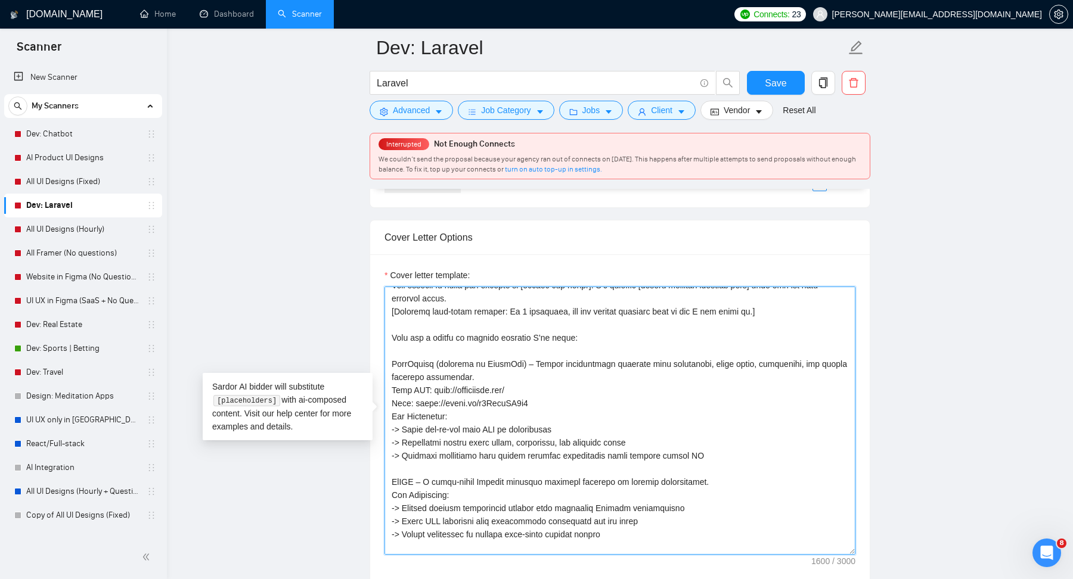
scroll to position [86, 0]
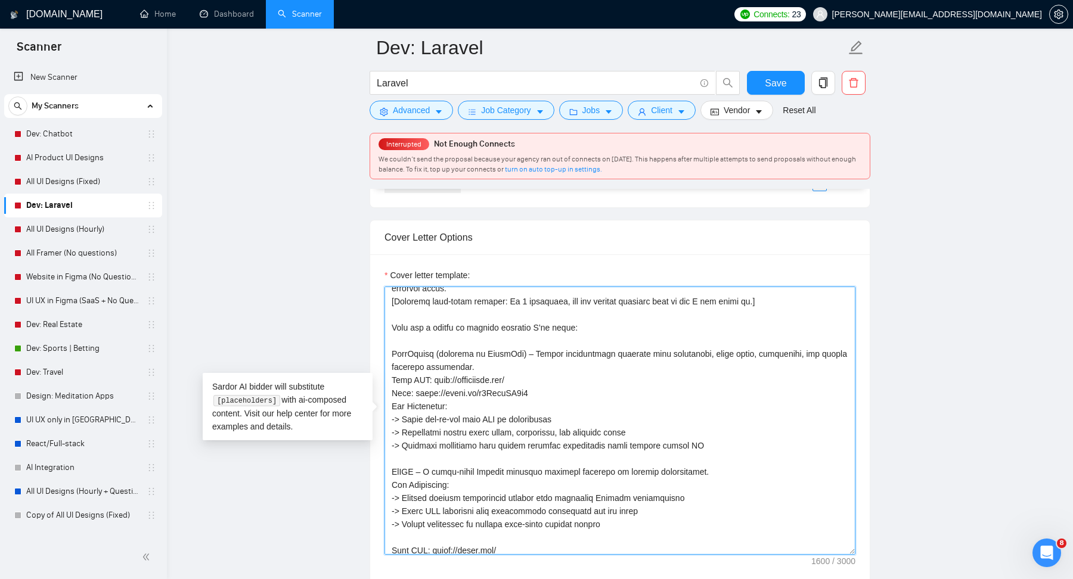
drag, startPoint x: 559, startPoint y: 389, endPoint x: 390, endPoint y: 377, distance: 168.5
click at [390, 377] on textarea "Cover letter template:" at bounding box center [619, 421] width 471 height 268
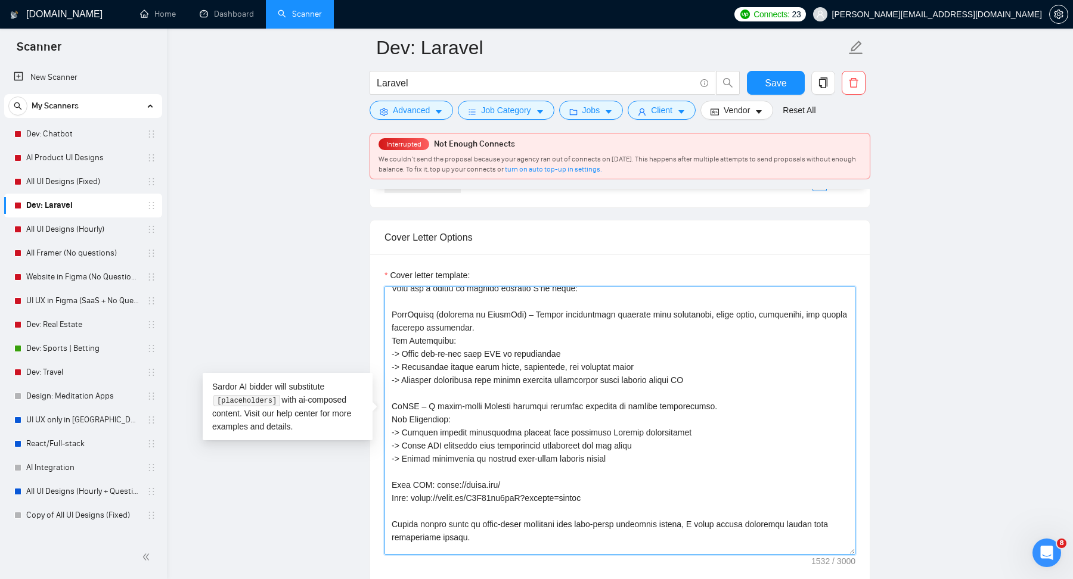
scroll to position [170, 0]
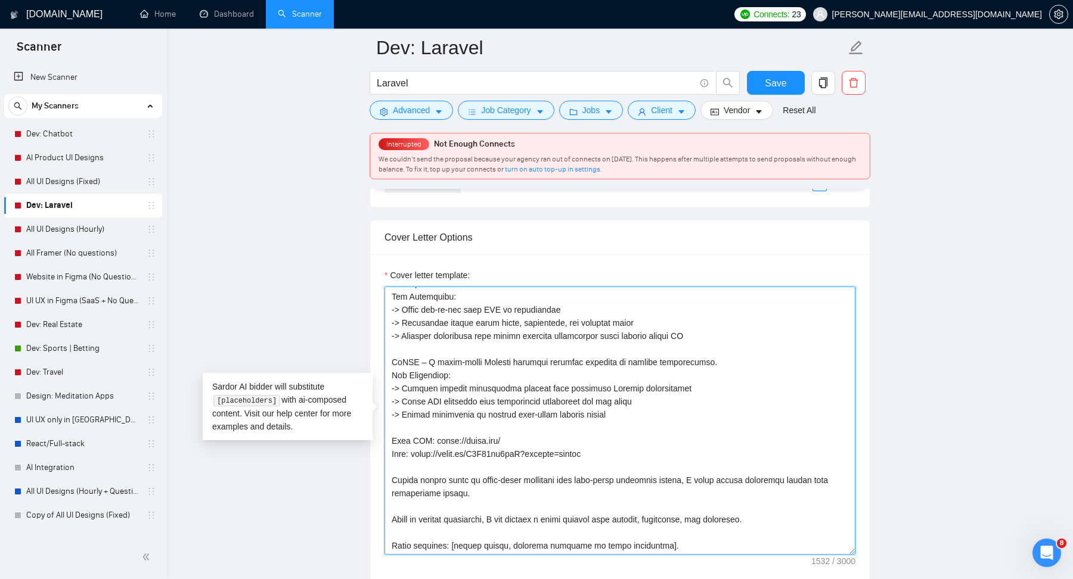
click at [476, 428] on textarea "Cover letter template:" at bounding box center [619, 421] width 471 height 268
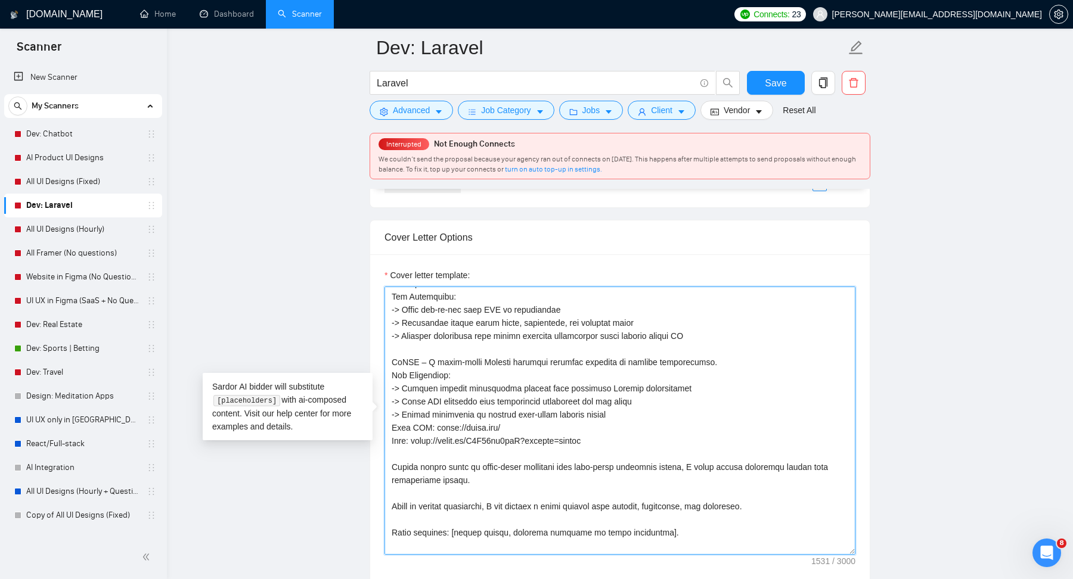
click at [460, 358] on textarea "Cover letter template:" at bounding box center [619, 421] width 471 height 268
click at [460, 364] on textarea "Cover letter template:" at bounding box center [619, 421] width 471 height 268
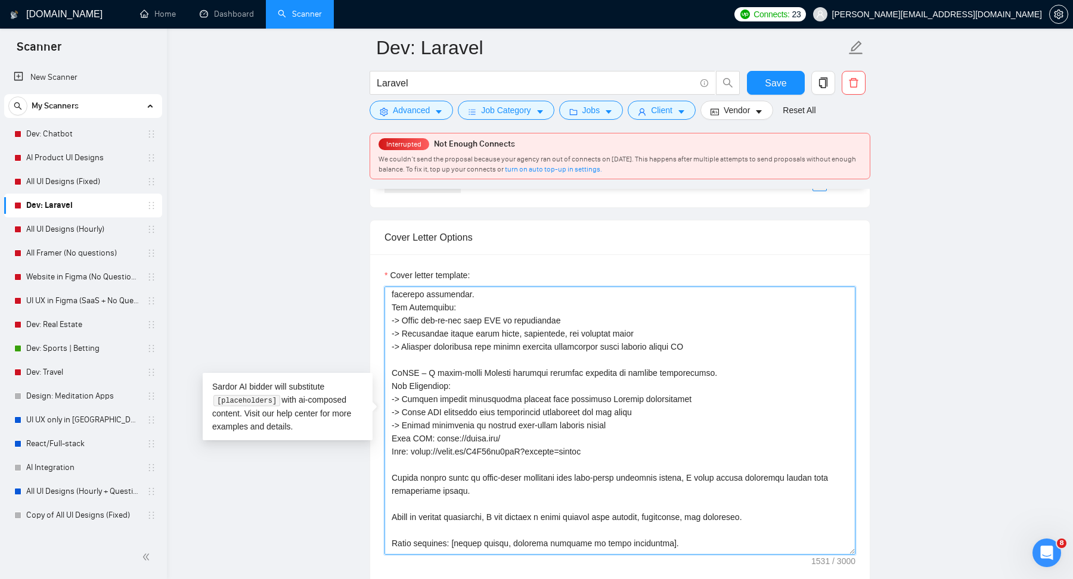
click at [720, 340] on textarea "Cover letter template:" at bounding box center [619, 421] width 471 height 268
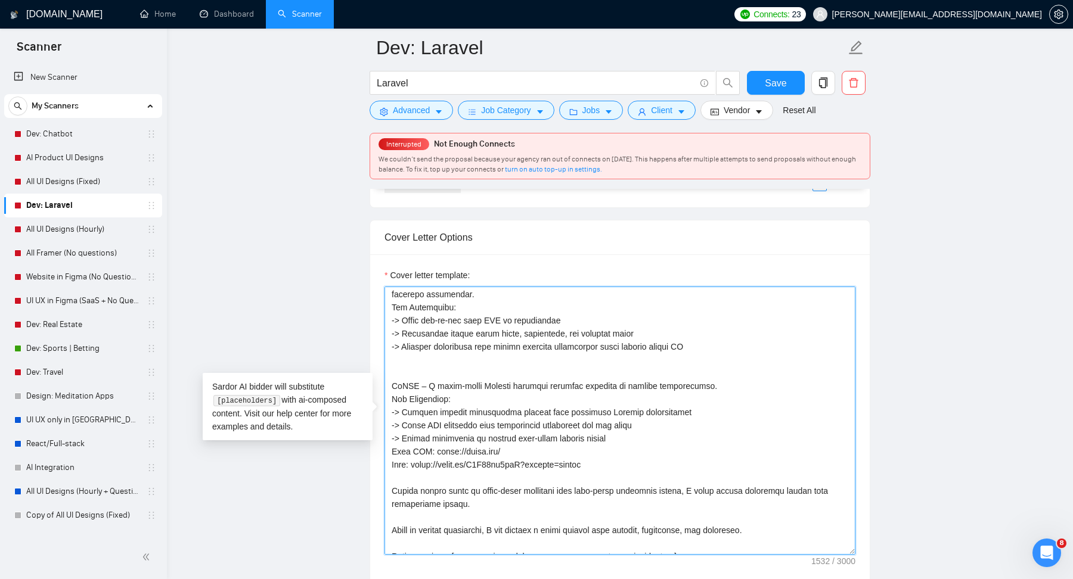
paste textarea "Live URL: [URL][DOMAIN_NAME] Demo: [URL][DOMAIN_NAME]"
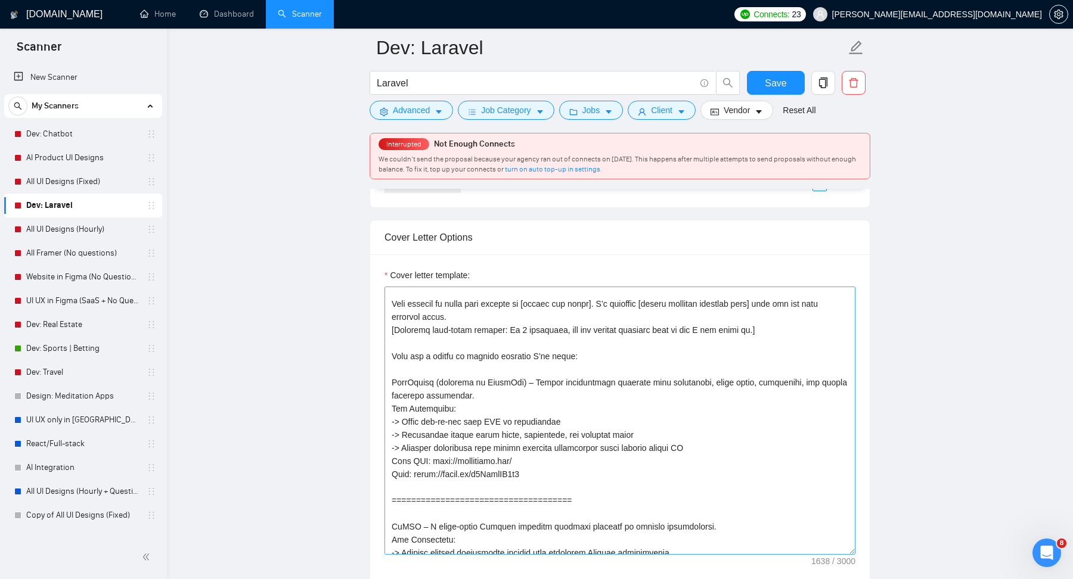
scroll to position [195, 0]
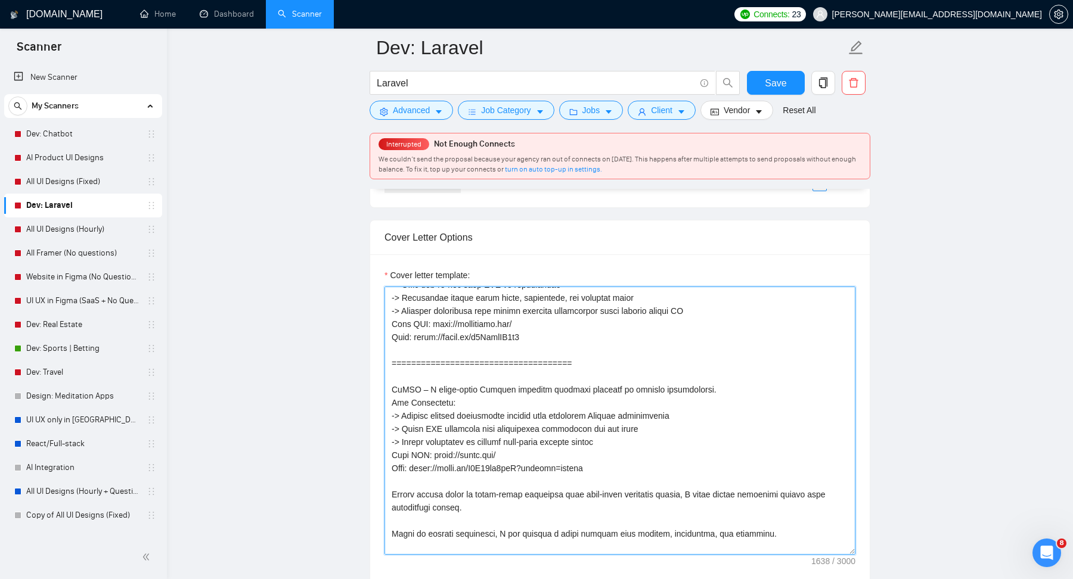
click at [526, 351] on textarea "Cover letter template:" at bounding box center [619, 421] width 471 height 268
click at [525, 361] on textarea "Cover letter template:" at bounding box center [619, 421] width 471 height 268
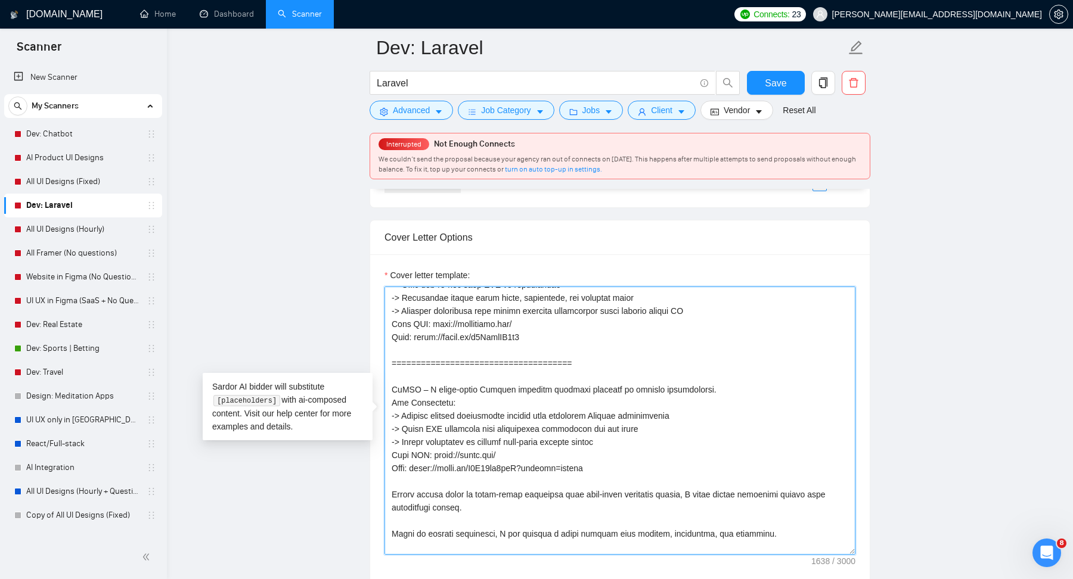
click at [525, 361] on textarea "Cover letter template:" at bounding box center [619, 421] width 471 height 268
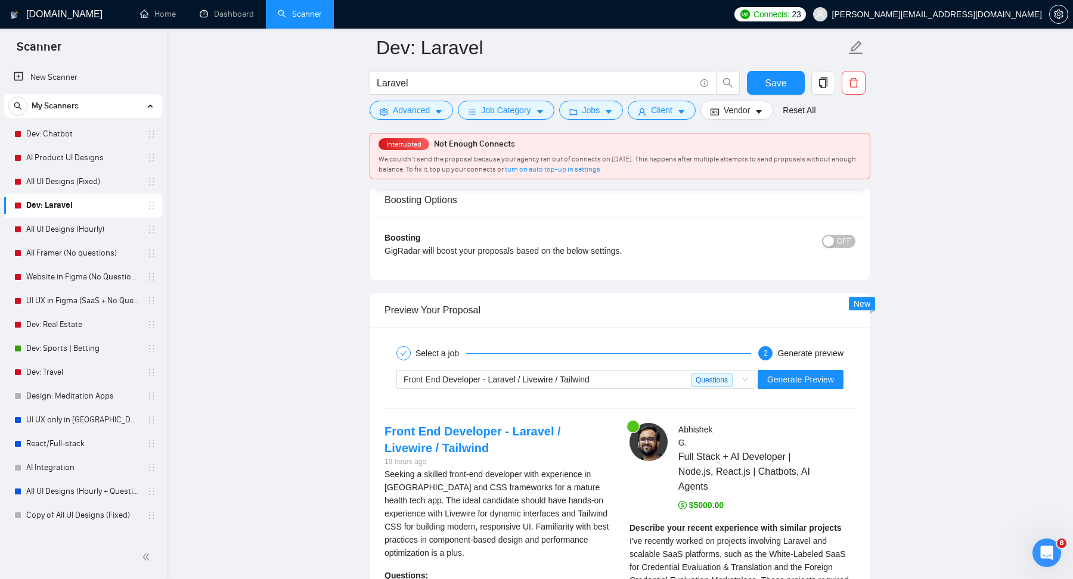
scroll to position [2212, 0]
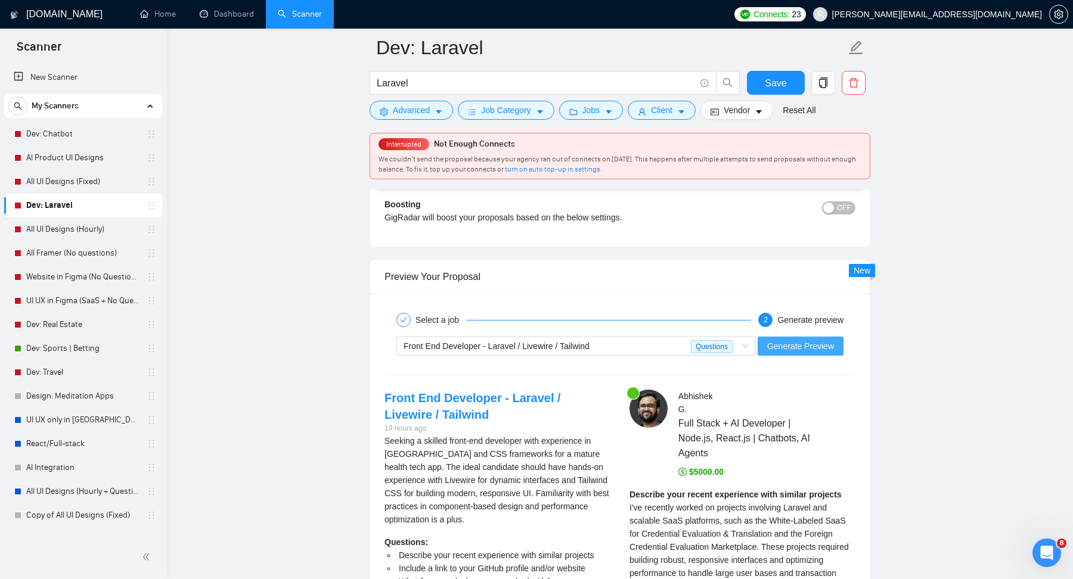
type textarea "Lo [ipsumd’s amet], C adip elitsed doeius te incidid Utlabor [+ etd magna aliqu…"
click at [807, 340] on span "Generate Preview" at bounding box center [800, 346] width 67 height 13
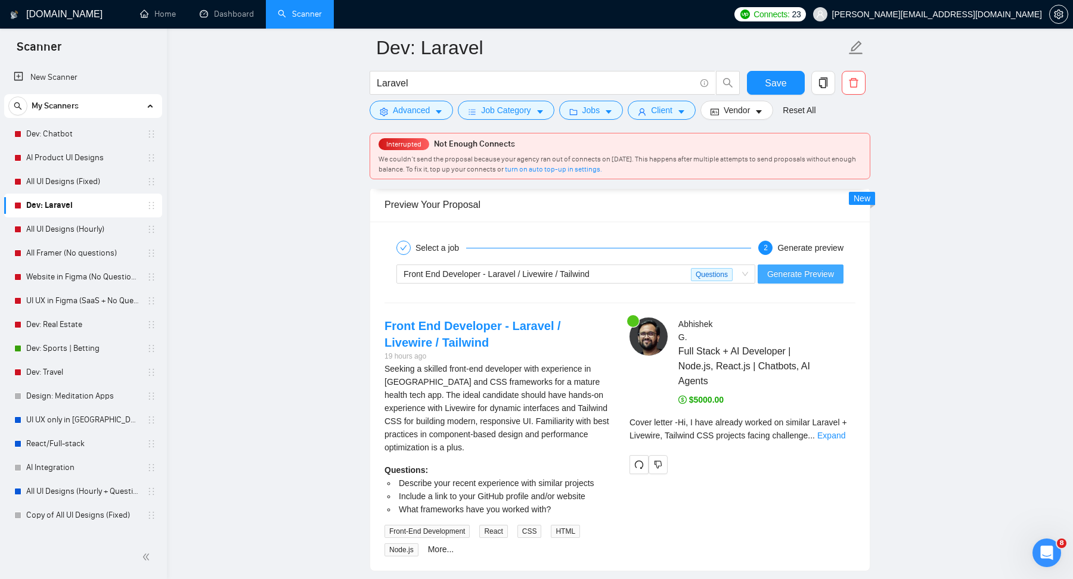
scroll to position [2373, 0]
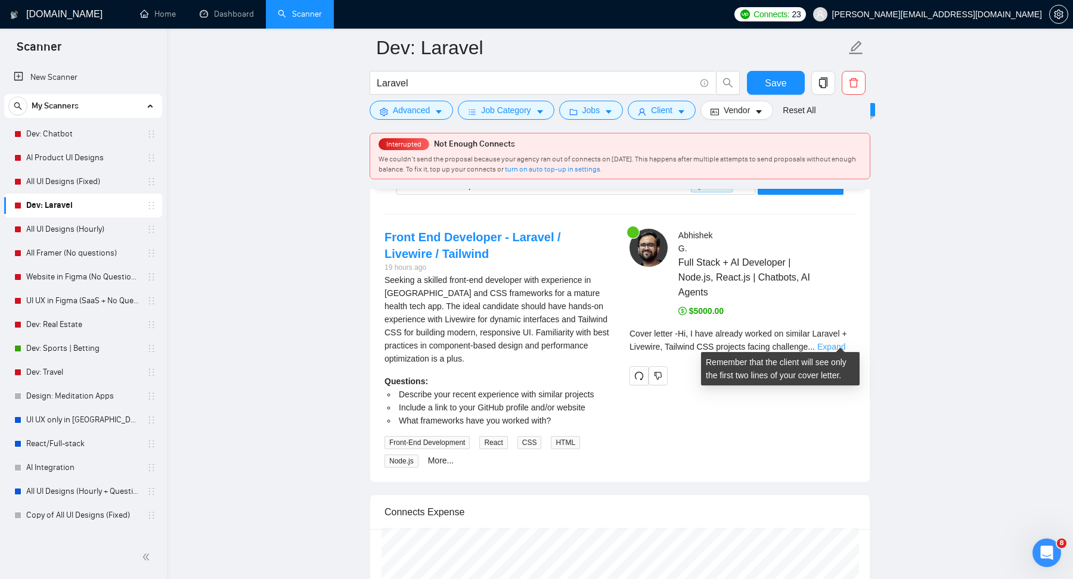
click at [841, 342] on link "Expand" at bounding box center [831, 347] width 28 height 10
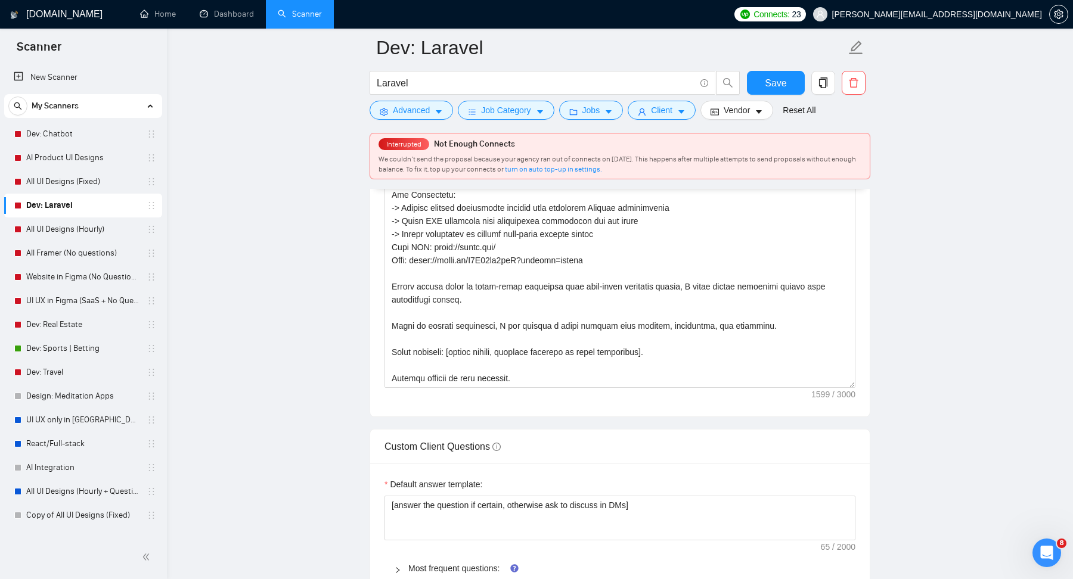
scroll to position [1382, 0]
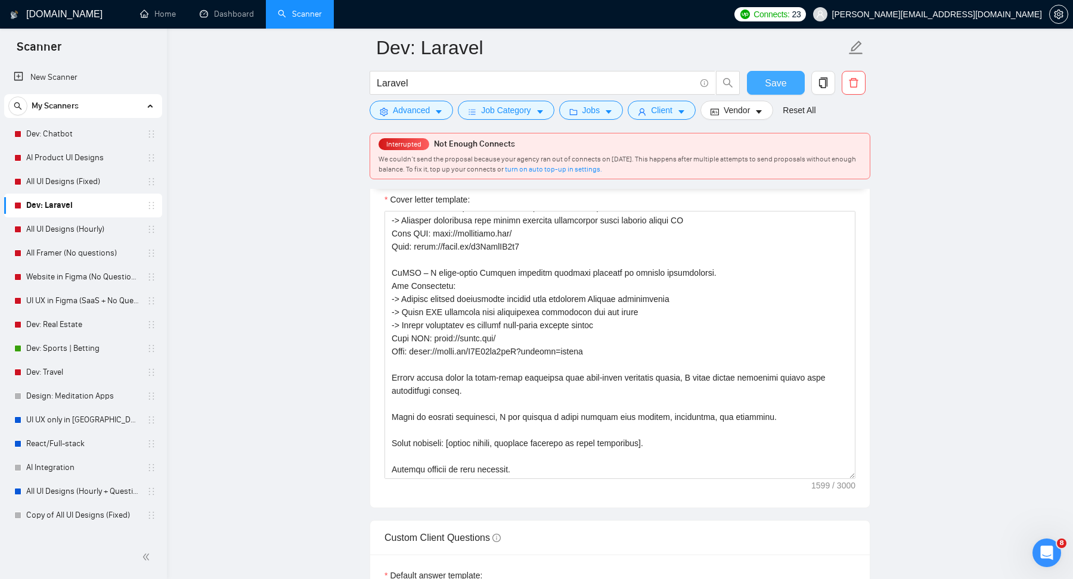
click at [779, 88] on span "Save" at bounding box center [775, 83] width 21 height 15
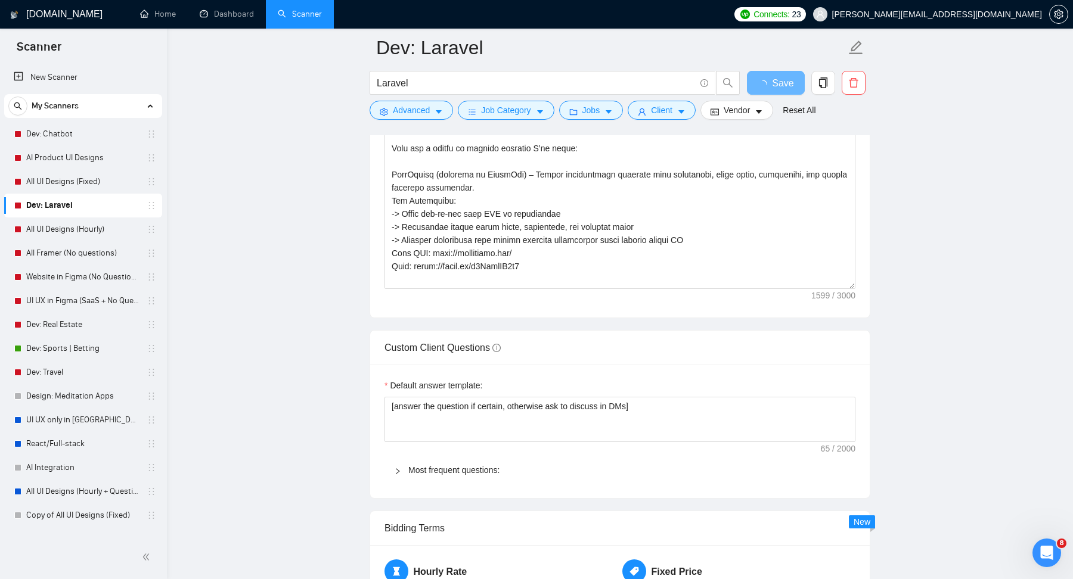
click at [789, 11] on span "Connects:" at bounding box center [771, 14] width 36 height 13
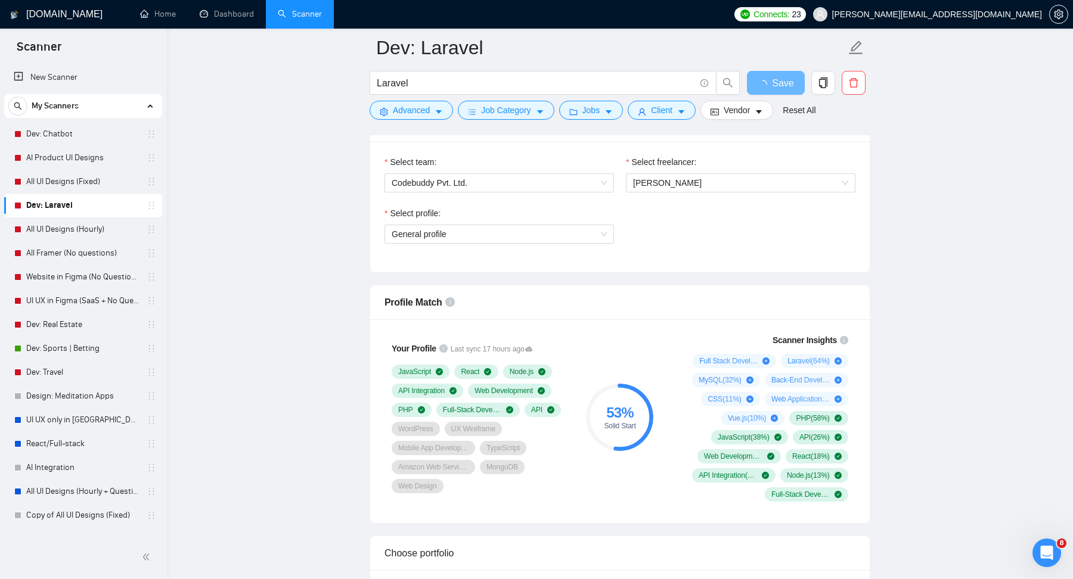
scroll to position [528, 0]
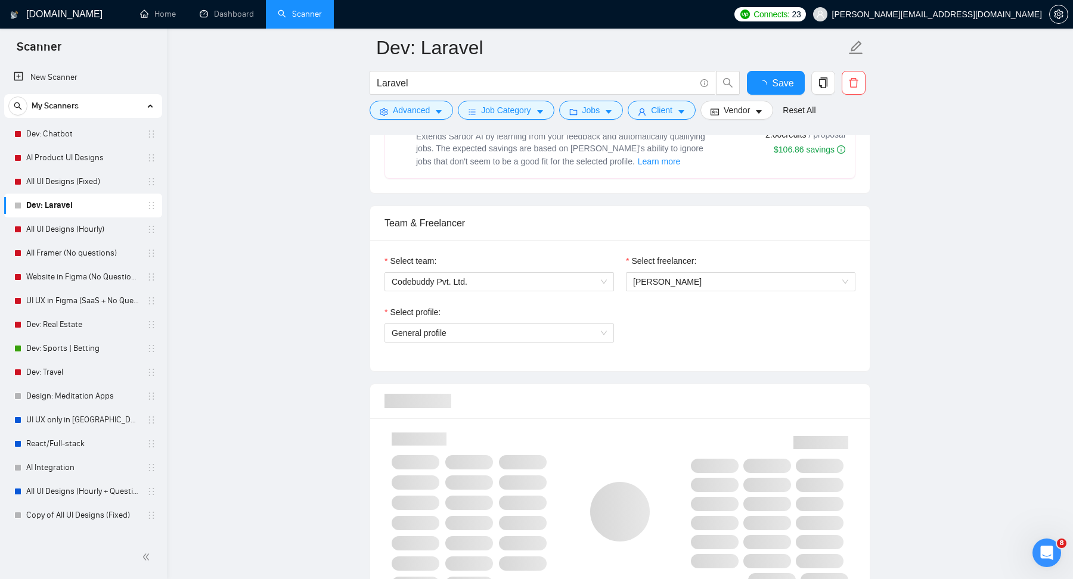
checkbox input "true"
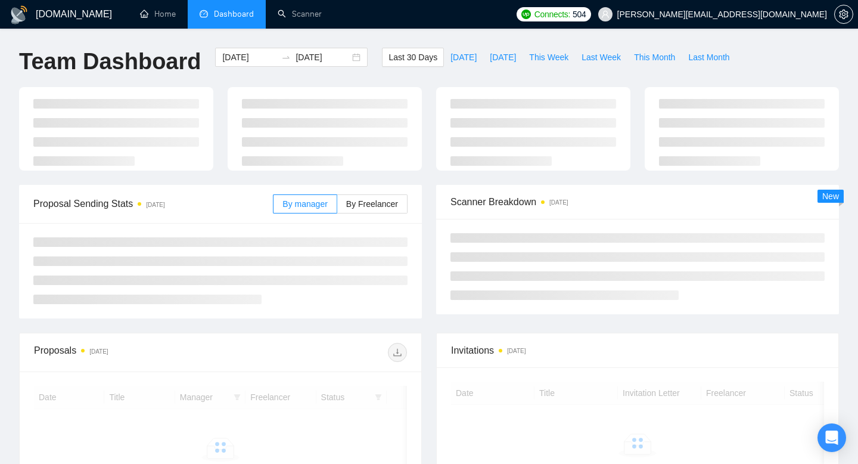
click at [545, 55] on span "This Week" at bounding box center [548, 57] width 39 height 13
type input "2025-09-29"
type input "2025-10-05"
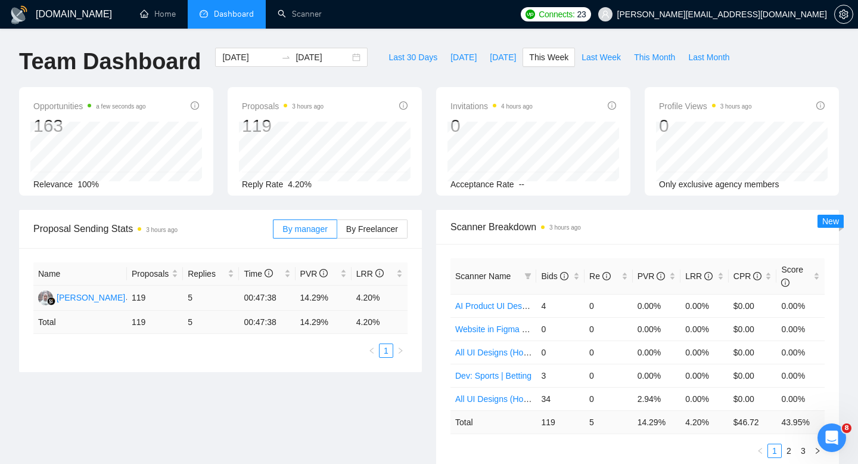
click at [139, 300] on td "119" at bounding box center [155, 298] width 56 height 25
drag, startPoint x: 194, startPoint y: 297, endPoint x: 176, endPoint y: 297, distance: 18.5
click at [181, 297] on tr "Atikawati Atikawati 119 5 00:47:38 14.29% 4.20%" at bounding box center [220, 298] width 374 height 25
click at [382, 224] on span "By Freelancer" at bounding box center [372, 229] width 52 height 10
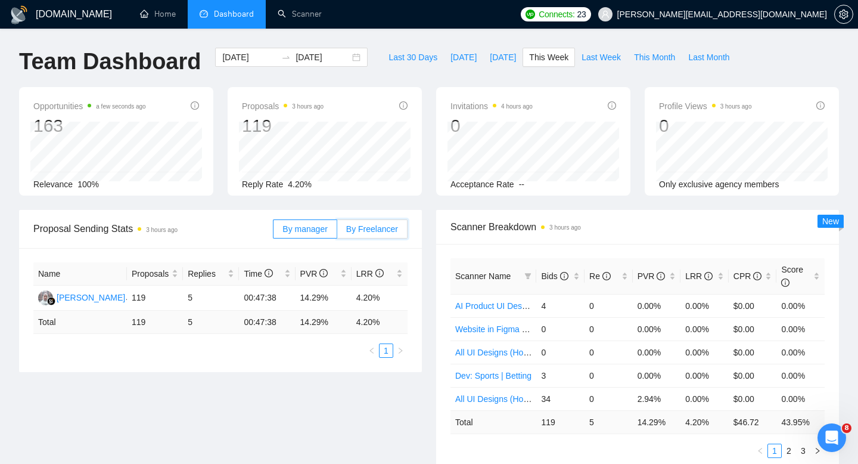
click at [337, 232] on input "By Freelancer" at bounding box center [337, 232] width 0 height 0
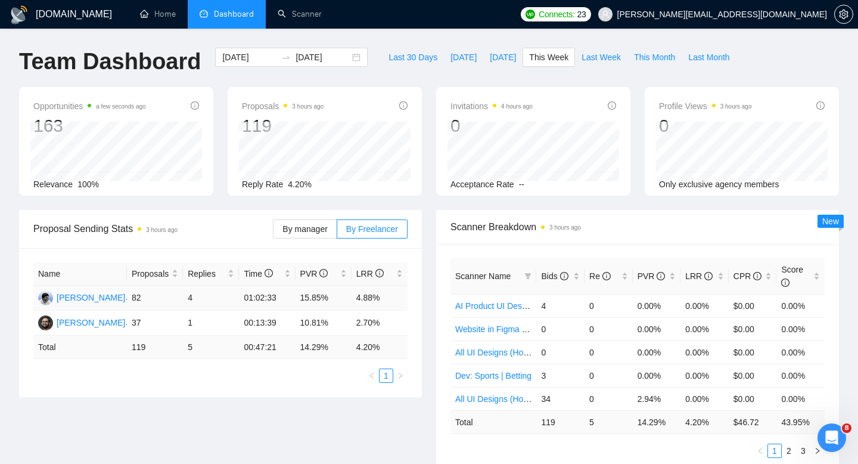
drag, startPoint x: 195, startPoint y: 301, endPoint x: 173, endPoint y: 302, distance: 22.1
click at [184, 301] on td "4" at bounding box center [211, 298] width 56 height 25
click at [189, 321] on td "1" at bounding box center [211, 323] width 56 height 25
drag, startPoint x: 145, startPoint y: 321, endPoint x: 129, endPoint y: 321, distance: 15.5
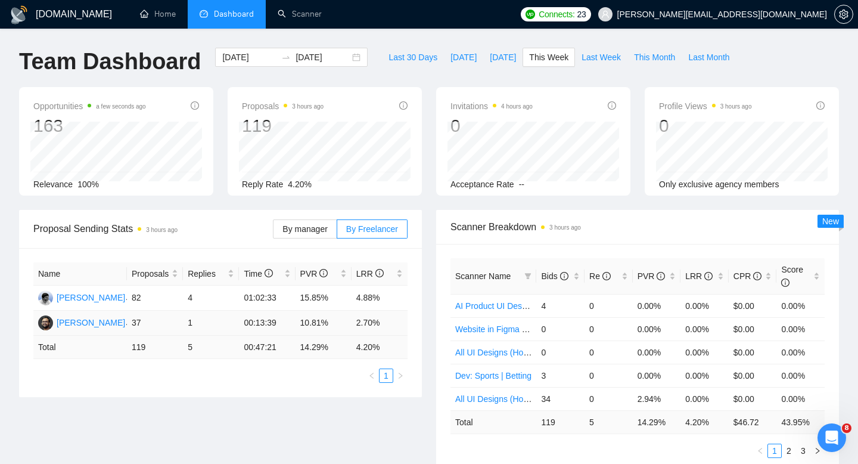
click at [139, 321] on td "37" at bounding box center [155, 323] width 56 height 25
click at [184, 316] on td "1" at bounding box center [211, 323] width 56 height 25
click at [139, 321] on td "37" at bounding box center [155, 323] width 56 height 25
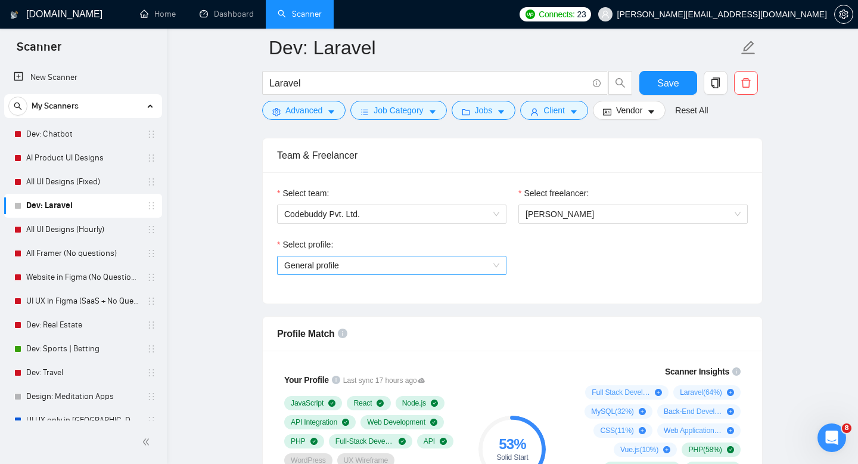
click at [441, 259] on span "General profile" at bounding box center [391, 265] width 215 height 18
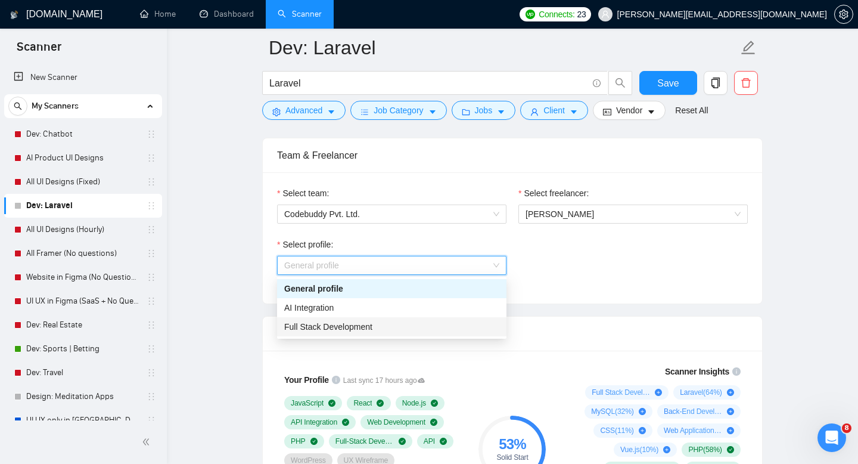
click at [419, 327] on div "Full Stack Development" at bounding box center [391, 326] width 215 height 13
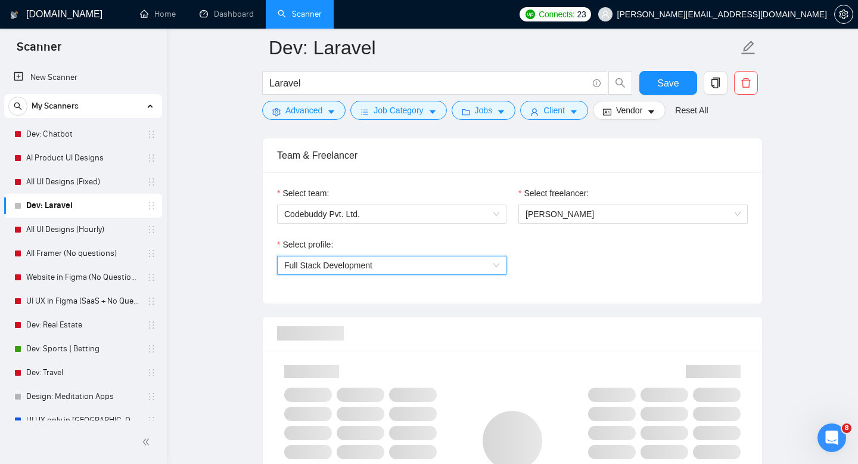
click at [566, 262] on div "Select profile: 1110580755107926016 Full Stack Development" at bounding box center [512, 263] width 483 height 51
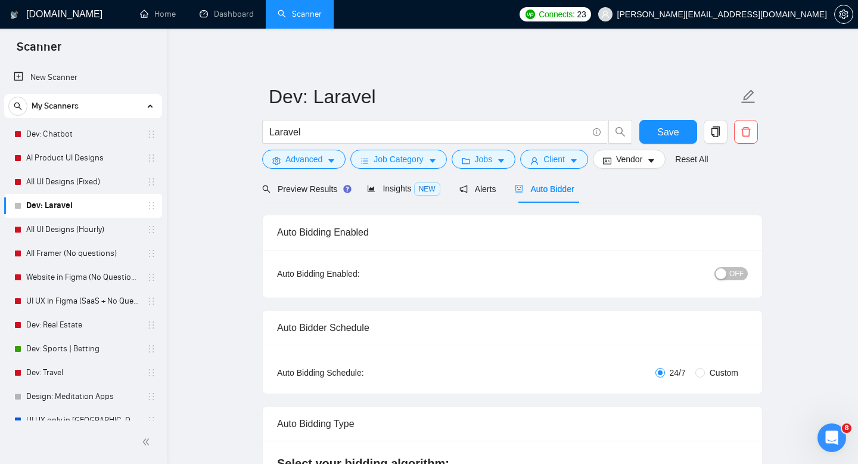
scroll to position [14, 0]
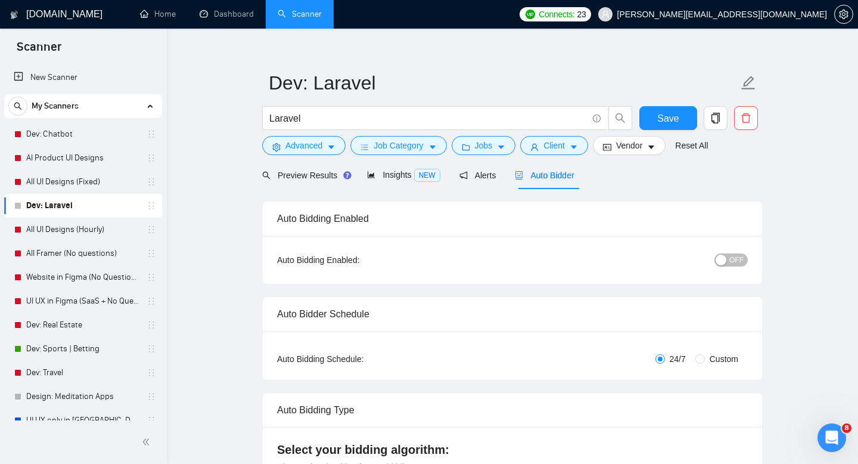
click at [735, 262] on span "OFF" at bounding box center [737, 259] width 14 height 13
click at [156, 27] on li "Home" at bounding box center [158, 14] width 60 height 29
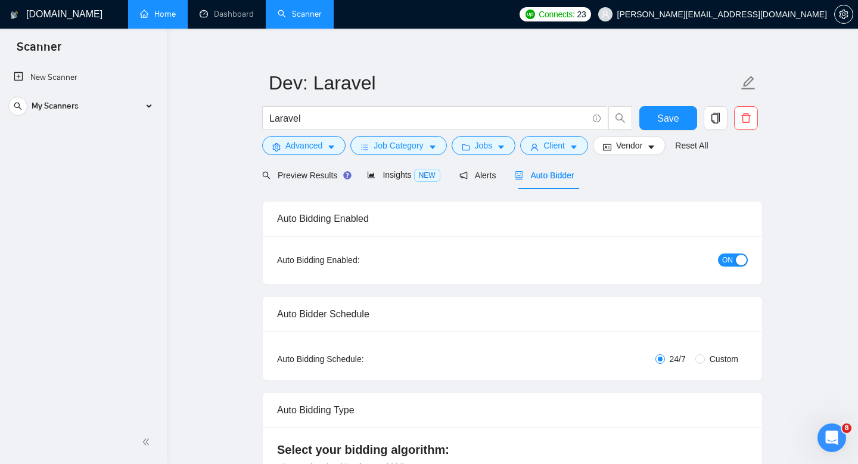
click at [156, 27] on li "Home" at bounding box center [158, 14] width 60 height 29
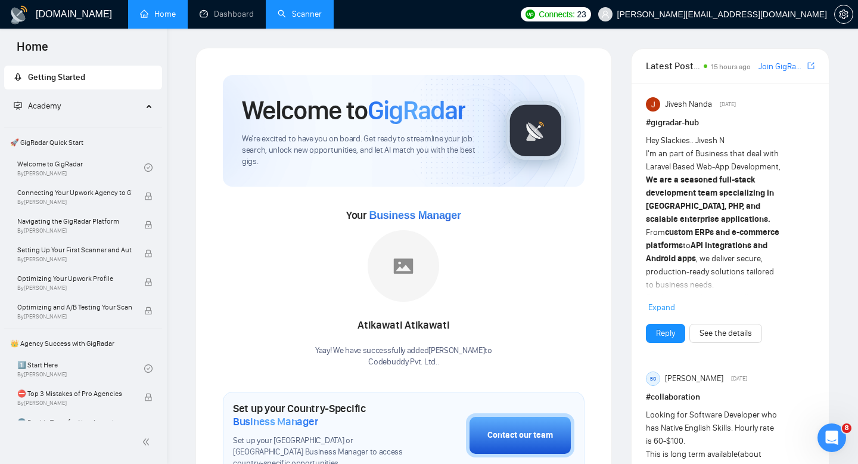
click at [291, 14] on link "Scanner" at bounding box center [300, 14] width 44 height 10
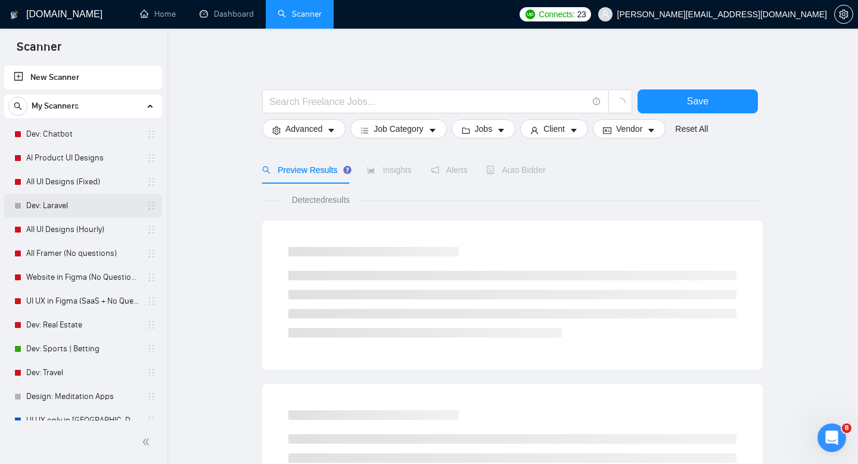
click at [34, 204] on link "Dev: Laravel" at bounding box center [82, 206] width 113 height 24
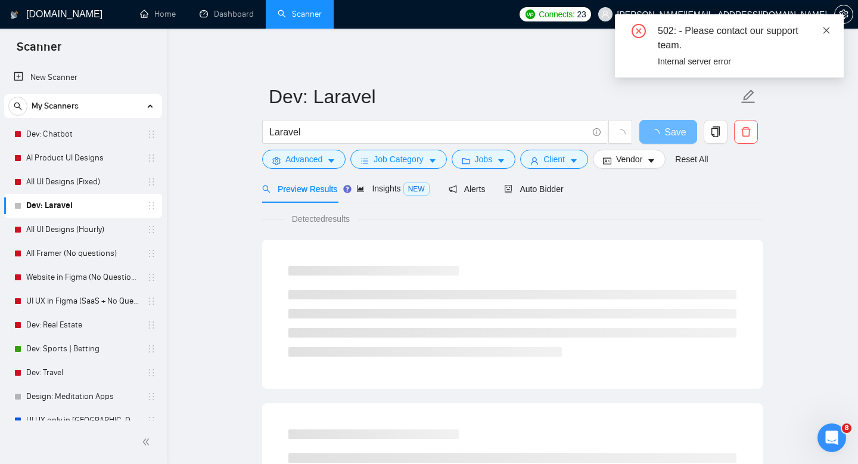
click at [828, 30] on icon "close" at bounding box center [827, 30] width 8 height 8
